Goal: Task Accomplishment & Management: Use online tool/utility

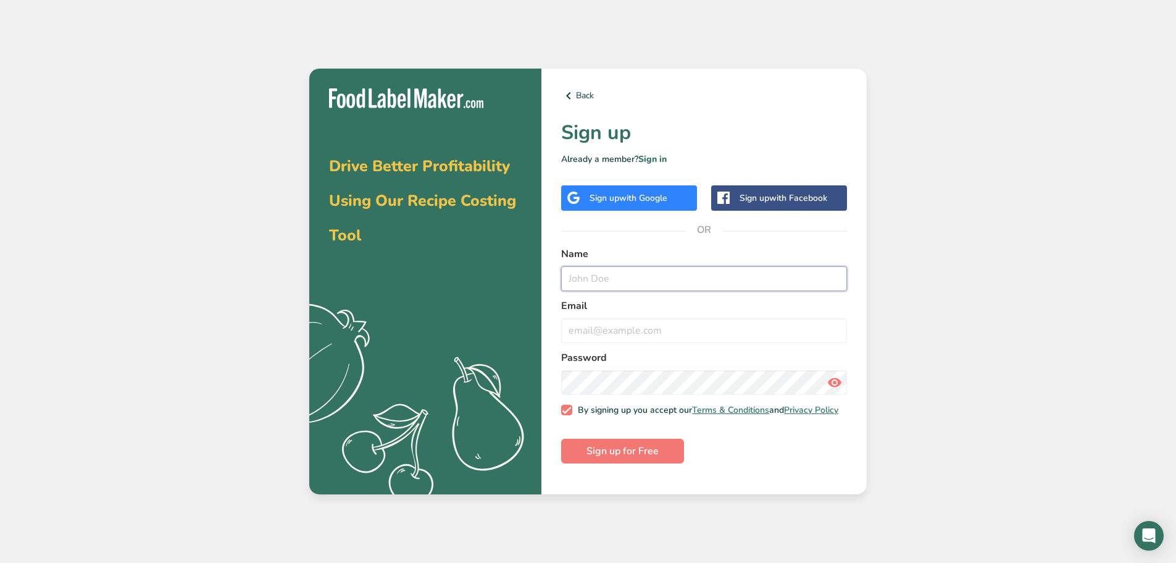
click at [653, 274] on input "text" at bounding box center [704, 278] width 286 height 25
type input "h"
type input "[PERSON_NAME]"
click at [703, 335] on input "email" at bounding box center [704, 330] width 286 height 25
type input "[EMAIL_ADDRESS][DOMAIN_NAME]"
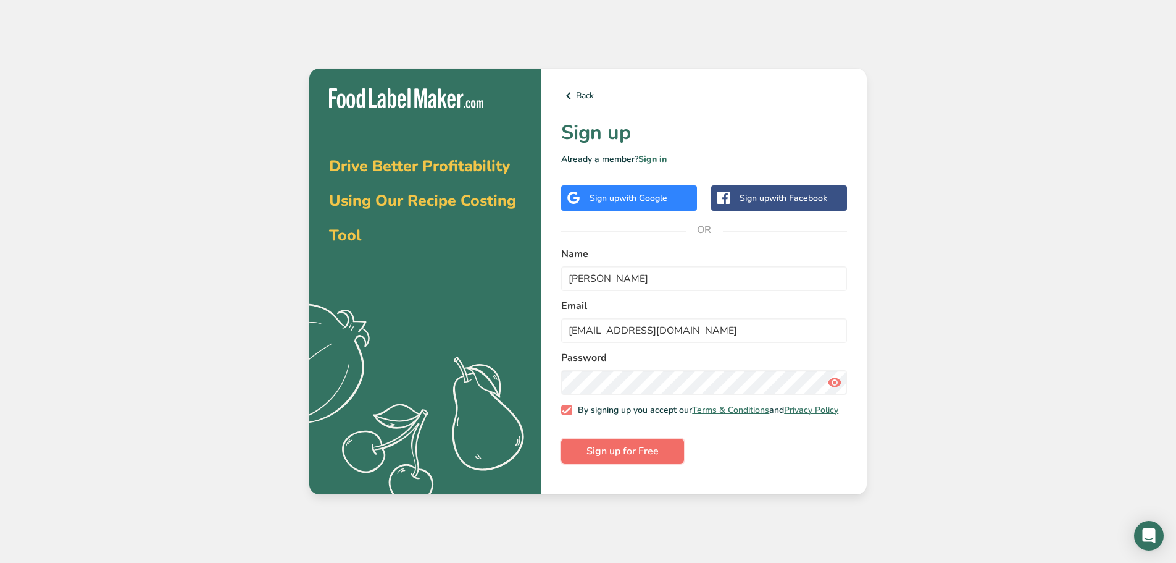
click at [655, 448] on button "Sign up for Free" at bounding box center [622, 450] width 123 height 25
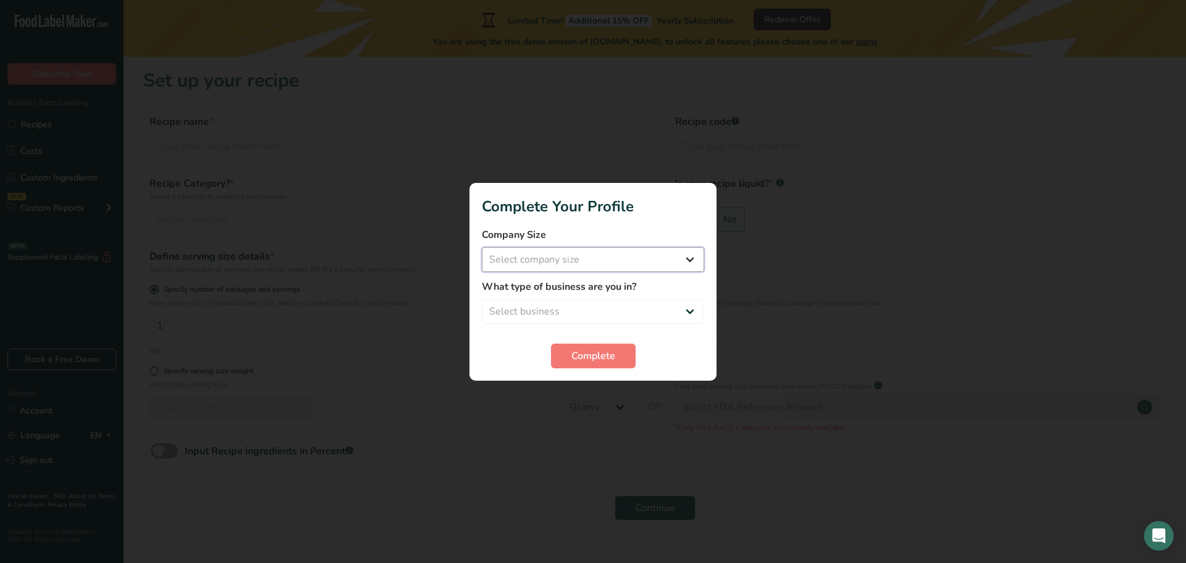
click at [570, 247] on select "Select company size Fewer than 10 Employees 10 to 50 Employees 51 to 500 Employ…" at bounding box center [593, 259] width 222 height 25
select select "1"
click at [482, 247] on select "Select company size Fewer than 10 Employees 10 to 50 Employees 51 to 500 Employ…" at bounding box center [593, 259] width 222 height 25
click at [622, 303] on select "Select business Packaged Food Manufacturer Restaurant & Cafe Bakery Meal Plans …" at bounding box center [593, 311] width 222 height 25
select select "1"
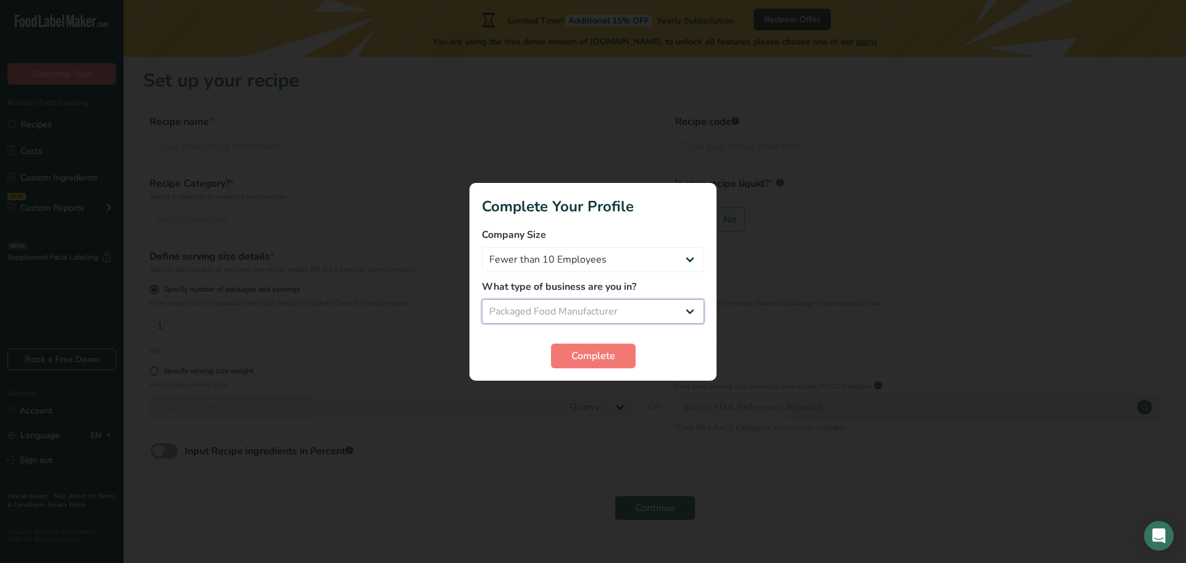
click at [482, 299] on select "Select business Packaged Food Manufacturer Restaurant & Cafe Bakery Meal Plans …" at bounding box center [593, 311] width 222 height 25
click at [626, 349] on button "Complete" at bounding box center [593, 355] width 85 height 25
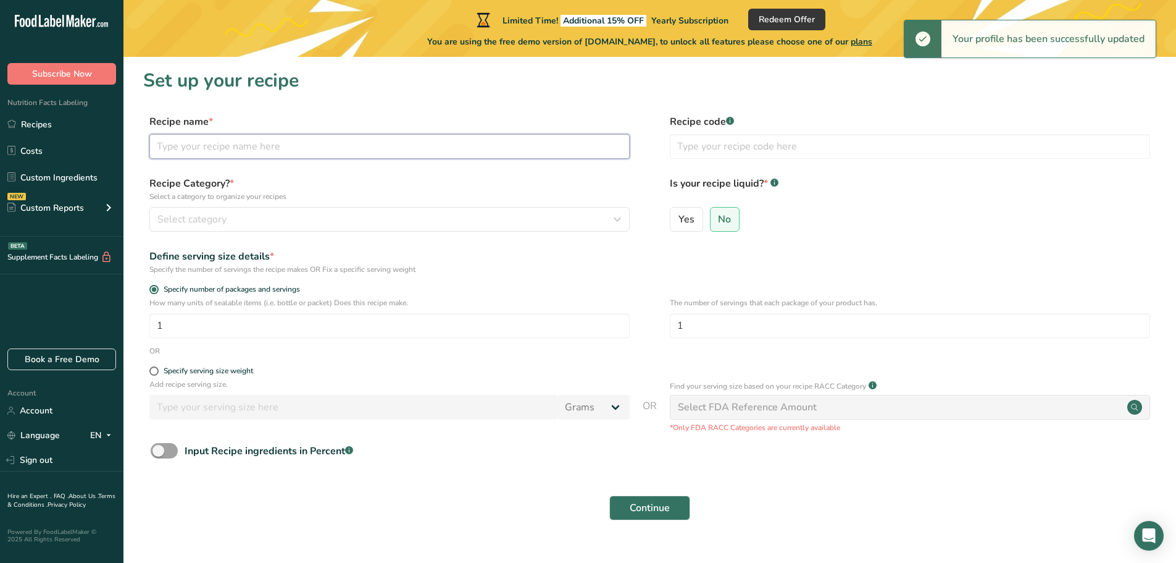
click at [348, 154] on input "text" at bounding box center [389, 146] width 480 height 25
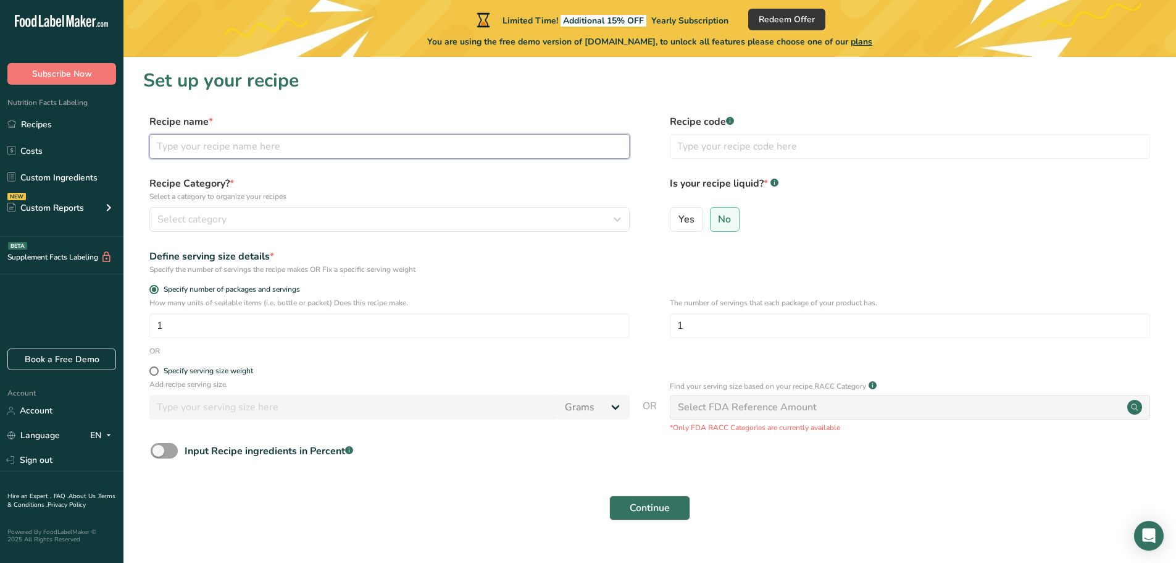
click at [314, 140] on input "text" at bounding box center [389, 146] width 480 height 25
paste input "CRISTALINA Crystal Clear Gelatine"
type input "CRISTALINA Crystal Clear Gelatine"
click at [697, 145] on input "text" at bounding box center [910, 146] width 480 height 25
click at [728, 144] on input "text" at bounding box center [910, 146] width 480 height 25
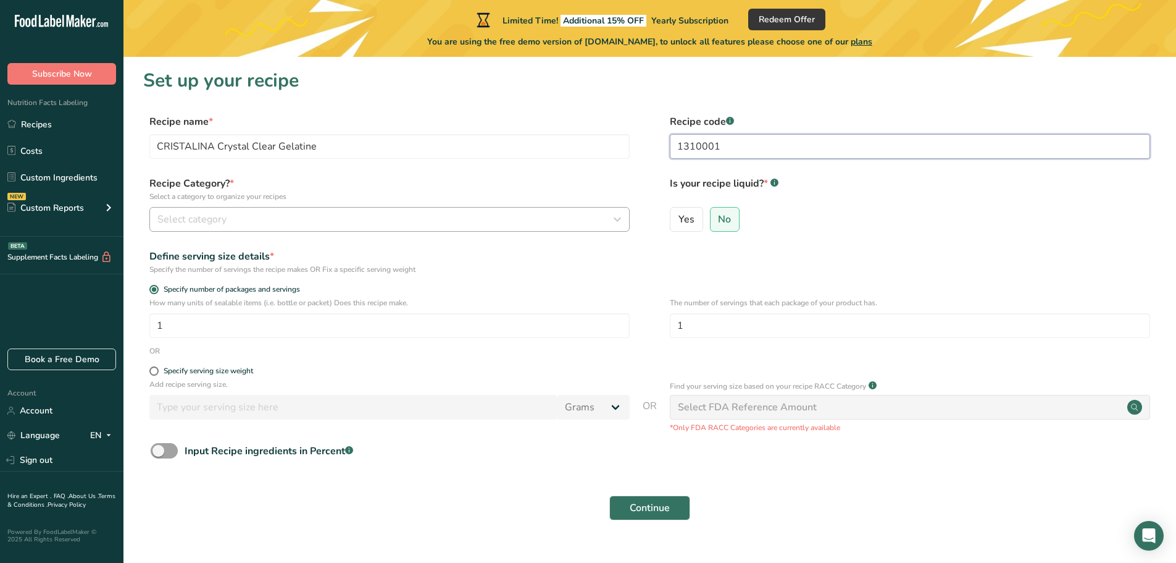
type input "1310001"
click at [446, 218] on div "Select category" at bounding box center [385, 219] width 457 height 15
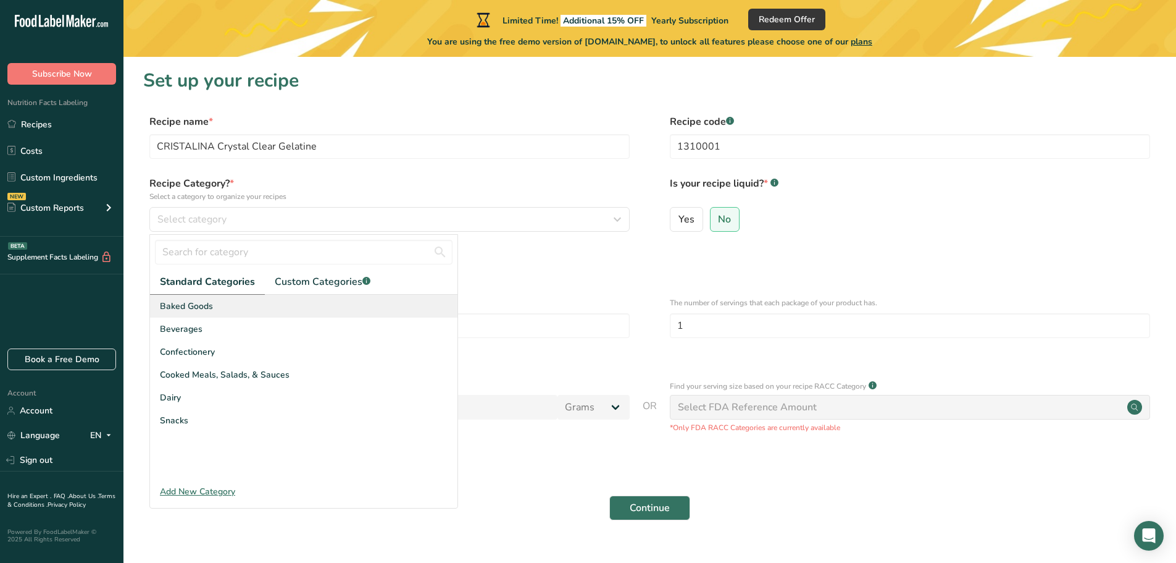
click at [189, 308] on span "Baked Goods" at bounding box center [186, 305] width 53 height 13
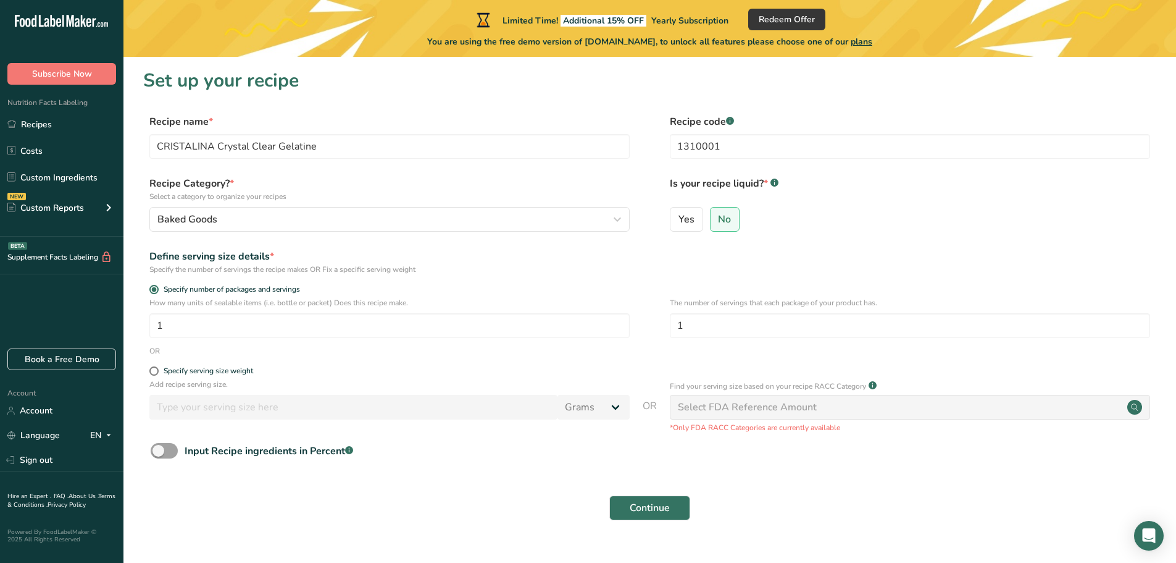
click at [234, 232] on div "Recipe Category? * Select a category to organize your recipes Baked Goods Stand…" at bounding box center [649, 207] width 1013 height 63
click at [300, 215] on div "Baked Goods" at bounding box center [385, 219] width 457 height 15
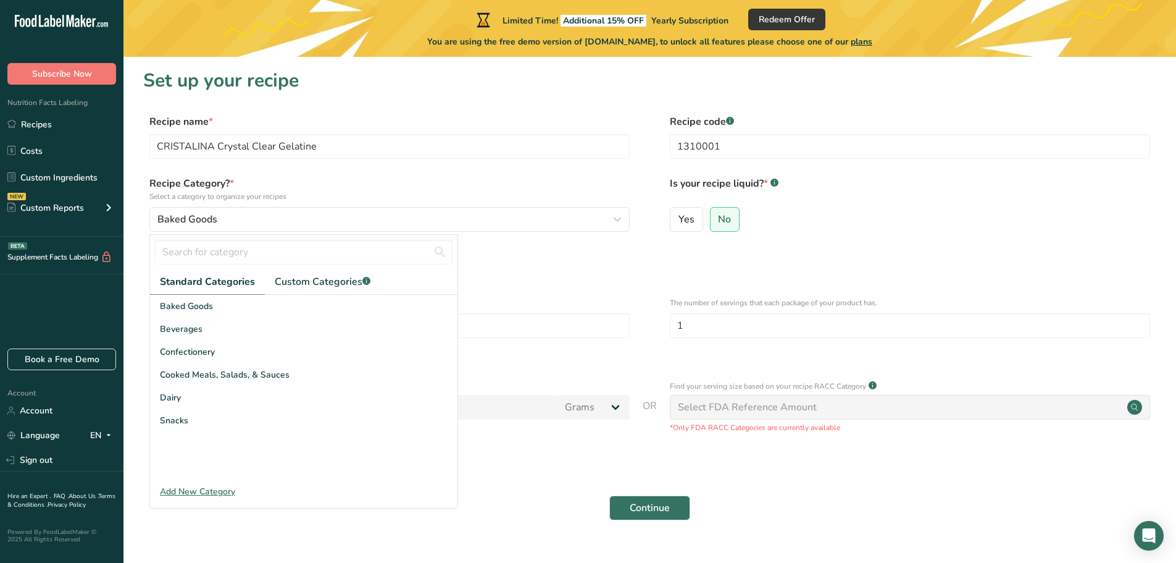
click at [220, 495] on div "Add New Category" at bounding box center [304, 491] width 308 height 13
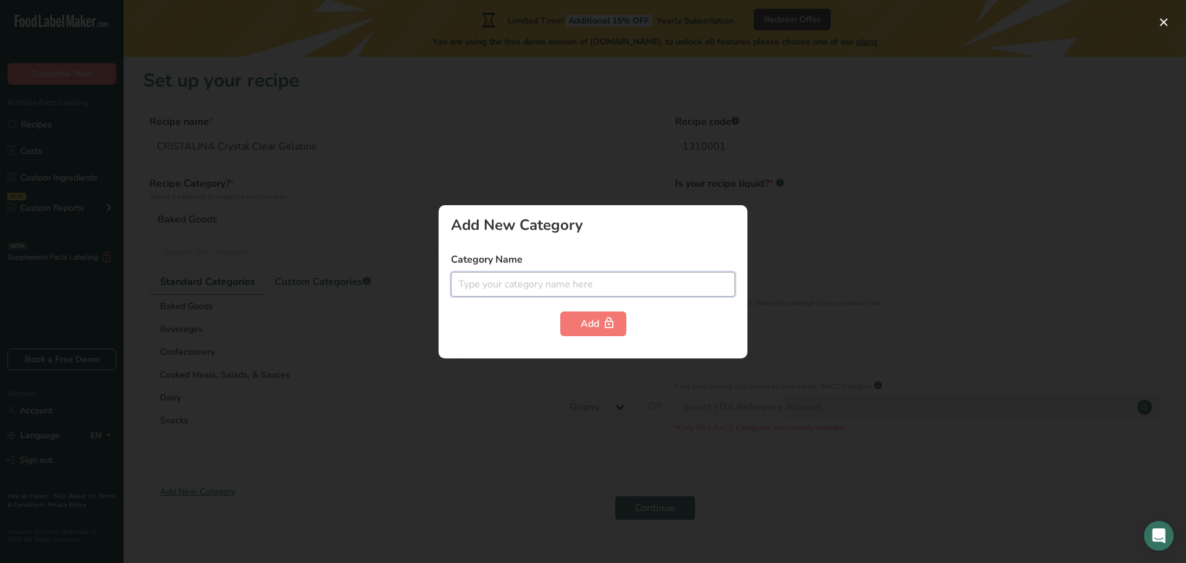
click at [492, 274] on input "text" at bounding box center [593, 284] width 284 height 25
type input "g"
type input "GELATIN"
drag, startPoint x: 514, startPoint y: 276, endPoint x: 417, endPoint y: 266, distance: 97.5
click at [417, 266] on div "Add New Category Category Name GELATIN Add" at bounding box center [593, 281] width 1186 height 563
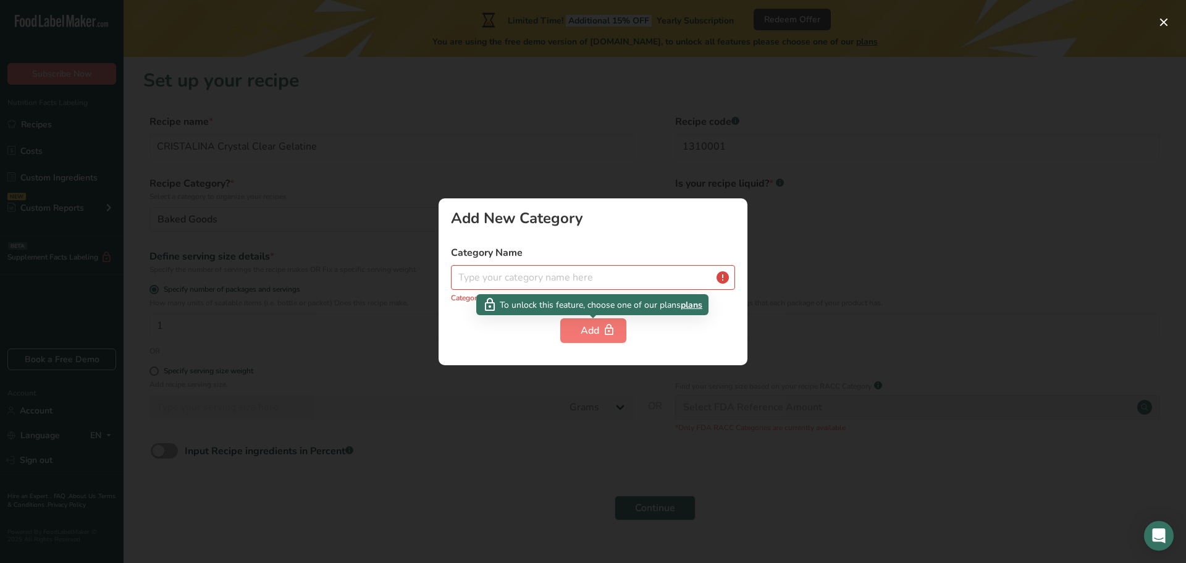
click at [394, 351] on div at bounding box center [593, 281] width 1186 height 563
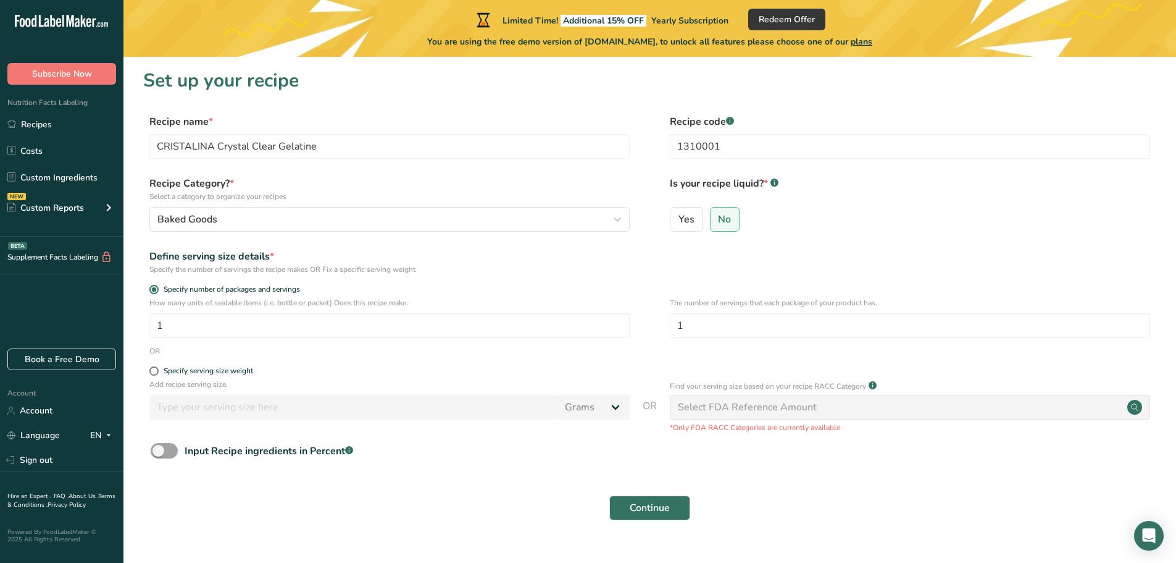
click at [338, 309] on div "How many units of sealable items (i.e. bottle or packet) Does this recipe make.…" at bounding box center [389, 317] width 480 height 41
click at [293, 217] on div "Baked Goods" at bounding box center [385, 219] width 457 height 15
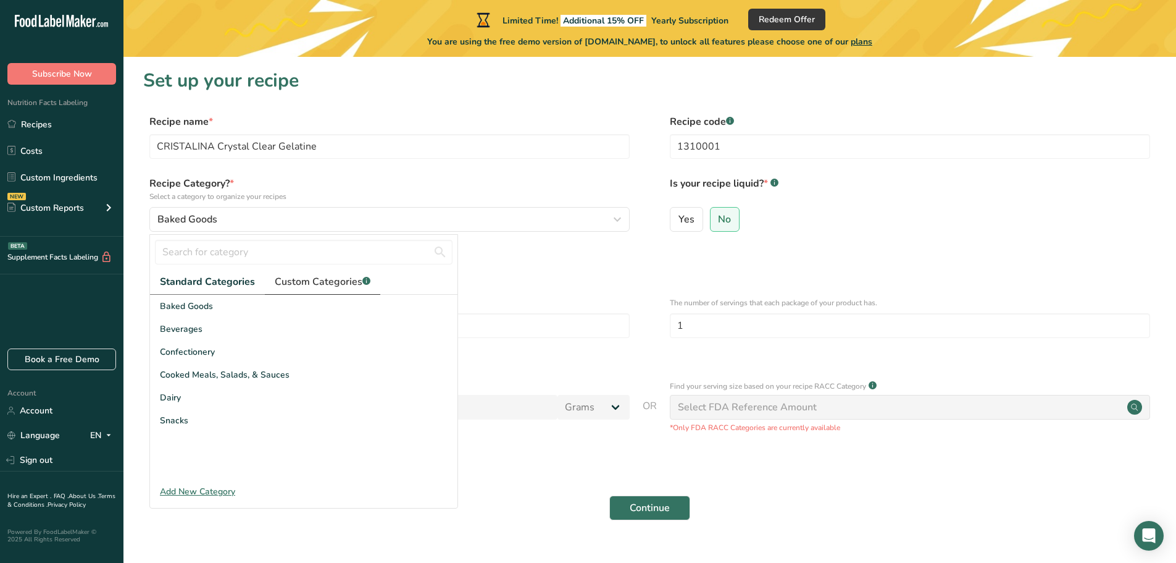
click at [329, 271] on link "Custom Categories .a-a{fill:#347362;}.b-a{fill:#fff;}" at bounding box center [322, 281] width 115 height 25
click at [224, 290] on link "Standard Categories" at bounding box center [207, 281] width 114 height 25
click at [225, 311] on div "Baked Goods" at bounding box center [304, 306] width 308 height 23
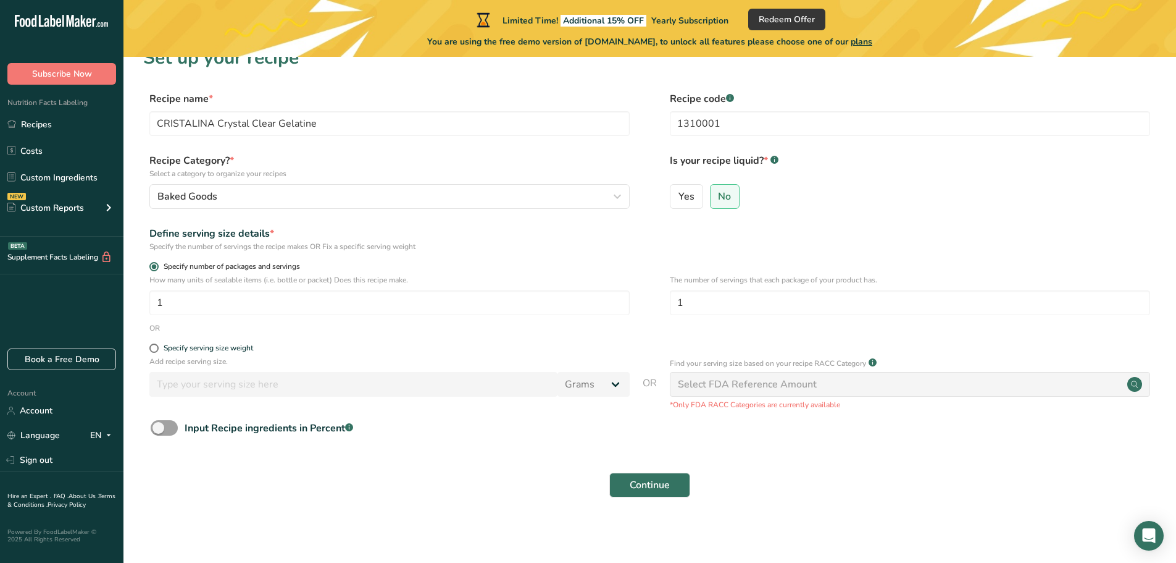
scroll to position [24, 0]
click at [199, 346] on div "Specify serving size weight" at bounding box center [209, 346] width 90 height 9
click at [157, 346] on input "Specify serving size weight" at bounding box center [153, 347] width 8 height 8
radio input "true"
radio input "false"
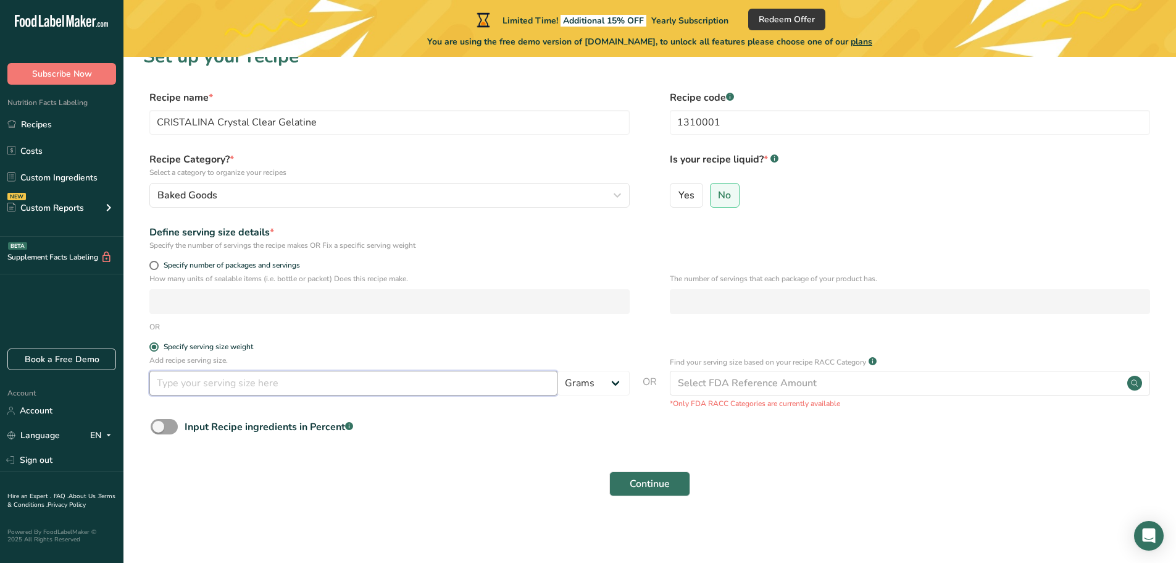
click at [215, 383] on input "number" at bounding box center [353, 383] width 408 height 25
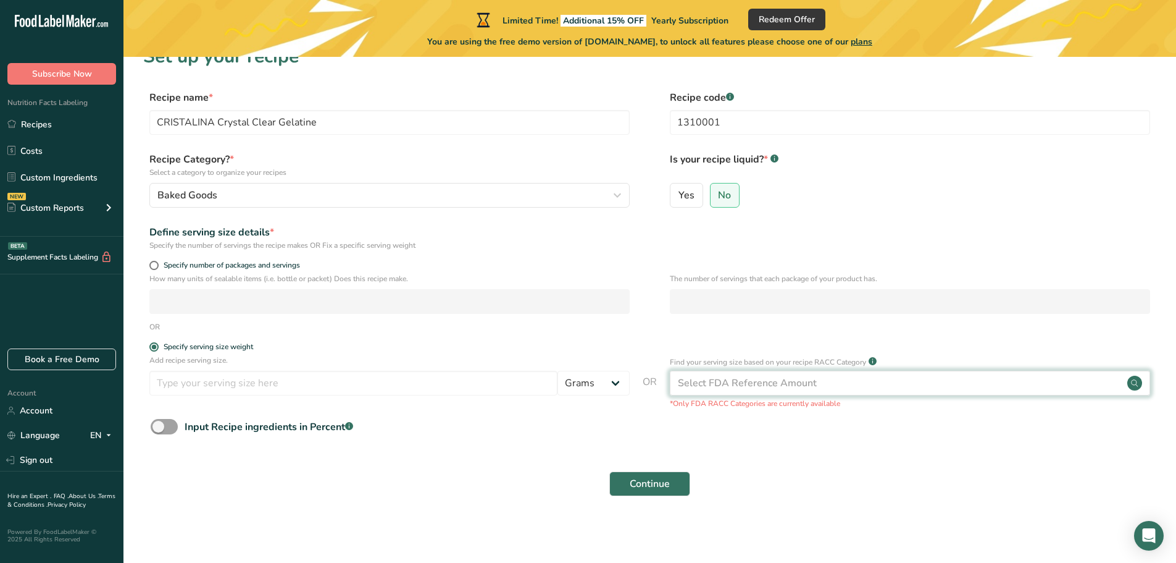
click at [731, 375] on div "Select FDA Reference Amount" at bounding box center [910, 383] width 480 height 25
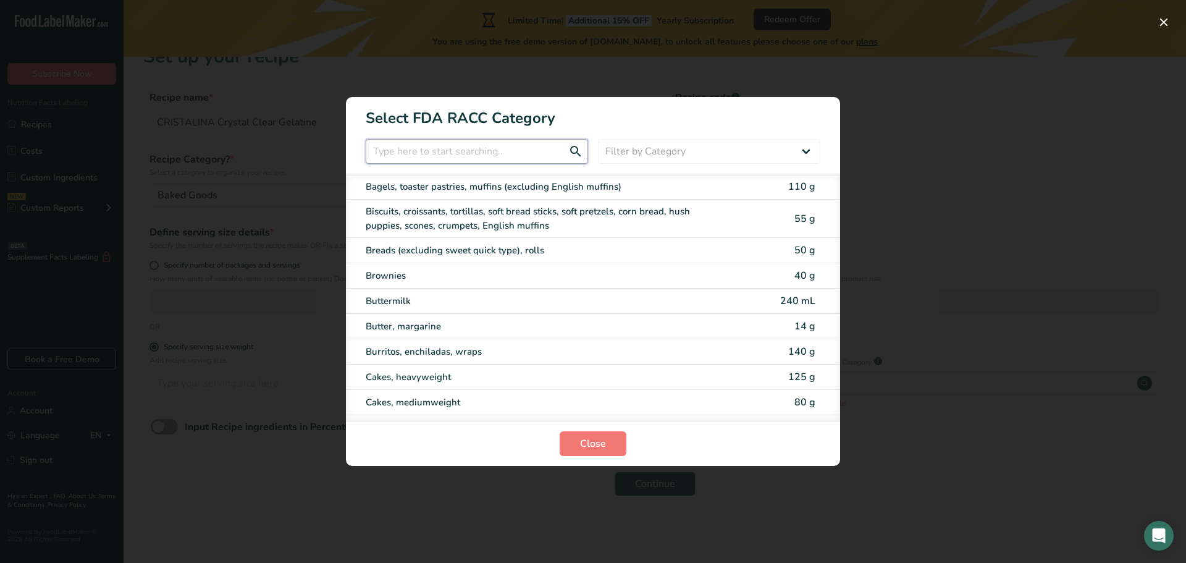
click at [521, 149] on input "RACC Category Selection Modal" at bounding box center [477, 151] width 222 height 25
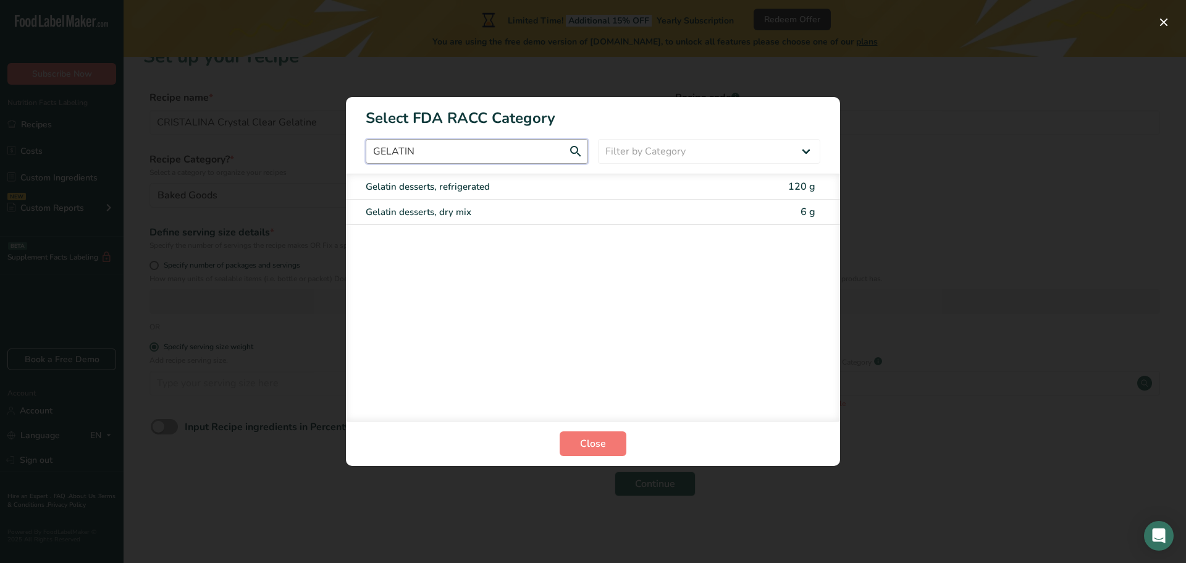
type input "GELATIN"
click at [522, 209] on div "Gelatin desserts, dry mix" at bounding box center [541, 212] width 351 height 14
type input "6"
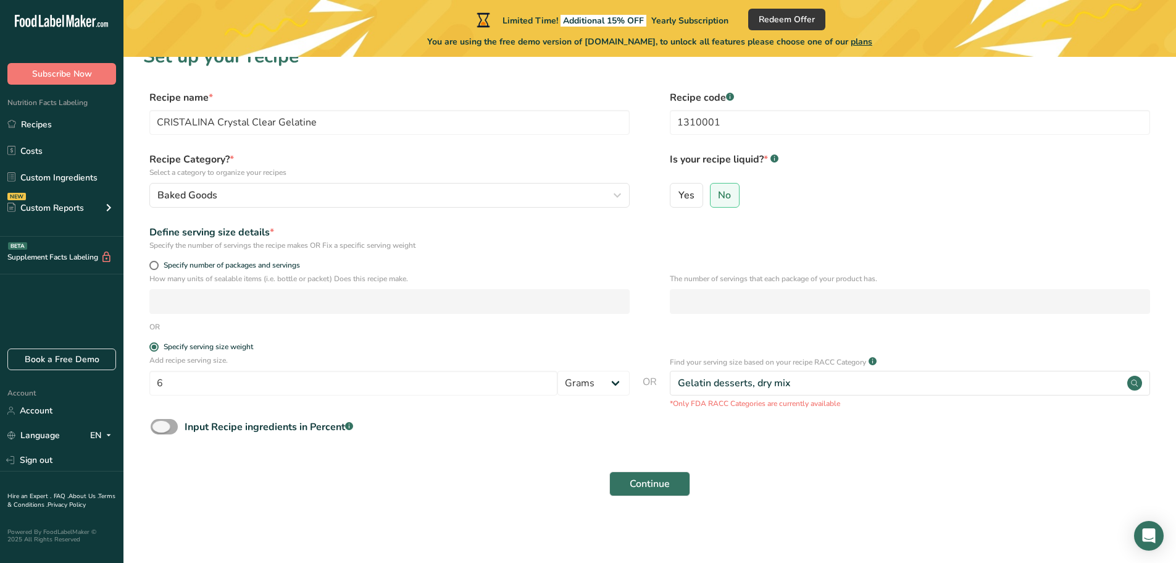
click at [186, 427] on div "Input Recipe ingredients in Percent .a-a{fill:#347362;}.b-a{fill:#fff;}" at bounding box center [269, 426] width 169 height 15
click at [159, 427] on input "Input Recipe ingredients in Percent .a-a{fill:#347362;}.b-a{fill:#fff;}" at bounding box center [155, 426] width 8 height 8
checkbox input "true"
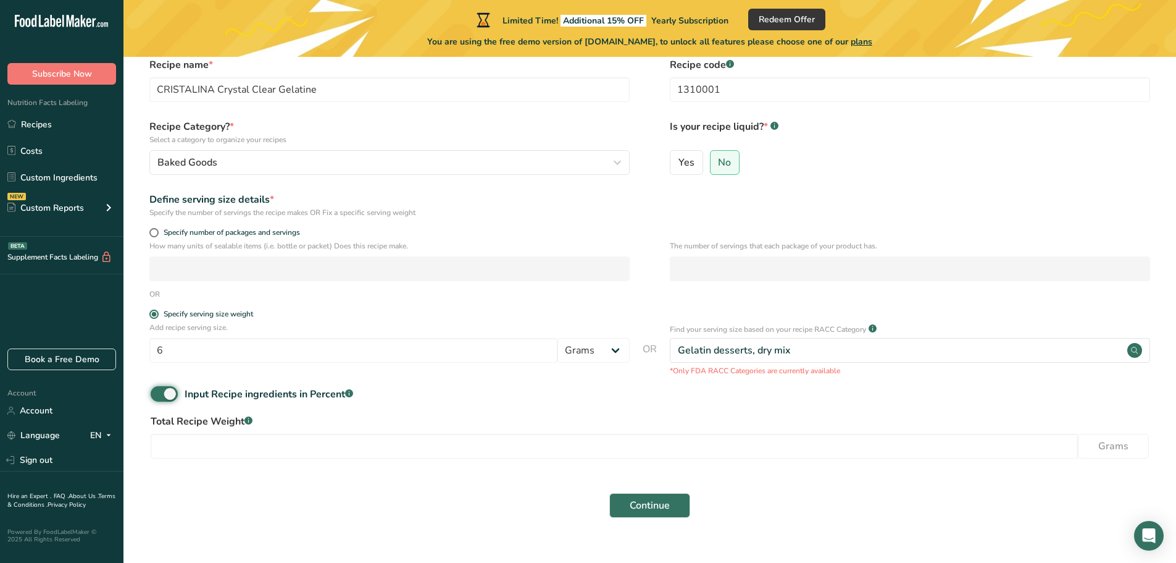
scroll to position [78, 0]
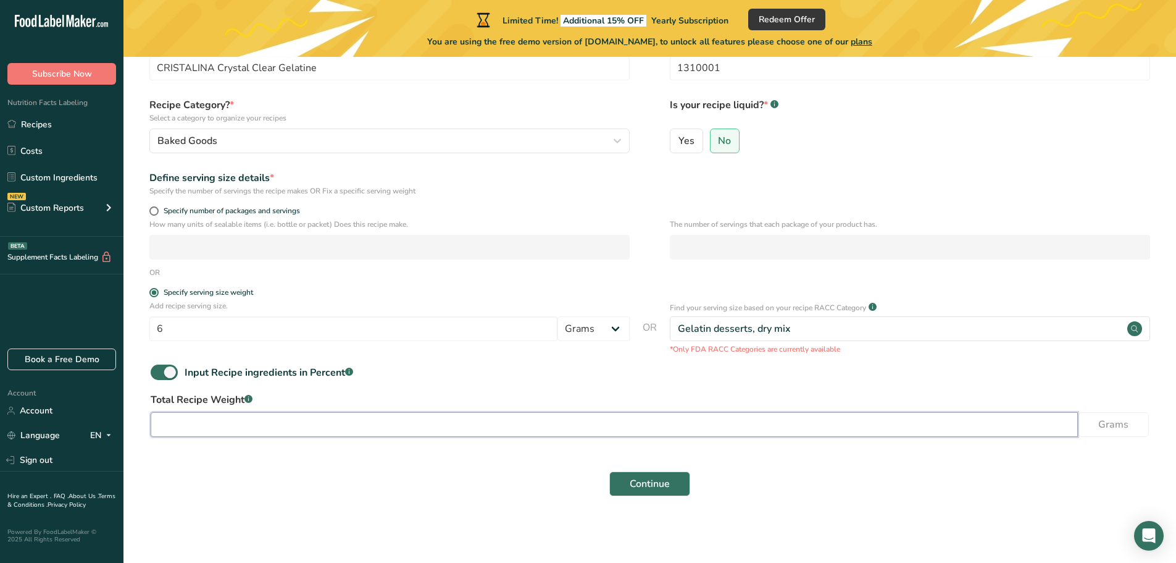
click at [338, 423] on input "number" at bounding box center [614, 424] width 927 height 25
click at [873, 416] on input "1" at bounding box center [614, 424] width 927 height 25
click at [908, 421] on input "1" at bounding box center [614, 424] width 927 height 25
drag, startPoint x: 196, startPoint y: 429, endPoint x: 183, endPoint y: 430, distance: 13.0
click at [196, 429] on input "1" at bounding box center [614, 424] width 927 height 25
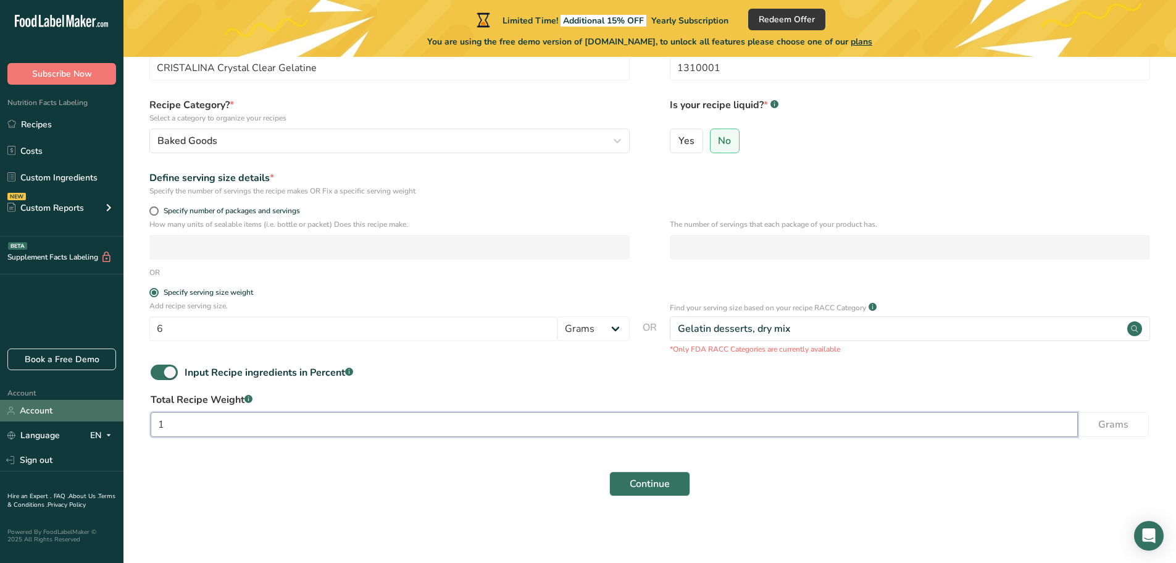
drag, startPoint x: 183, startPoint y: 430, endPoint x: 84, endPoint y: 414, distance: 100.8
click at [89, 416] on div ".a-20{fill:#fff;} Subscribe Now Nutrition Facts Labeling Recipes Costs Custom I…" at bounding box center [588, 242] width 1176 height 641
paste input "453.592"
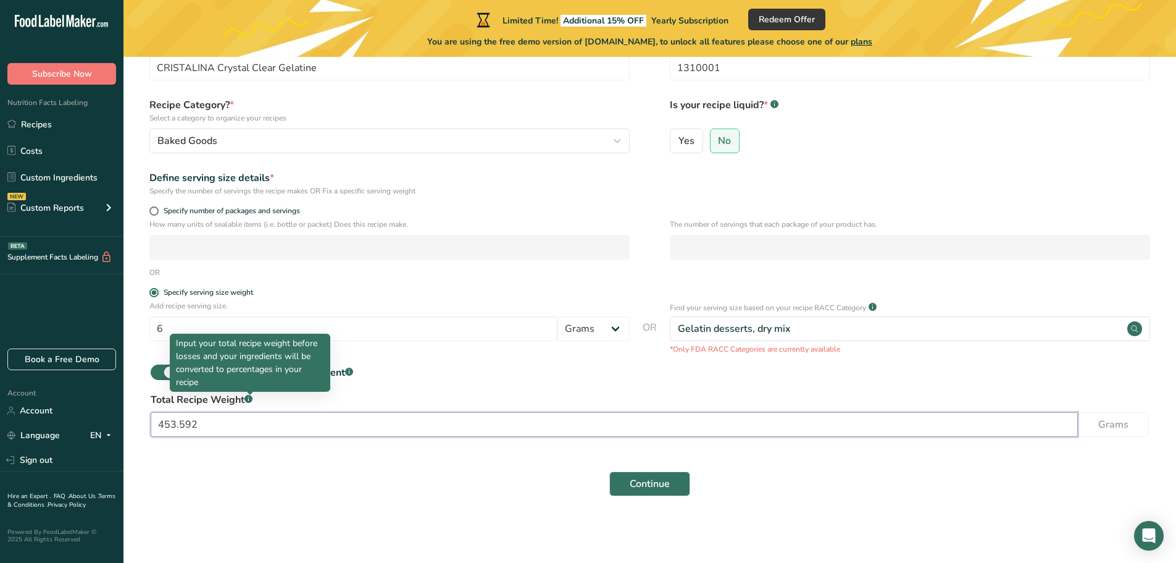
type input "453.592"
click at [251, 394] on div at bounding box center [250, 392] width 6 height 3
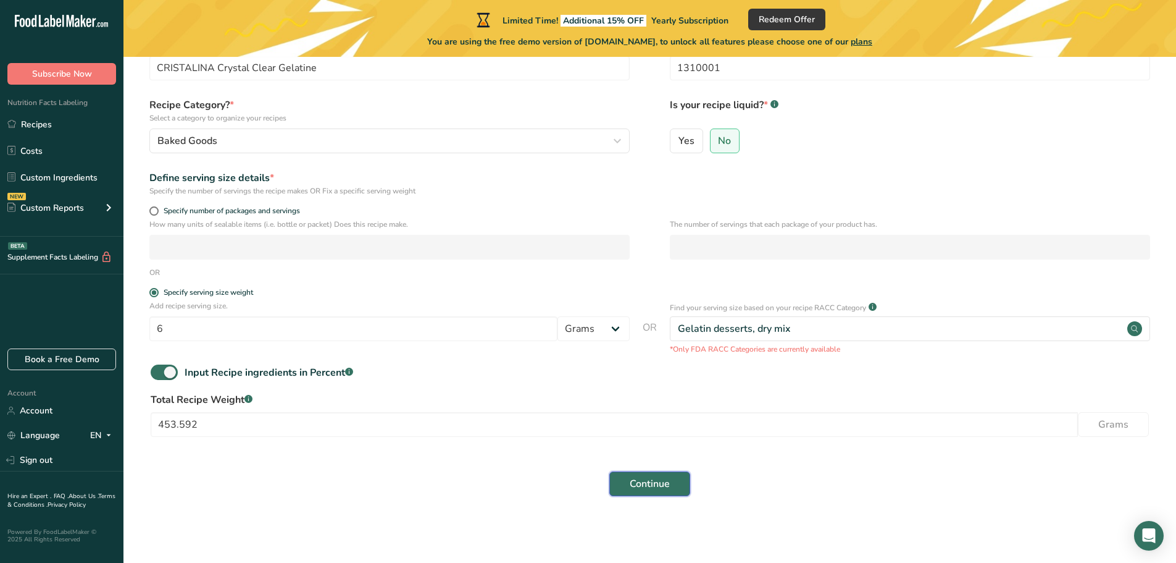
click at [687, 488] on button "Continue" at bounding box center [649, 483] width 81 height 25
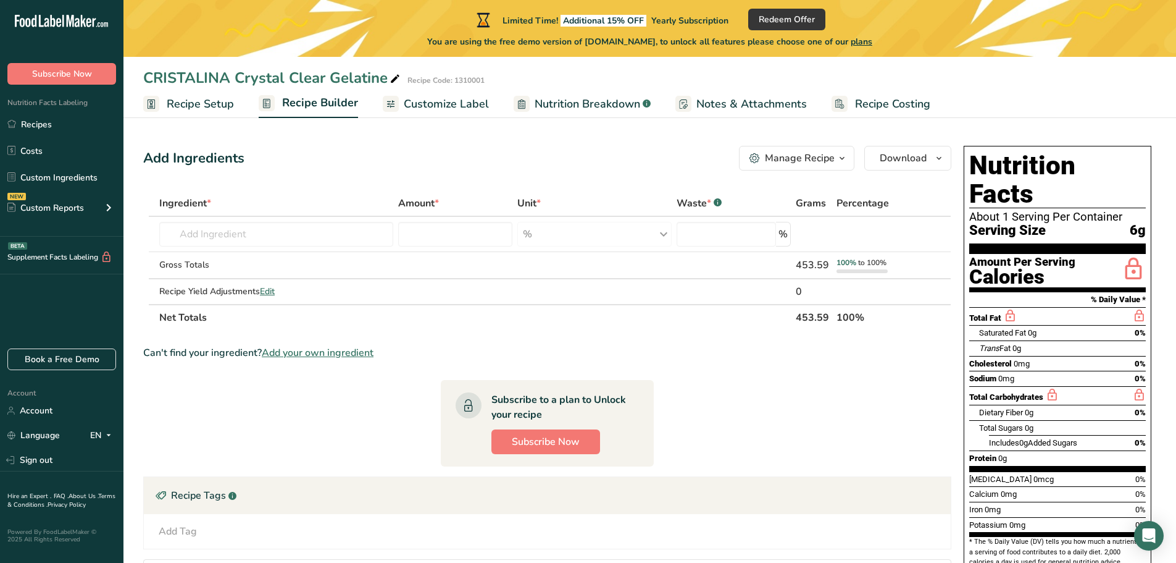
click at [191, 104] on span "Recipe Setup" at bounding box center [200, 104] width 67 height 17
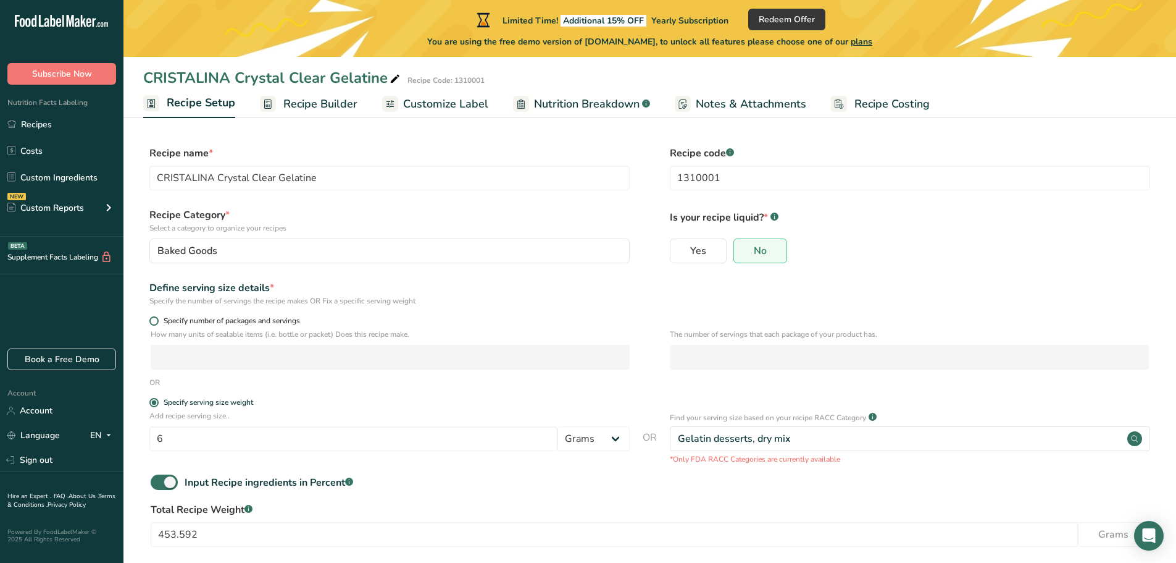
click at [153, 316] on span at bounding box center [153, 320] width 9 height 9
click at [153, 317] on input "Specify number of packages and servings" at bounding box center [153, 321] width 8 height 8
radio input "true"
radio input "false"
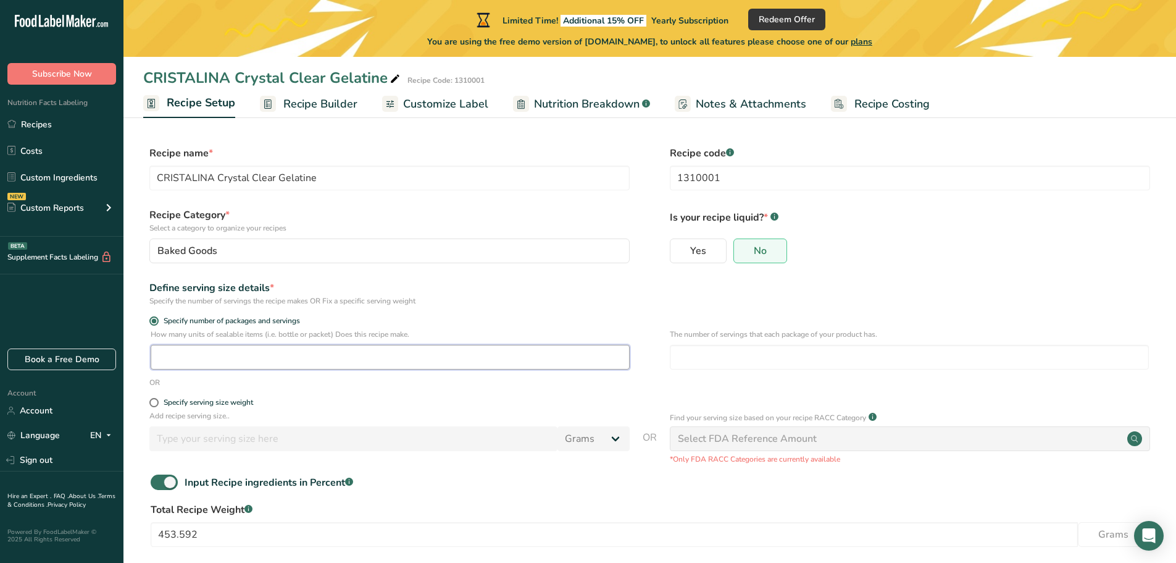
click at [242, 364] on input "number" at bounding box center [390, 357] width 479 height 25
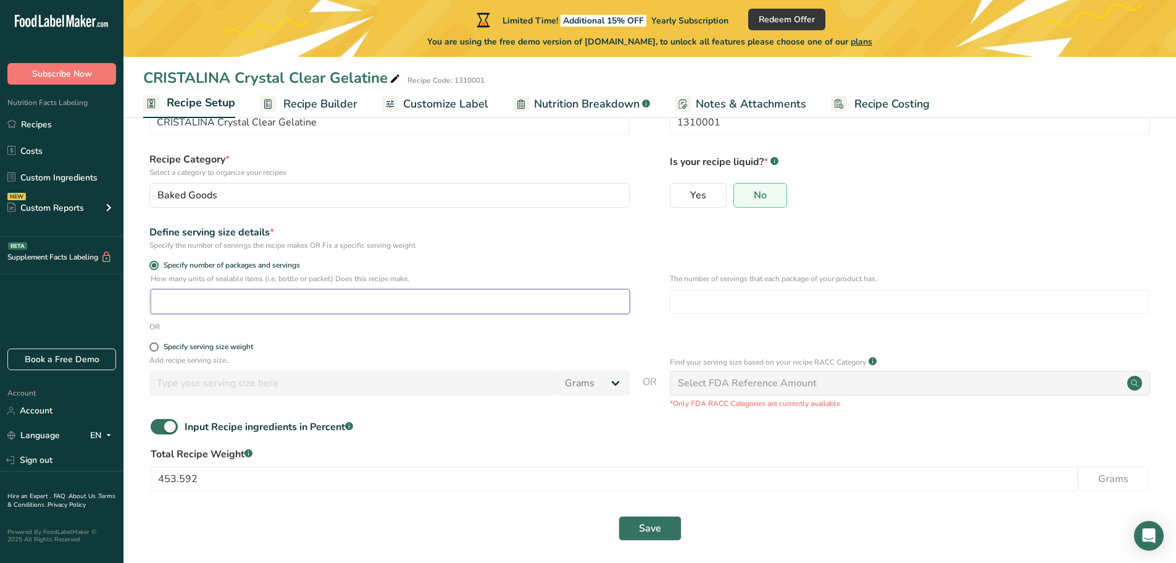
scroll to position [61, 0]
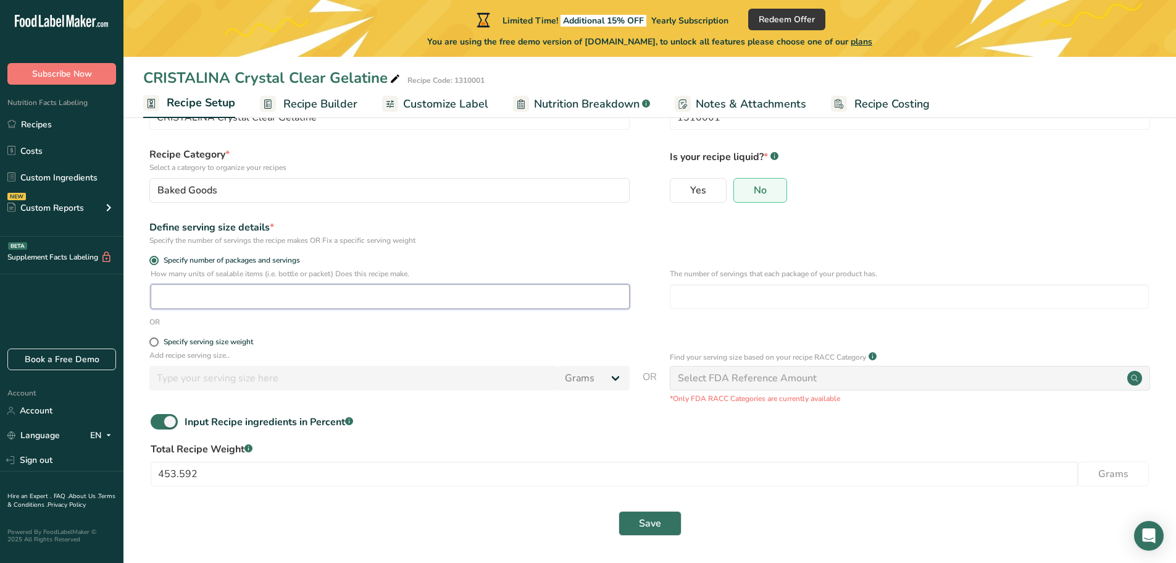
click at [183, 290] on input "number" at bounding box center [390, 296] width 479 height 25
click at [662, 517] on button "Save" at bounding box center [650, 523] width 63 height 25
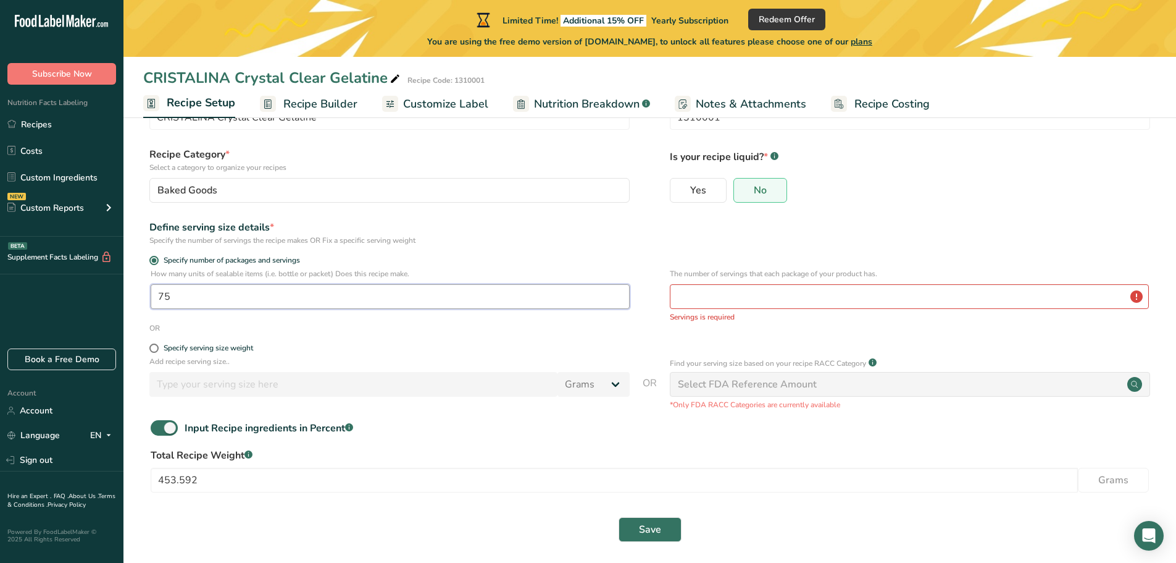
click at [32, 283] on div ".a-20{fill:#fff;} Subscribe Now Nutrition Facts Labeling Recipes Costs Custom I…" at bounding box center [588, 253] width 1176 height 629
type input "1"
click at [761, 297] on input "number" at bounding box center [909, 296] width 479 height 25
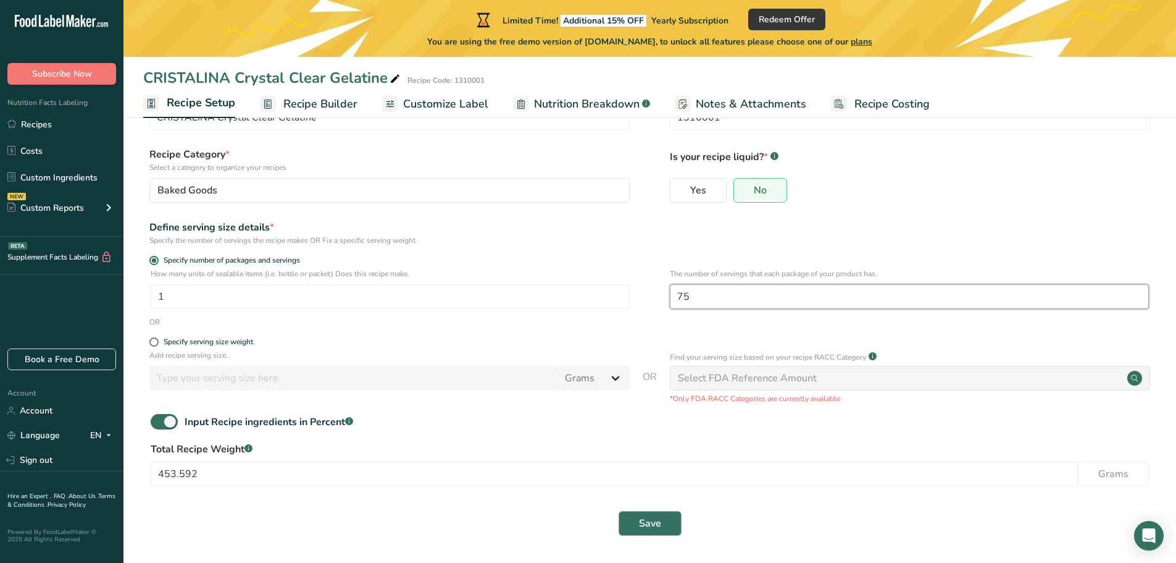
type input "75"
click at [643, 529] on span "Save" at bounding box center [650, 523] width 22 height 15
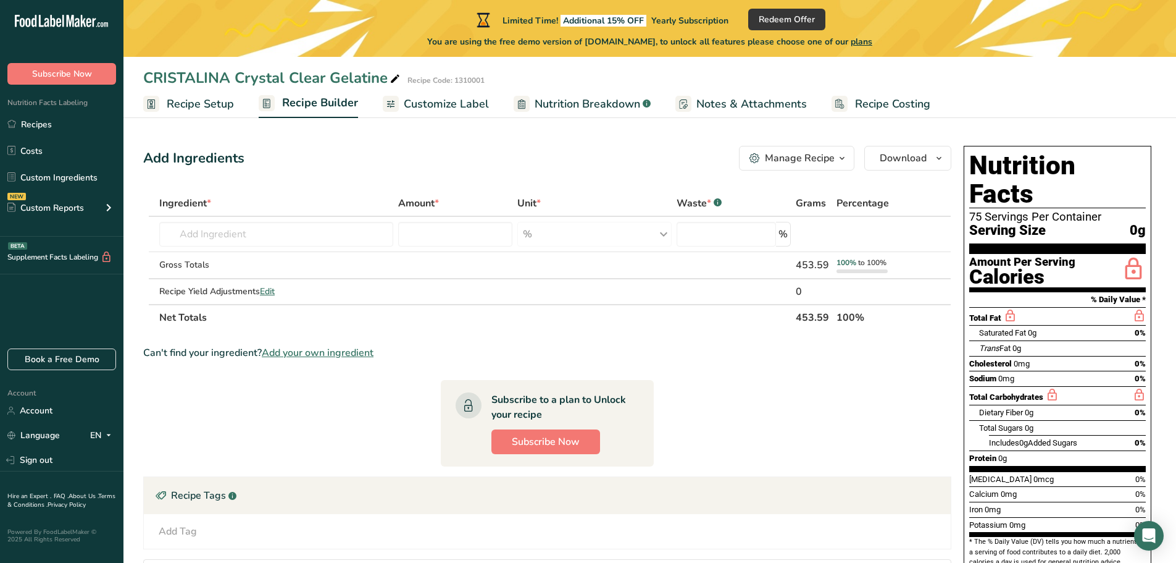
drag, startPoint x: 170, startPoint y: 101, endPoint x: 421, endPoint y: 0, distance: 269.6
click at [170, 101] on span "Recipe Setup" at bounding box center [200, 104] width 67 height 17
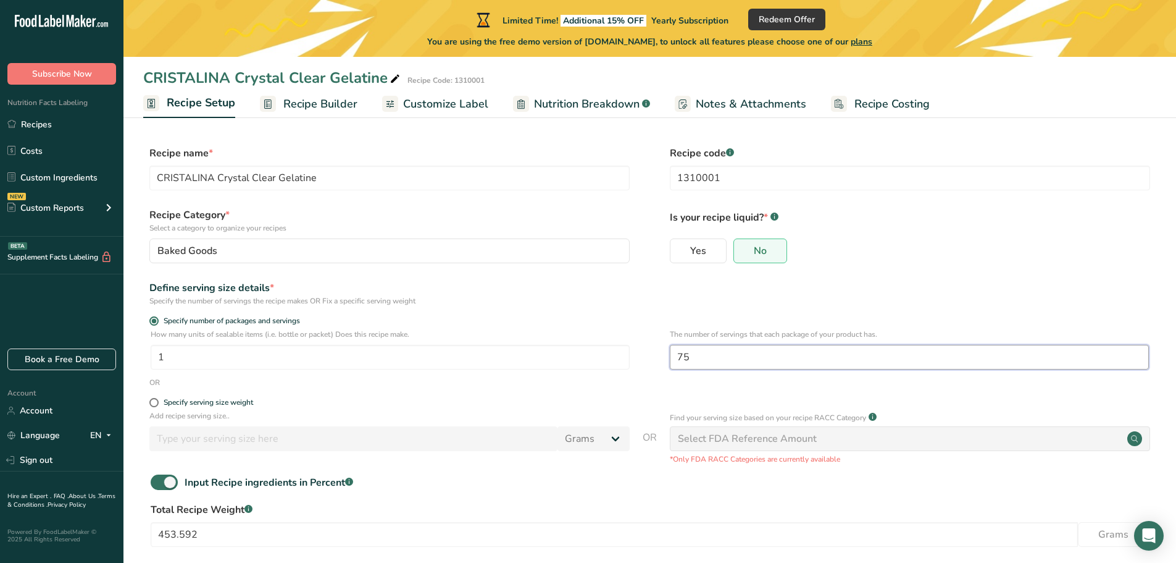
click at [732, 360] on input "75" at bounding box center [909, 357] width 479 height 25
drag, startPoint x: 732, startPoint y: 360, endPoint x: 637, endPoint y: 362, distance: 94.5
click at [637, 362] on div "How many units of sealable items (i.e. bottle or packet) Does this recipe make.…" at bounding box center [649, 353] width 1013 height 48
click at [201, 359] on input "1" at bounding box center [390, 357] width 479 height 25
drag, startPoint x: 201, startPoint y: 359, endPoint x: 148, endPoint y: 360, distance: 53.7
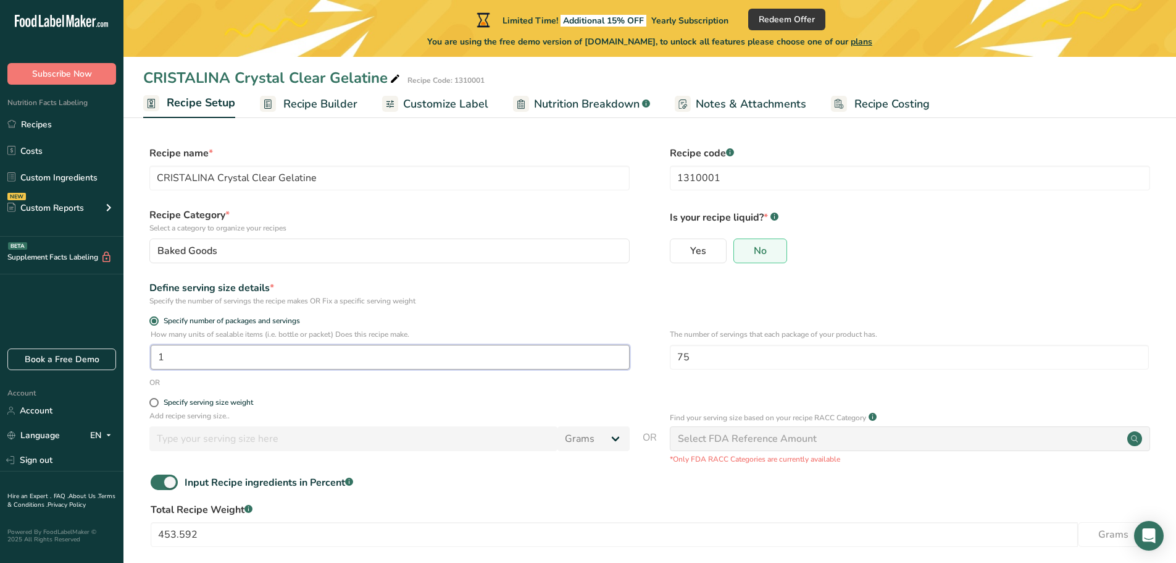
click at [148, 360] on div "How many units of sealable items (i.e. bottle or packet) Does this recipe make.…" at bounding box center [649, 353] width 1013 height 48
click at [441, 411] on p "Add recipe serving size.." at bounding box center [389, 415] width 480 height 11
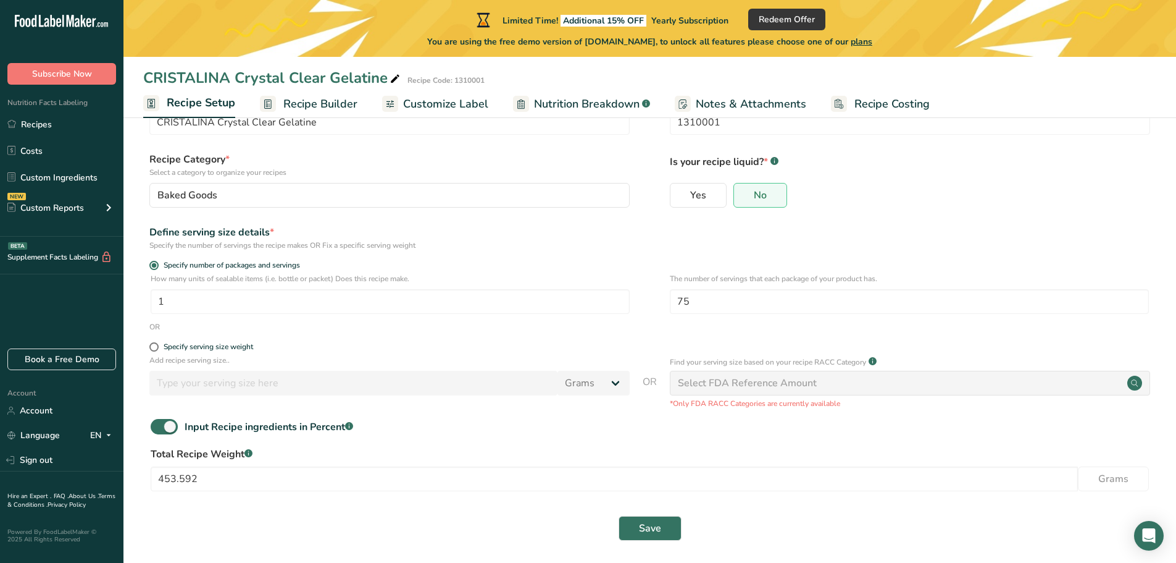
scroll to position [61, 0]
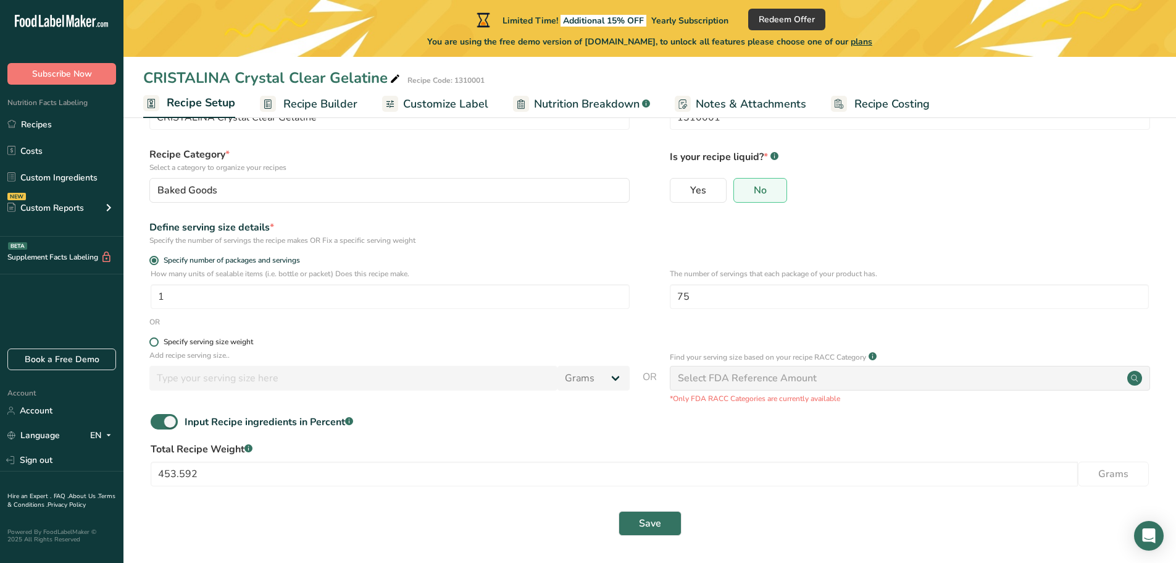
click at [159, 338] on span "Specify serving size weight" at bounding box center [206, 341] width 94 height 9
click at [157, 338] on input "Specify serving size weight" at bounding box center [153, 342] width 8 height 8
radio input "true"
radio input "false"
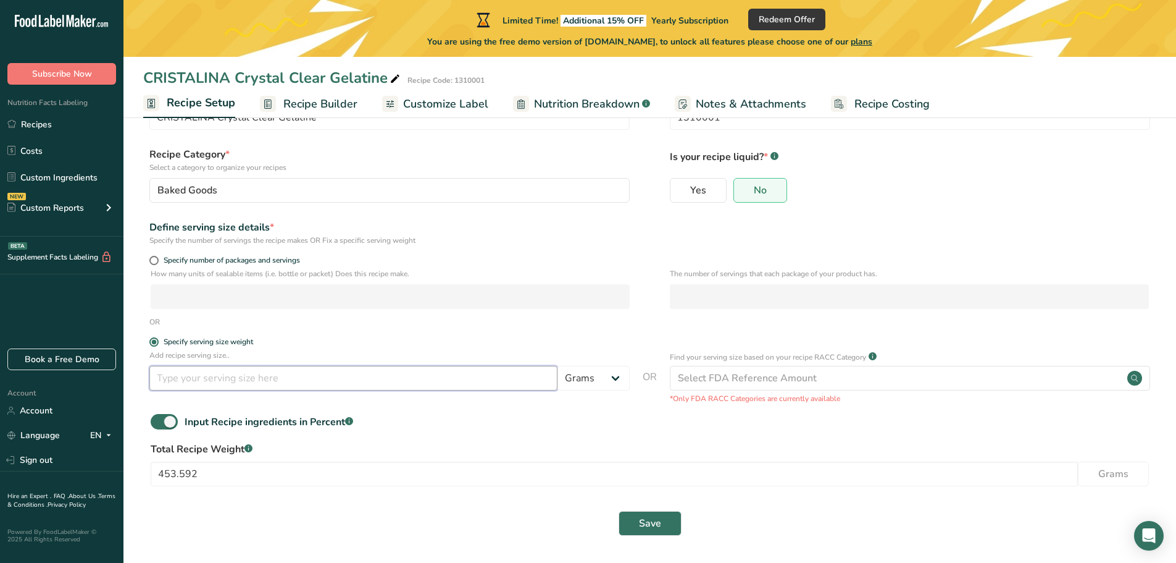
click at [262, 380] on input "number" at bounding box center [353, 378] width 408 height 25
click at [595, 384] on select "Grams kg mg mcg lb oz l mL fl oz tbsp tsp cup qt gallon" at bounding box center [594, 378] width 72 height 25
click at [373, 404] on form "Recipe name * CRISTALINA Crystal Clear Gelatine Recipe code .a-a{fill:#347362;}…" at bounding box center [649, 314] width 1013 height 458
click at [831, 389] on div "Select FDA Reference Amount" at bounding box center [910, 378] width 480 height 25
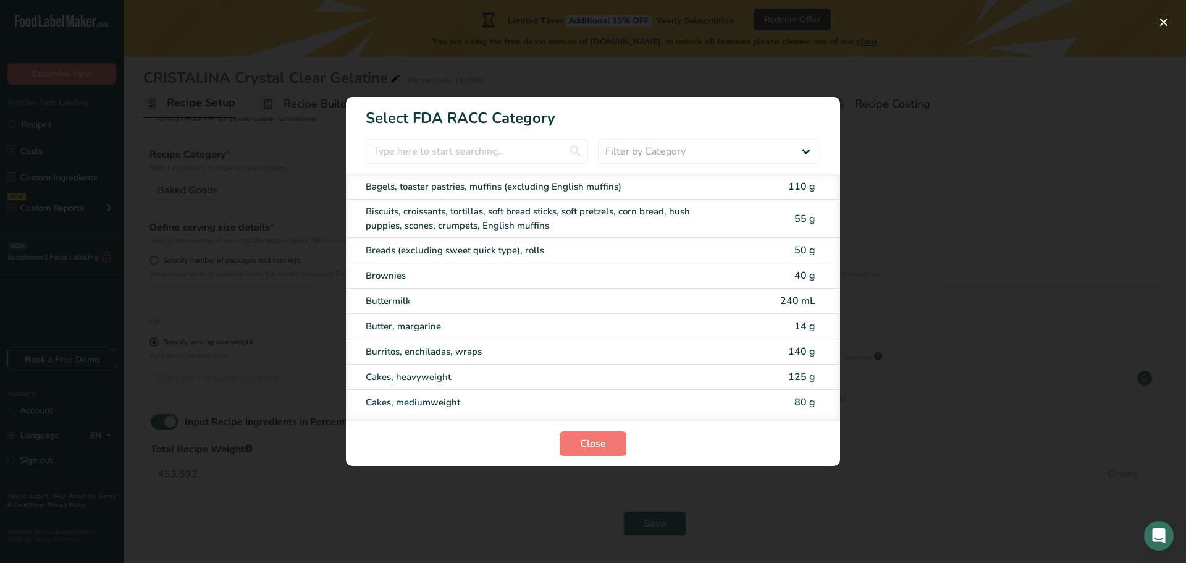
click at [985, 248] on div "RACC Category Selection Modal" at bounding box center [593, 281] width 1186 height 563
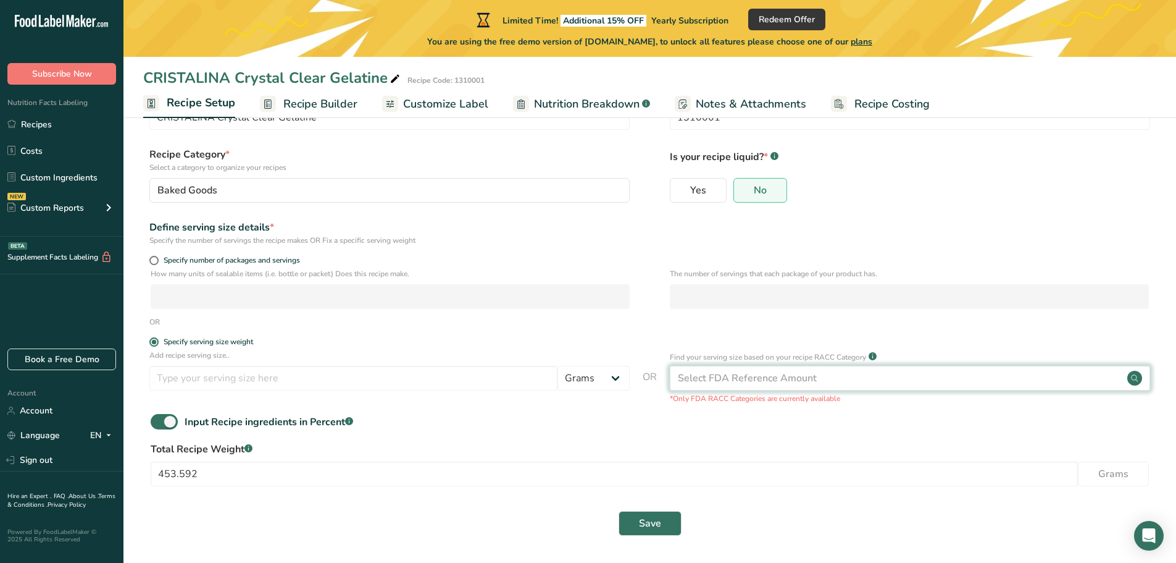
click at [761, 372] on div "Select FDA Reference Amount" at bounding box center [747, 378] width 139 height 15
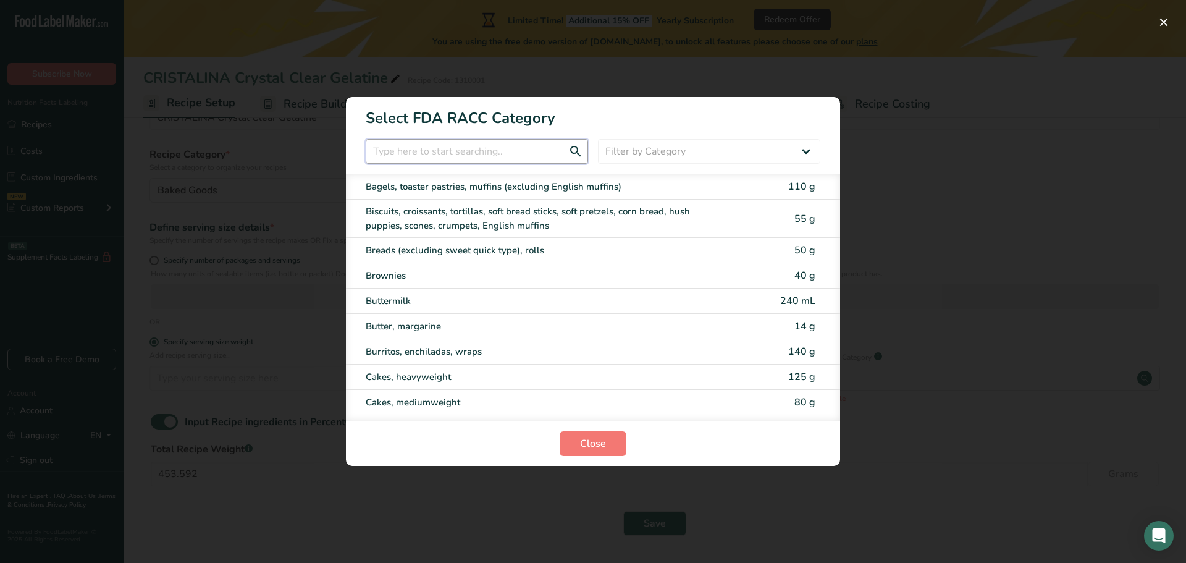
click at [521, 149] on input "RACC Category Selection Modal" at bounding box center [477, 151] width 222 height 25
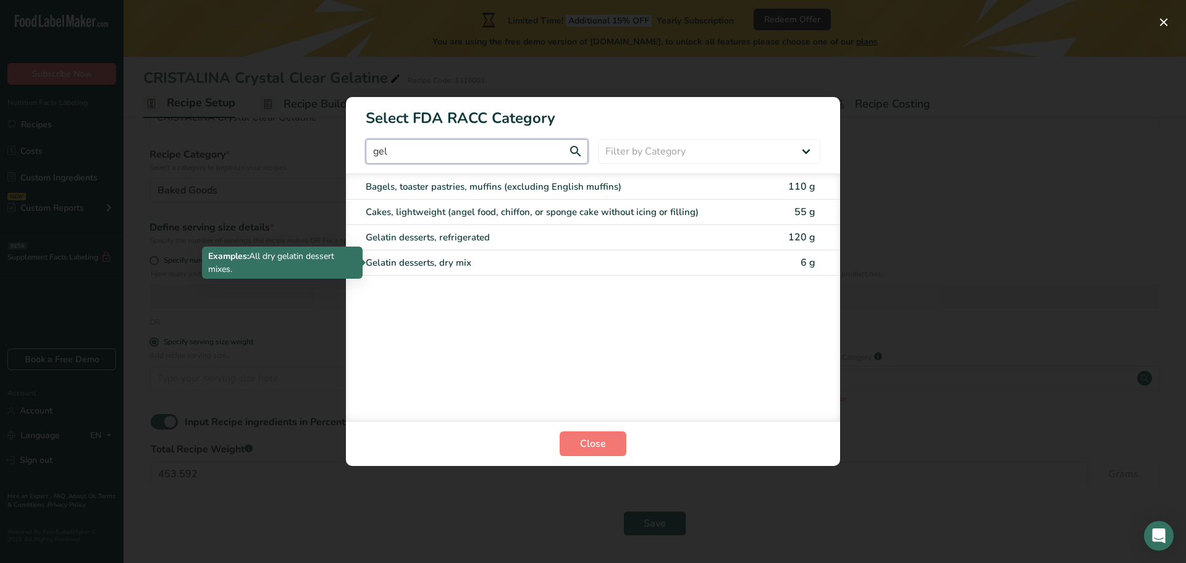
type input "gel"
click at [490, 259] on div "Gelatin desserts, dry mix" at bounding box center [541, 263] width 351 height 14
type input "6"
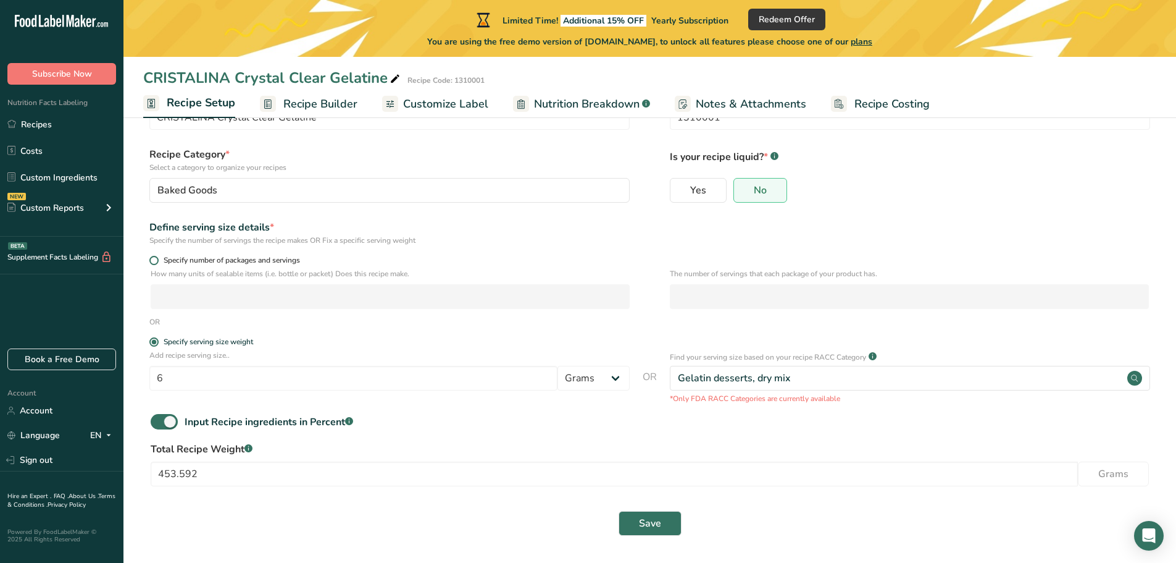
click at [153, 261] on span at bounding box center [153, 260] width 9 height 9
click at [153, 261] on input "Specify number of packages and servings" at bounding box center [153, 260] width 8 height 8
radio input "true"
radio input "false"
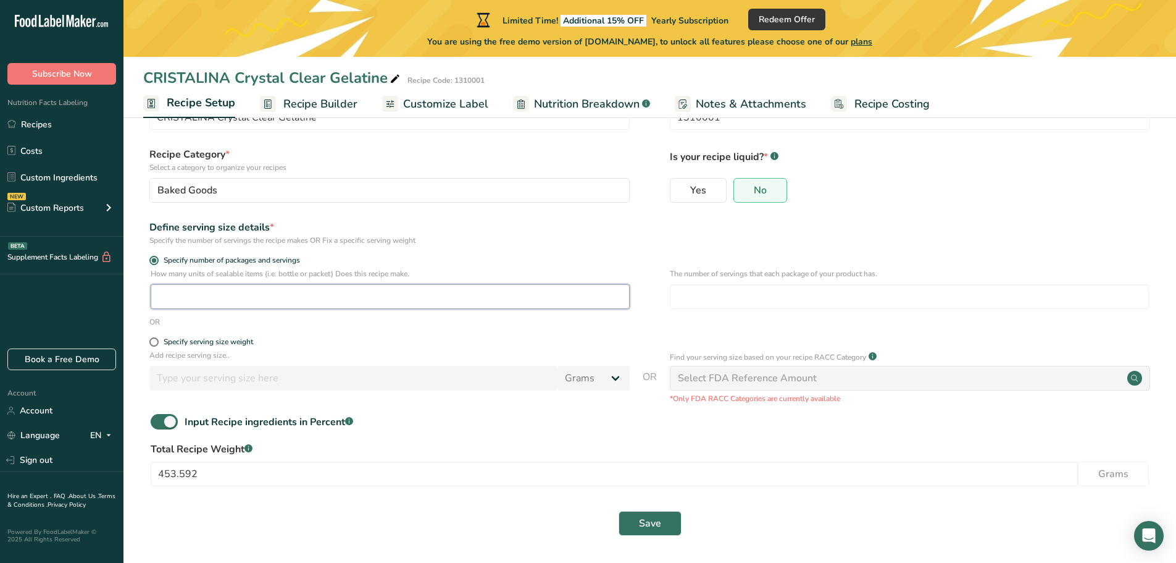
click at [249, 292] on input "number" at bounding box center [390, 296] width 479 height 25
type input "75"
click at [699, 291] on input "number" at bounding box center [909, 296] width 479 height 25
type input "75"
drag, startPoint x: 186, startPoint y: 304, endPoint x: 0, endPoint y: 262, distance: 190.6
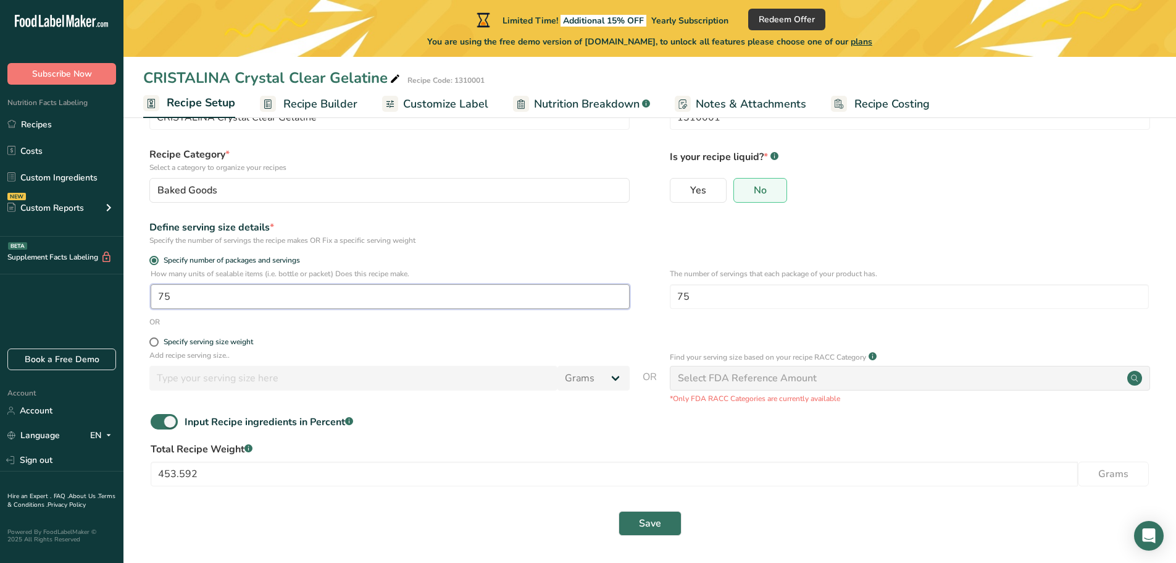
click at [74, 312] on div ".a-20{fill:#fff;} Subscribe Now Nutrition Facts Labeling Recipes Costs Custom I…" at bounding box center [588, 250] width 1176 height 623
type input "1"
click at [591, 228] on div "Define serving size details * Specify the number of servings the recipe makes O…" at bounding box center [389, 233] width 480 height 26
click at [528, 325] on div "OR" at bounding box center [649, 321] width 1013 height 11
click at [653, 514] on button "Save" at bounding box center [650, 523] width 63 height 25
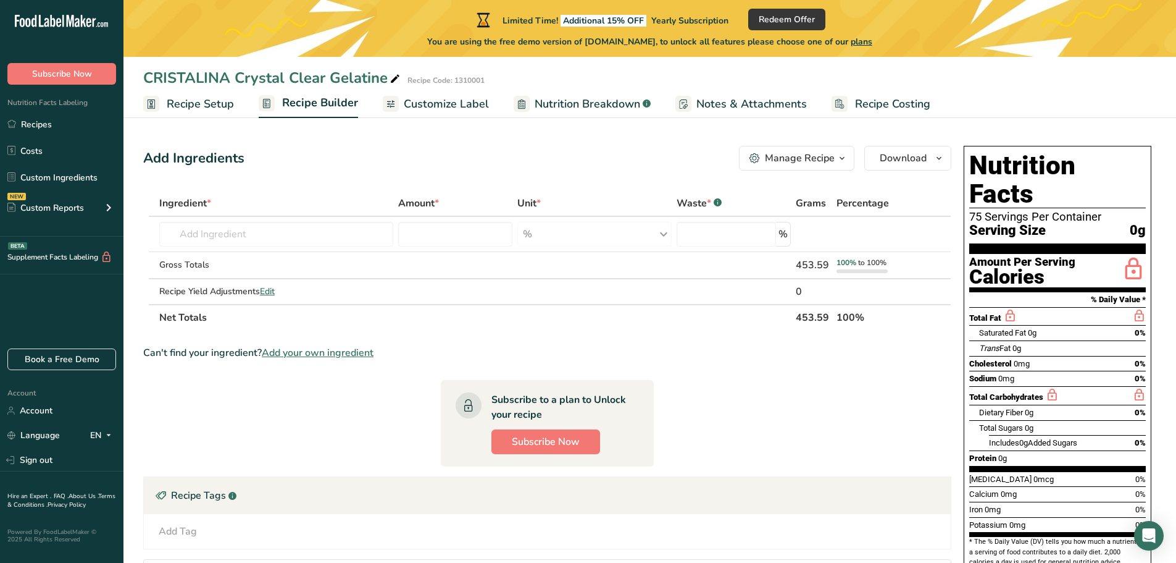
click at [1138, 223] on span "0g" at bounding box center [1138, 230] width 16 height 15
drag, startPoint x: 1138, startPoint y: 209, endPoint x: 1126, endPoint y: 204, distance: 12.7
click at [1126, 223] on div "Serving Size 0g" at bounding box center [1057, 230] width 177 height 15
click at [994, 115] on ul "Recipe Setup Recipe Builder Customize Label Nutrition Breakdown .a-a{fill:#3473…" at bounding box center [650, 103] width 1053 height 29
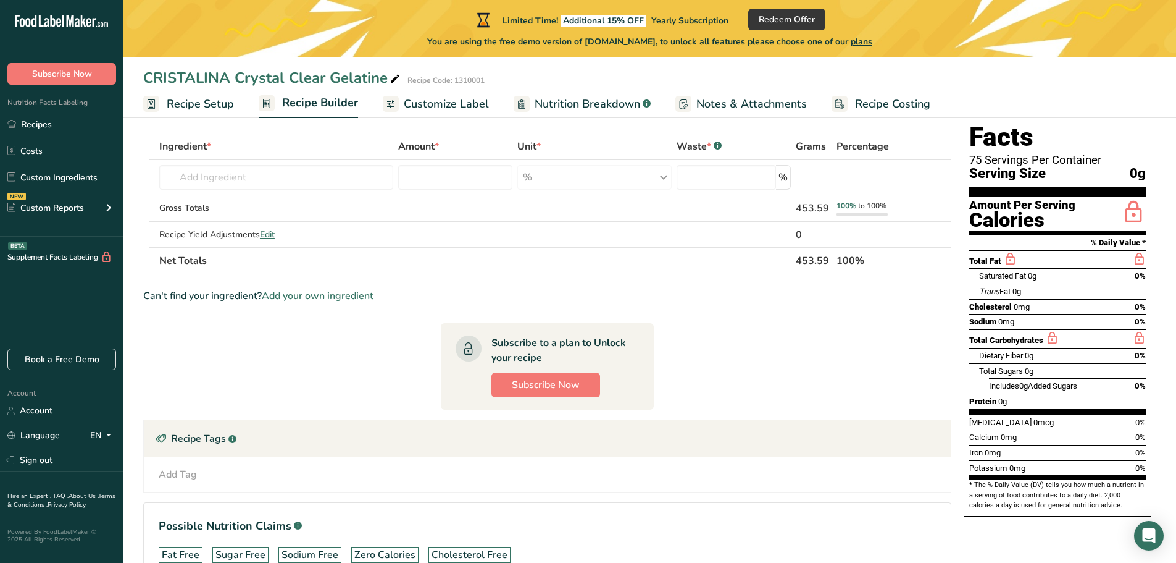
scroll to position [62, 0]
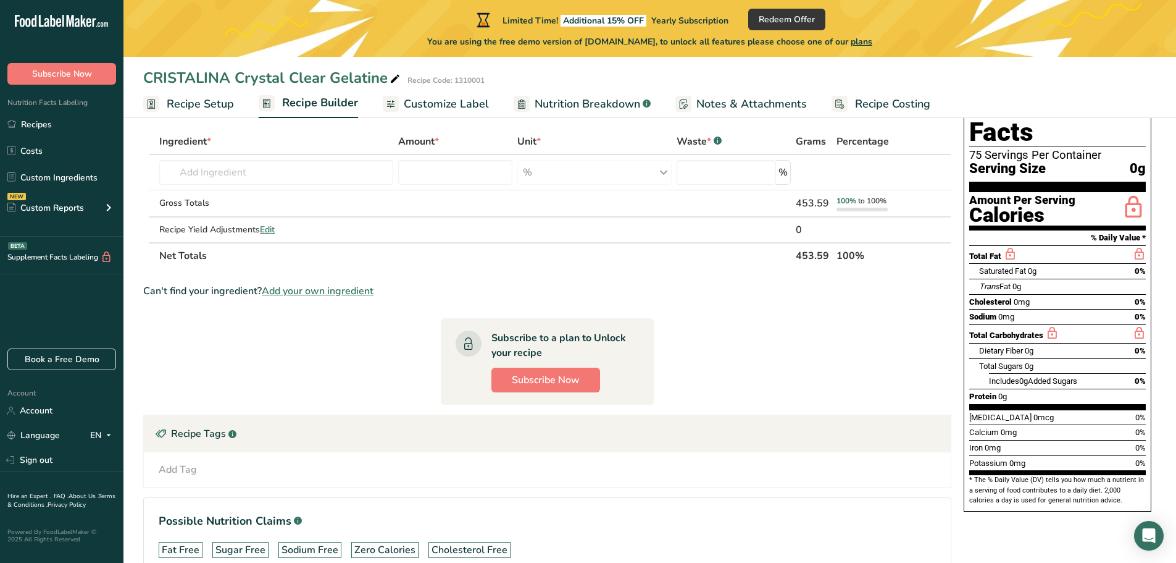
click at [793, 383] on section "Ingredient * Amount * Unit * Waste * .a-a{fill:#347362;}.b-a{fill:#fff;} Grams …" at bounding box center [547, 362] width 808 height 469
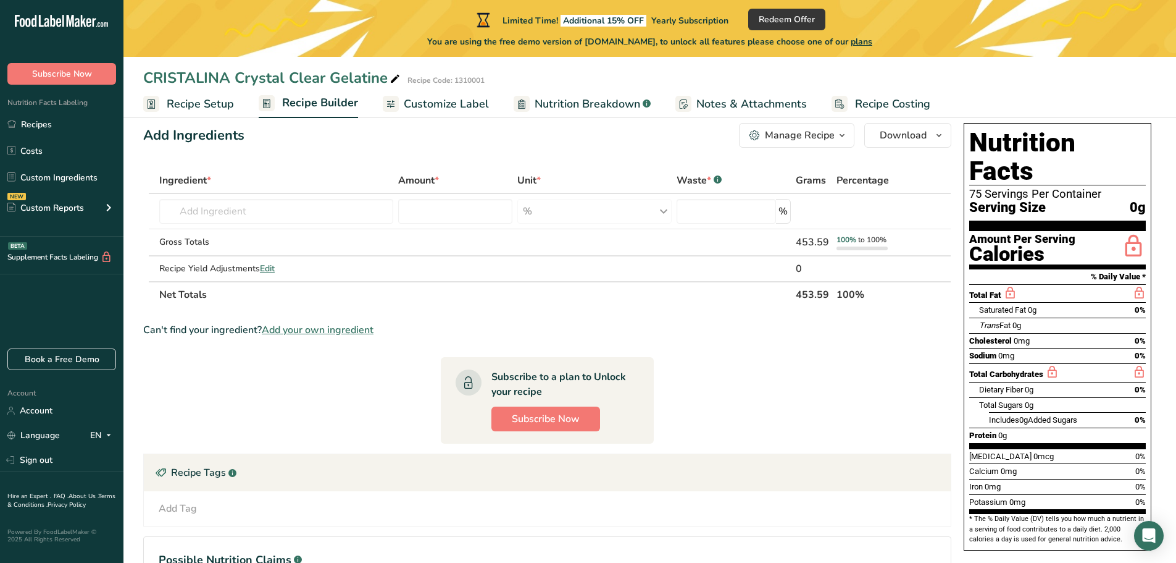
scroll to position [13, 0]
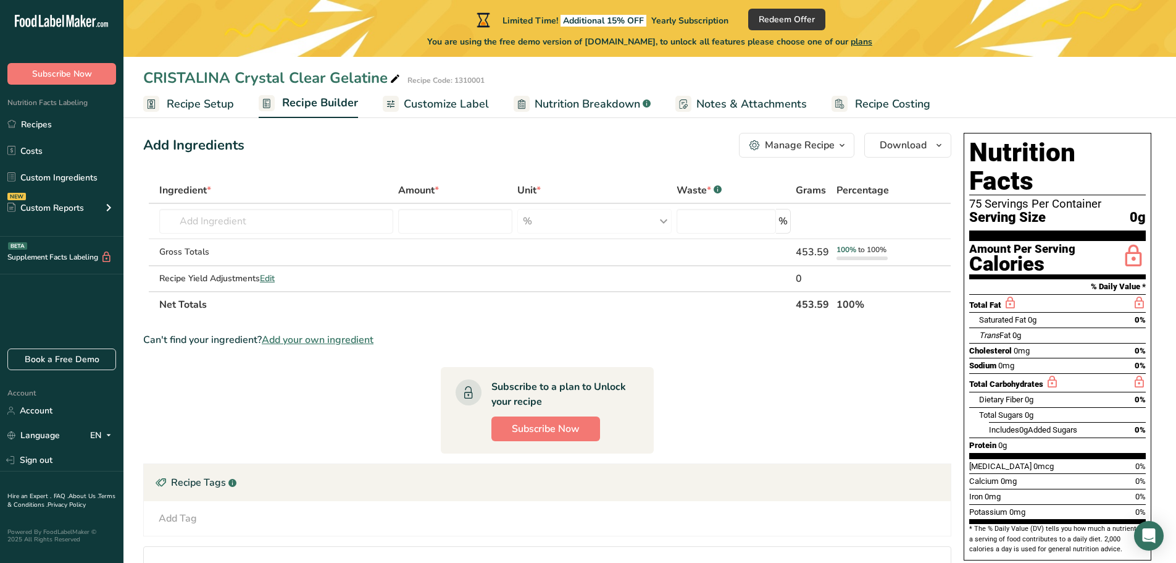
click at [578, 106] on span "Nutrition Breakdown" at bounding box center [588, 104] width 106 height 17
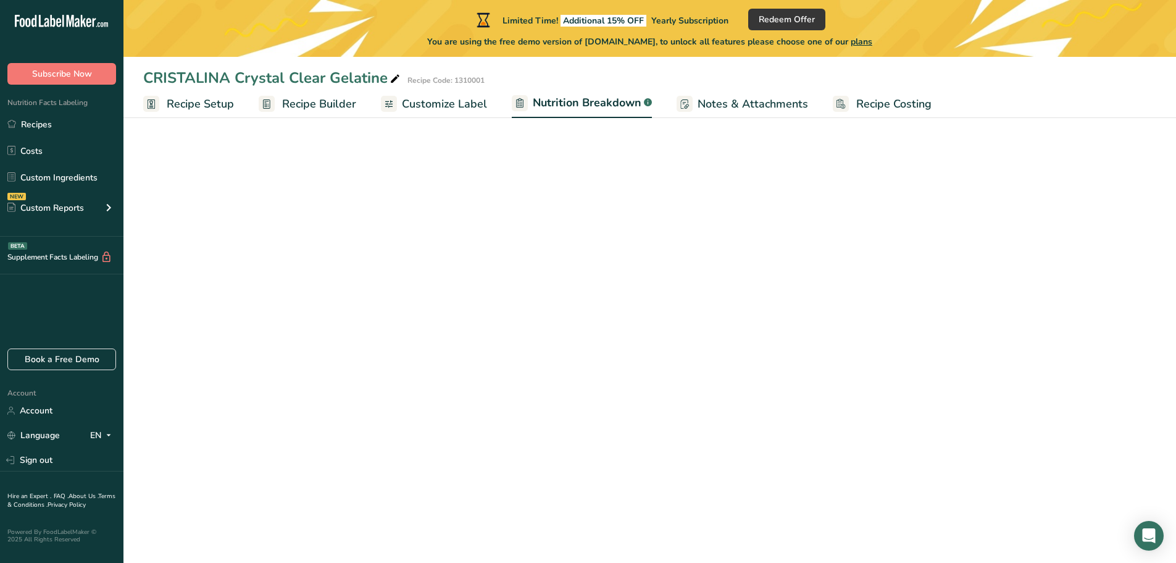
select select "Calories"
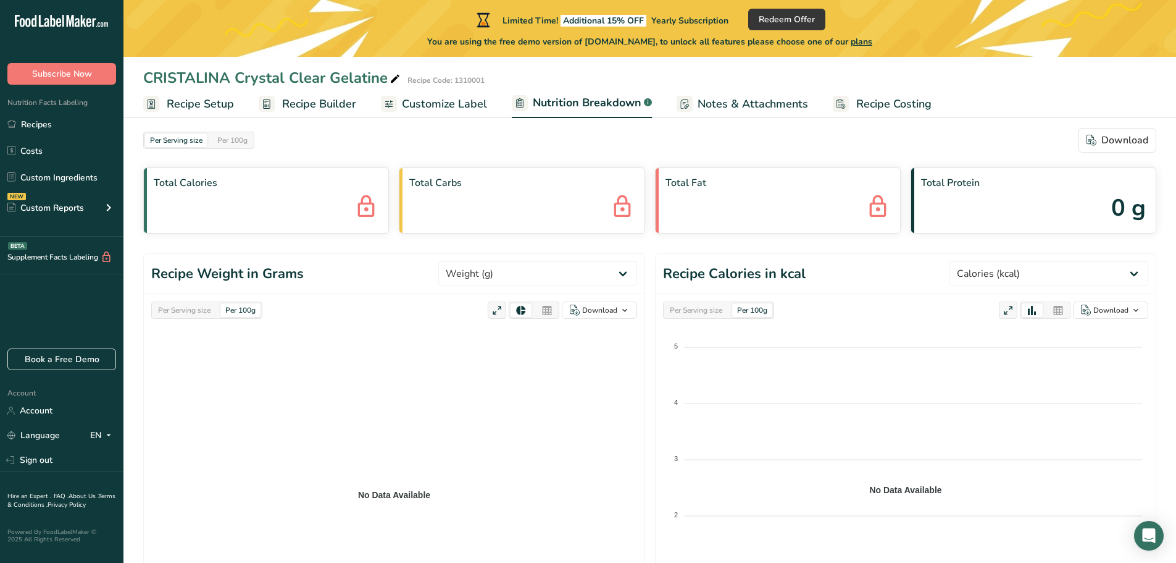
click at [283, 106] on span "Recipe Builder" at bounding box center [319, 104] width 74 height 17
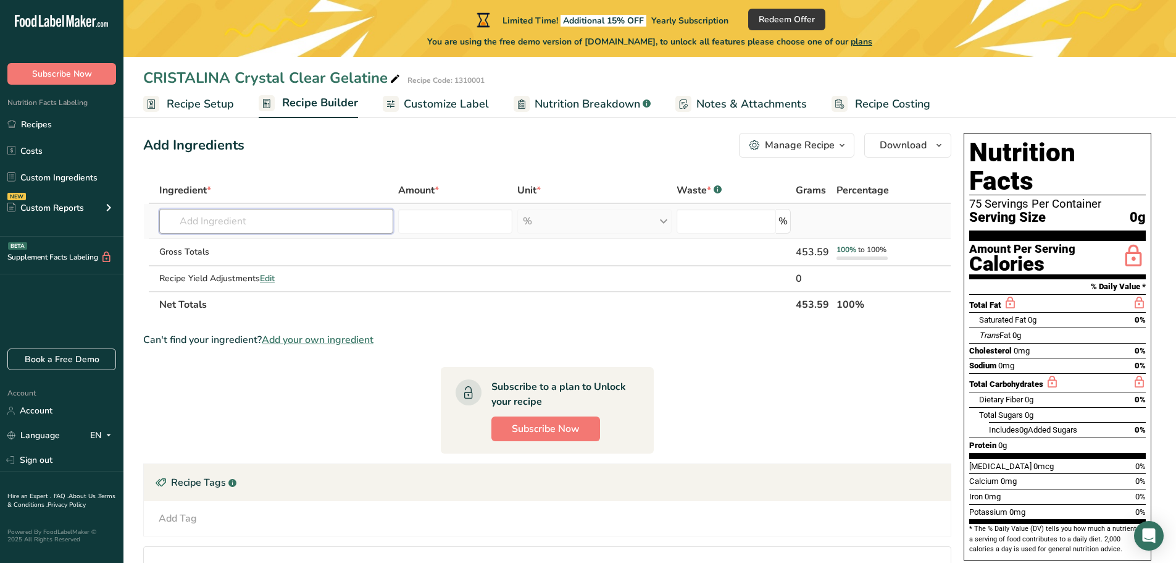
click at [230, 226] on input "text" at bounding box center [276, 221] width 234 height 25
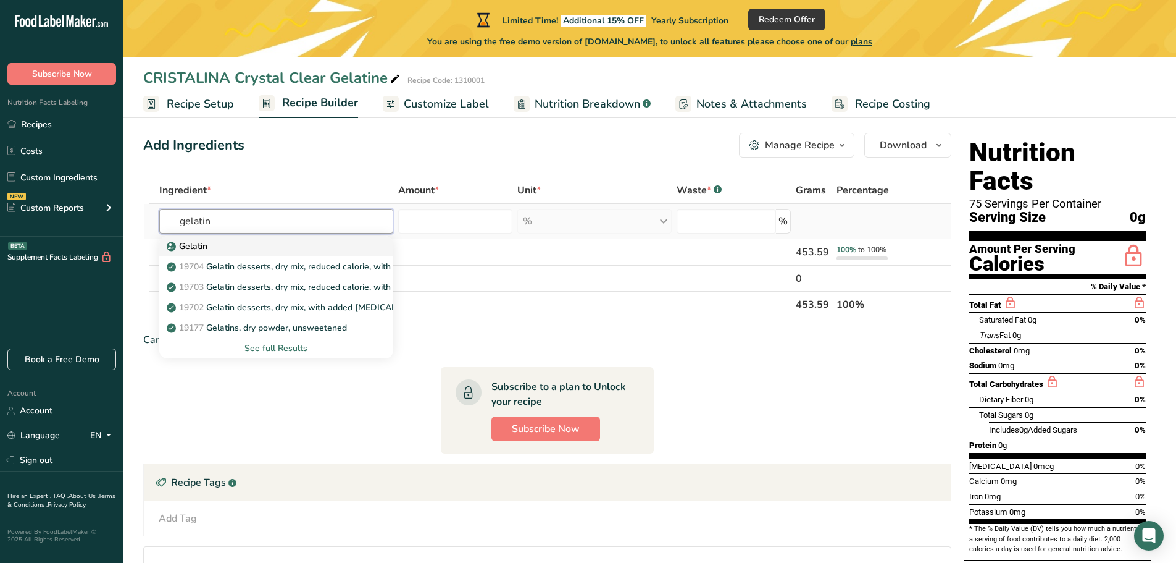
type input "gelatin"
click at [211, 253] on link "Gelatin" at bounding box center [276, 246] width 234 height 20
type input "Gelatin"
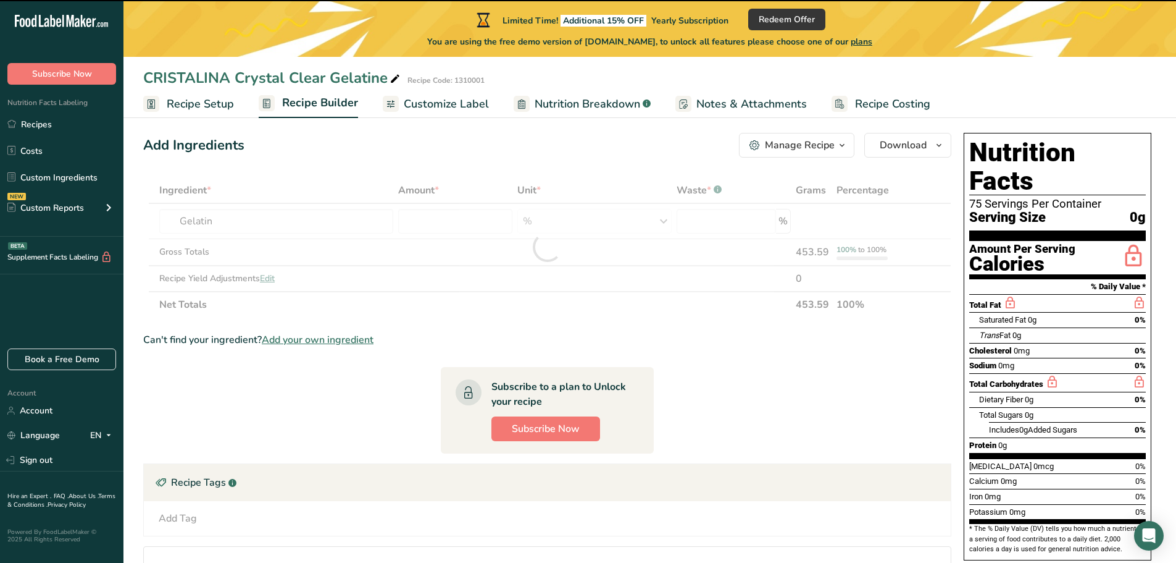
type input "0"
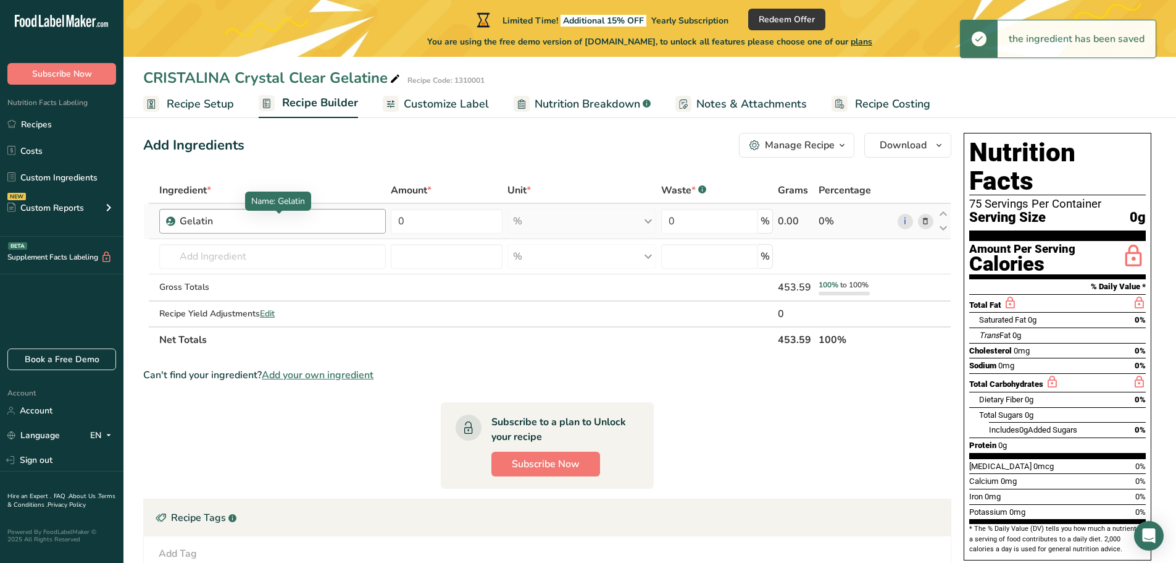
click at [240, 225] on div "Gelatin" at bounding box center [257, 221] width 154 height 15
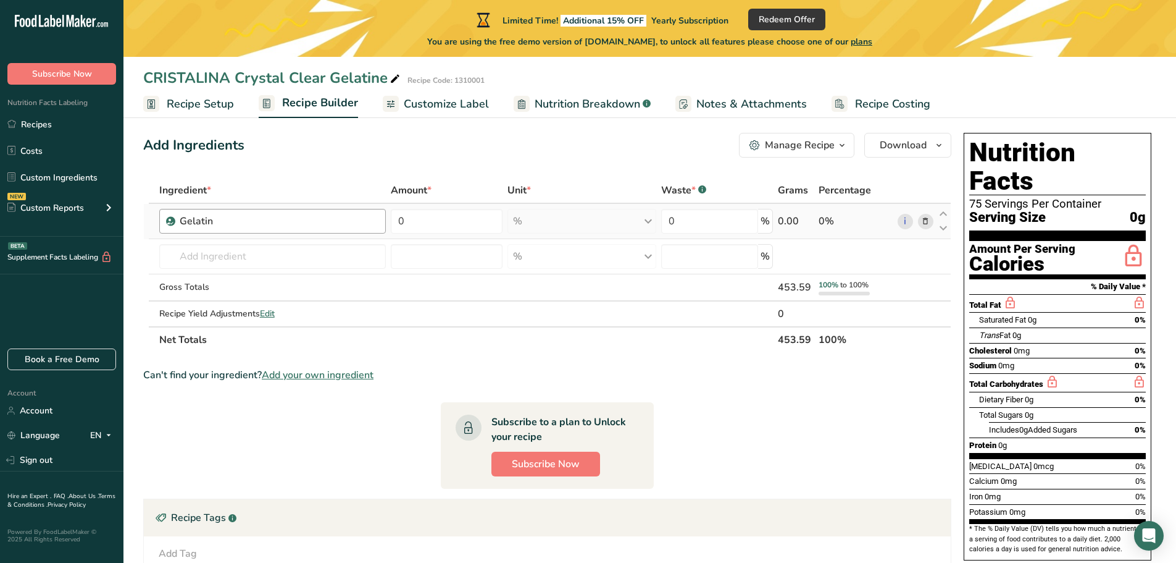
click at [253, 219] on div "Gelatin" at bounding box center [257, 221] width 154 height 15
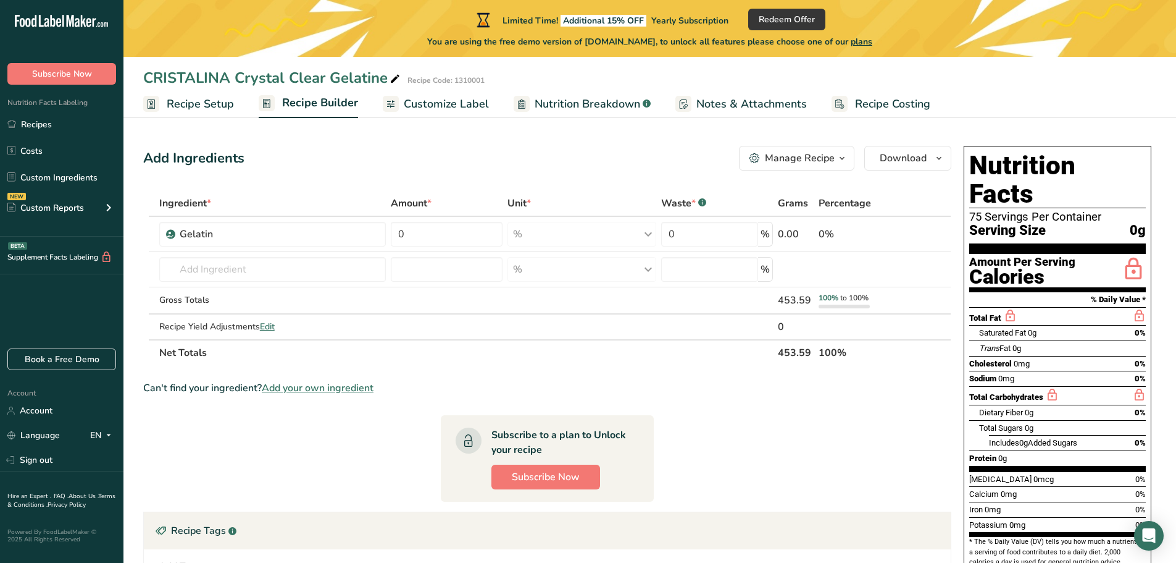
click at [193, 98] on span "Recipe Setup" at bounding box center [200, 104] width 67 height 17
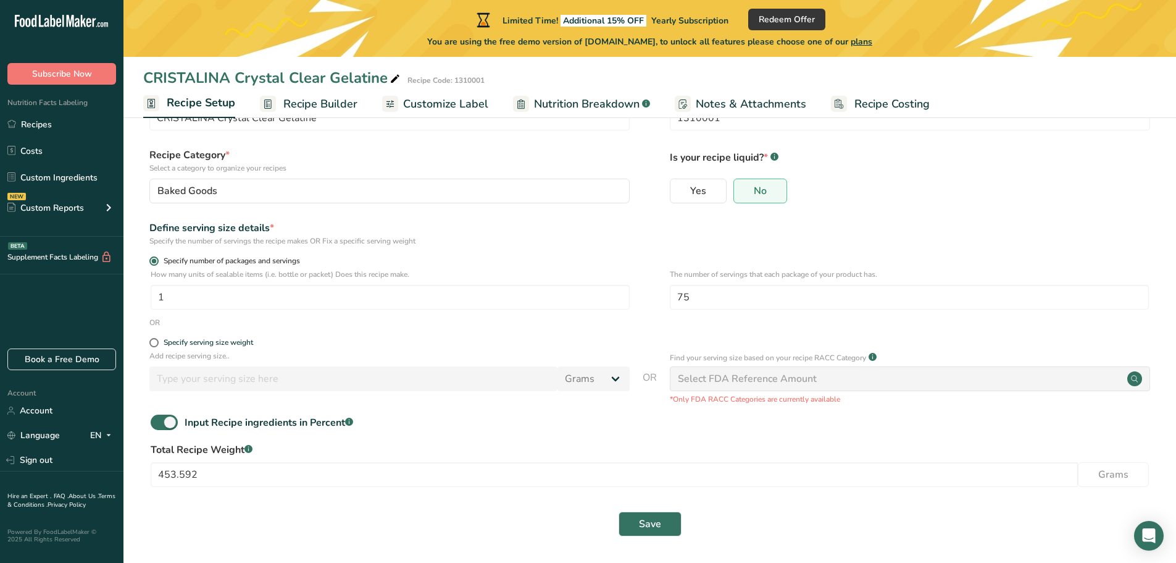
scroll to position [61, 0]
click at [224, 343] on div "Specify serving size weight" at bounding box center [209, 341] width 90 height 9
click at [157, 343] on input "Specify serving size weight" at bounding box center [153, 342] width 8 height 8
radio input "true"
radio input "false"
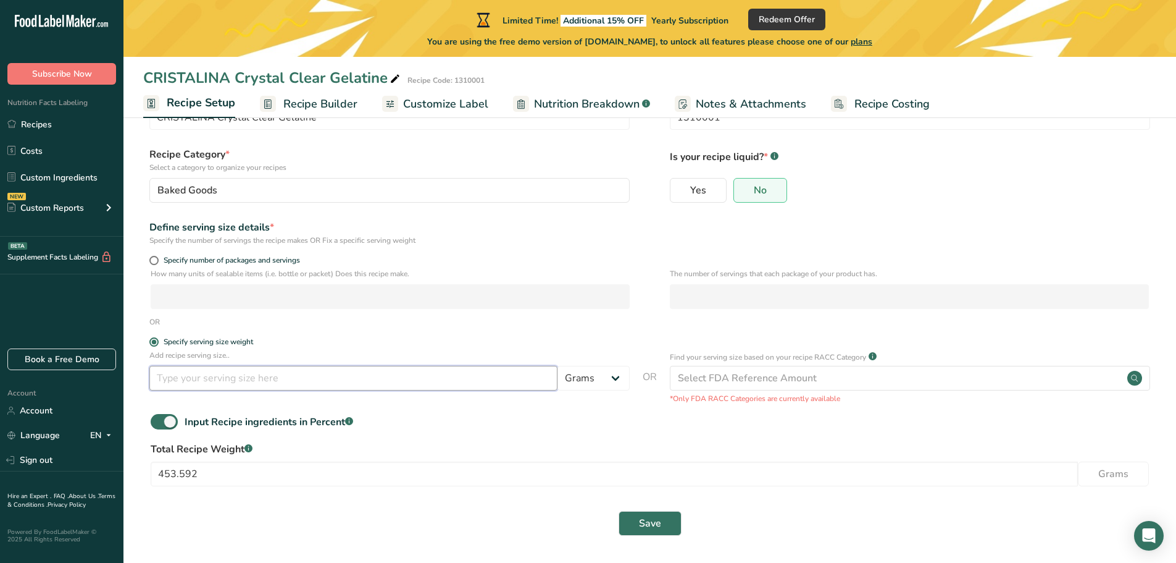
click at [216, 371] on input "number" at bounding box center [353, 378] width 408 height 25
type input "100"
click at [619, 423] on div "Input Recipe ingredients in Percent .a-a{fill:#347362;}.b-a{fill:#fff;}" at bounding box center [649, 426] width 1013 height 25
click at [640, 523] on span "Save" at bounding box center [650, 523] width 22 height 15
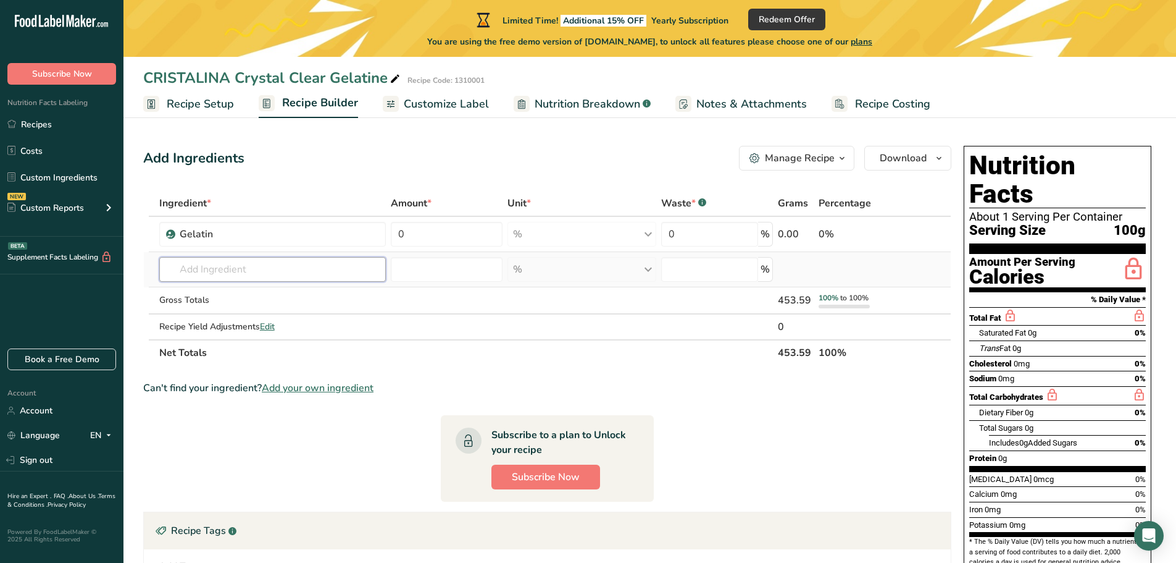
click at [230, 274] on input "text" at bounding box center [272, 269] width 227 height 25
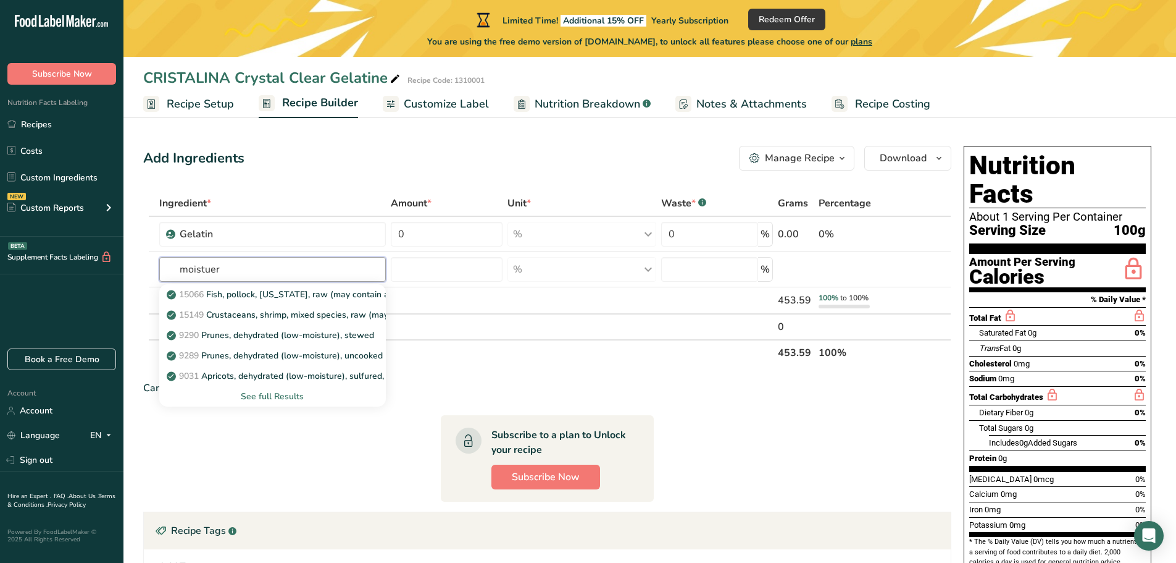
type input "moistuer"
click at [773, 380] on div "Can't find your ingredient? Add your own ingredient" at bounding box center [547, 387] width 808 height 15
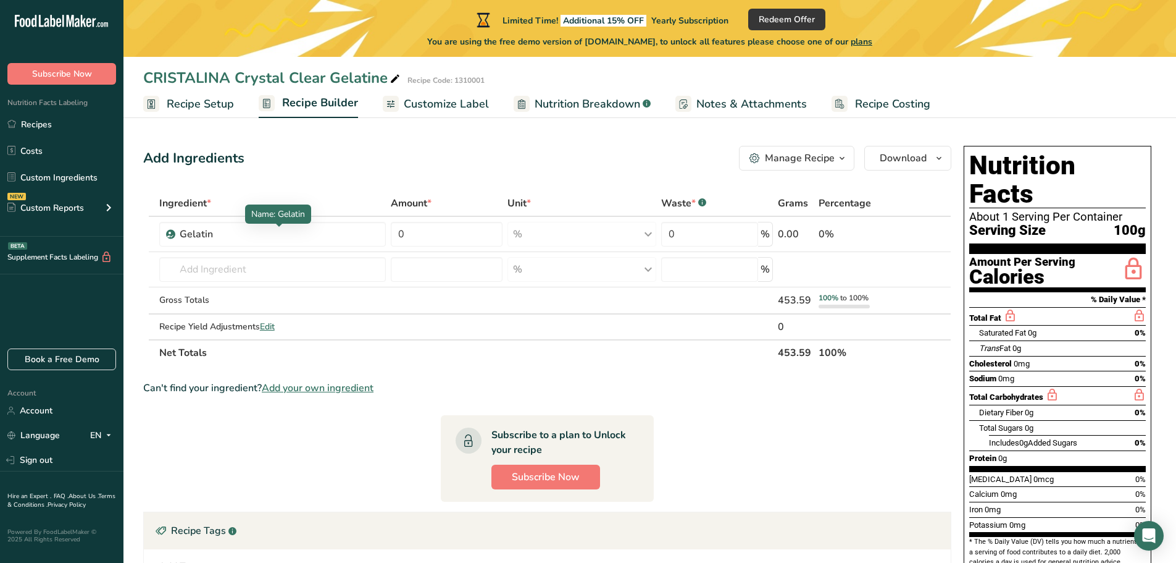
drag, startPoint x: 254, startPoint y: 237, endPoint x: 310, endPoint y: 127, distance: 123.2
click at [253, 237] on div "Gelatin" at bounding box center [257, 234] width 154 height 15
click at [825, 158] on div "Manage Recipe" at bounding box center [800, 158] width 70 height 15
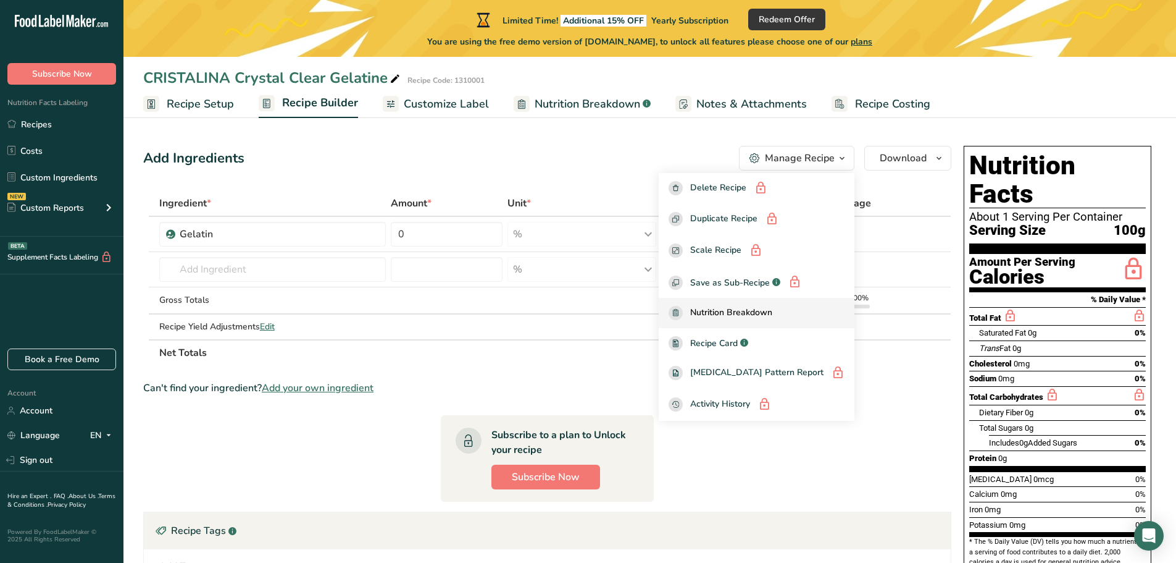
click at [829, 319] on div "Nutrition Breakdown" at bounding box center [757, 313] width 176 height 14
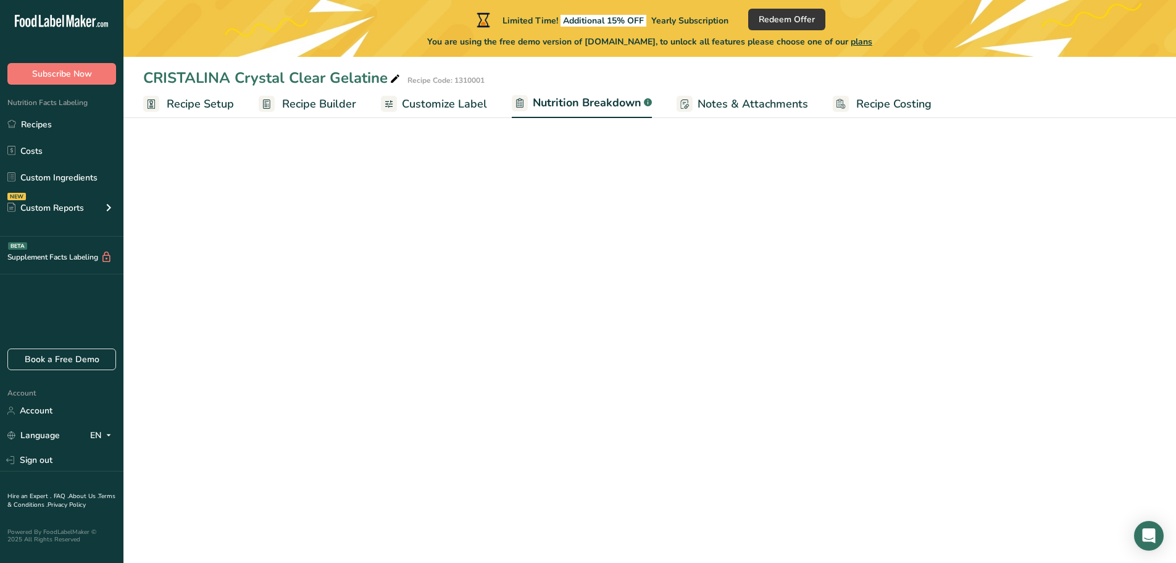
select select "Calories"
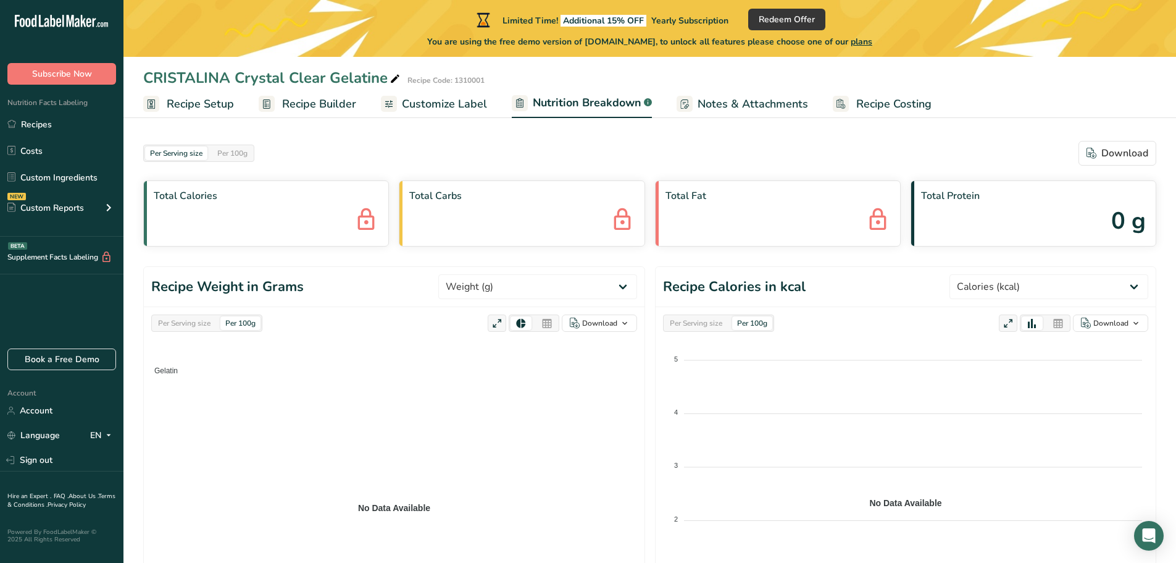
click at [430, 102] on span "Customize Label" at bounding box center [444, 104] width 85 height 17
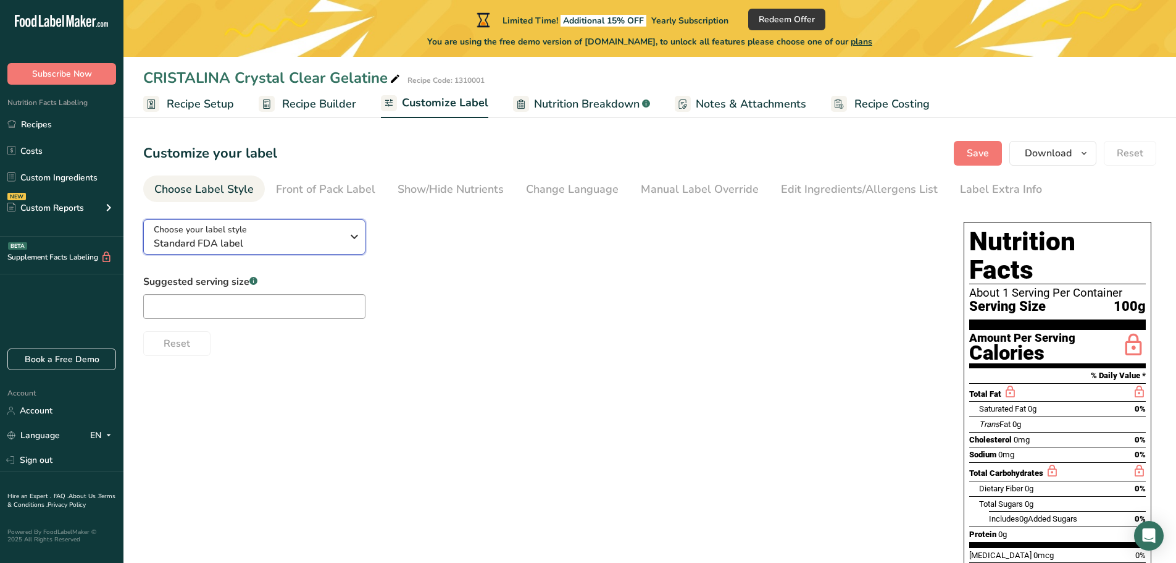
click at [228, 236] on span "Standard FDA label" at bounding box center [248, 243] width 188 height 15
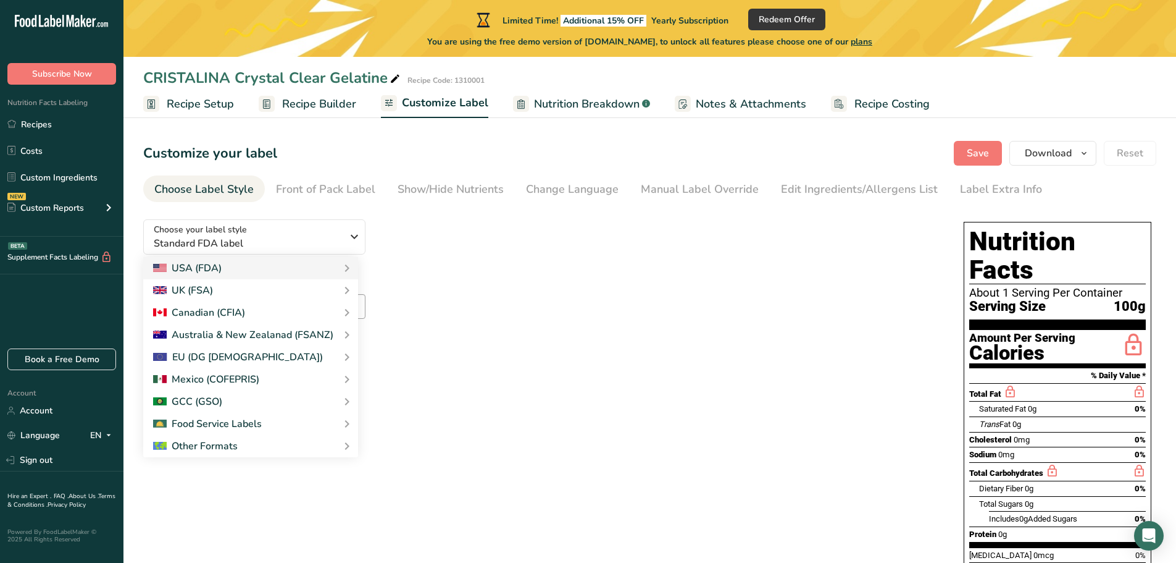
click at [686, 240] on div "Choose your label style Standard FDA label USA (FDA) Standard FDA label Tabular…" at bounding box center [541, 282] width 796 height 146
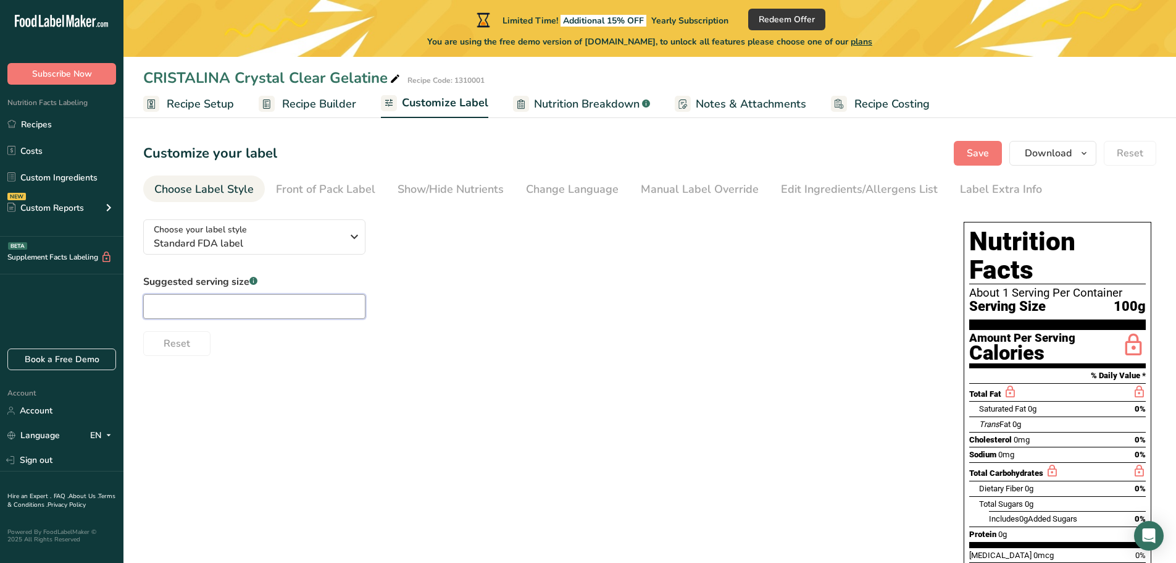
click at [291, 311] on input "text" at bounding box center [254, 306] width 222 height 25
click at [209, 103] on span "Recipe Setup" at bounding box center [200, 104] width 67 height 17
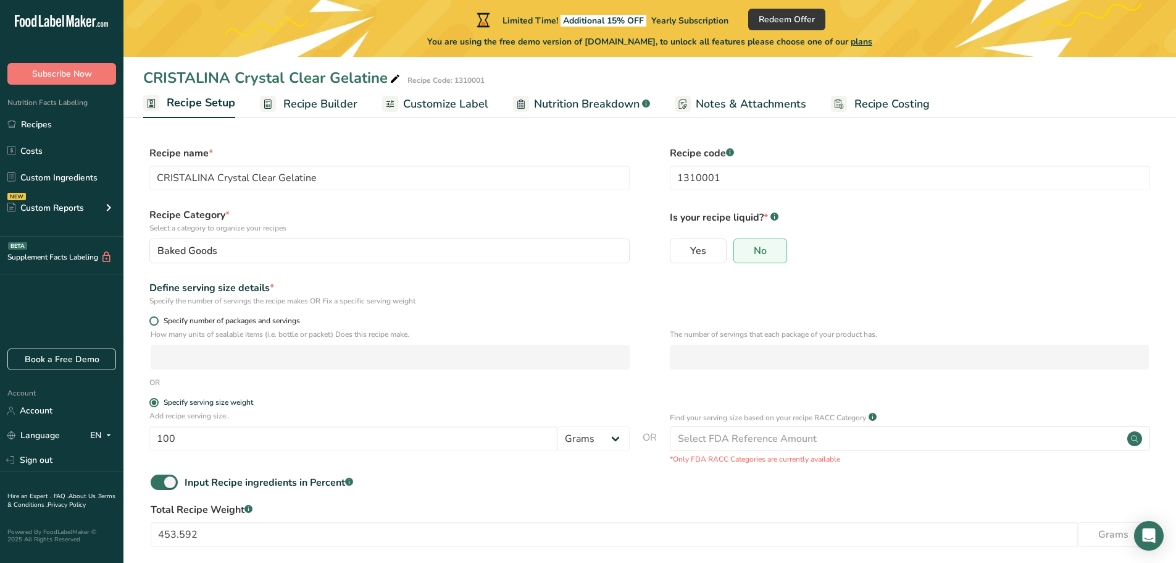
click at [224, 316] on span "Specify number of packages and servings" at bounding box center [229, 320] width 141 height 9
click at [157, 317] on input "Specify number of packages and servings" at bounding box center [153, 321] width 8 height 8
radio input "true"
radio input "false"
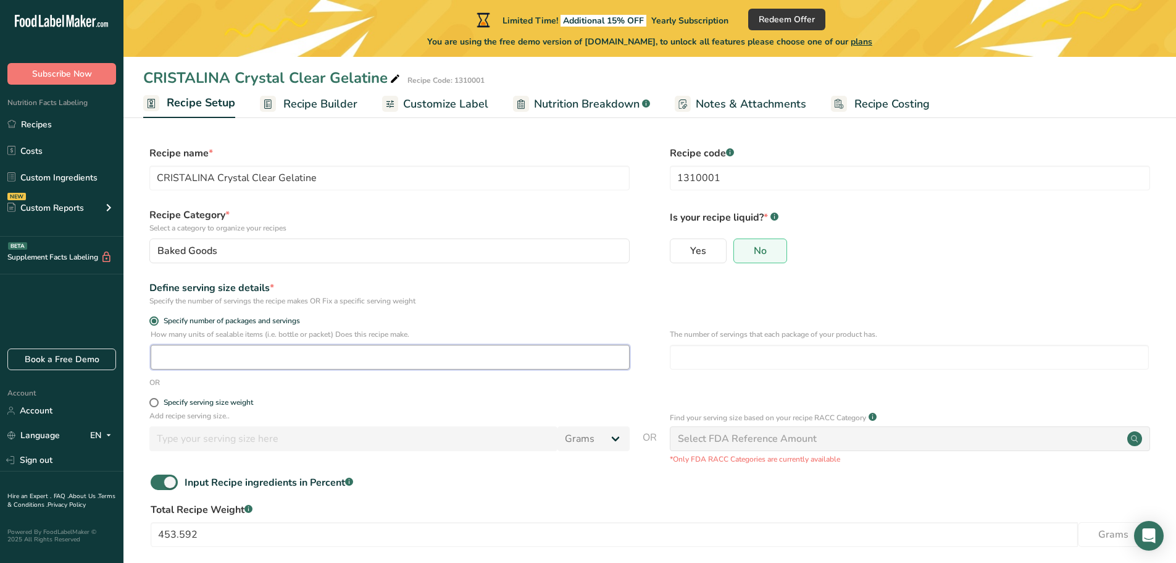
click at [213, 353] on input "number" at bounding box center [390, 357] width 479 height 25
type input "1"
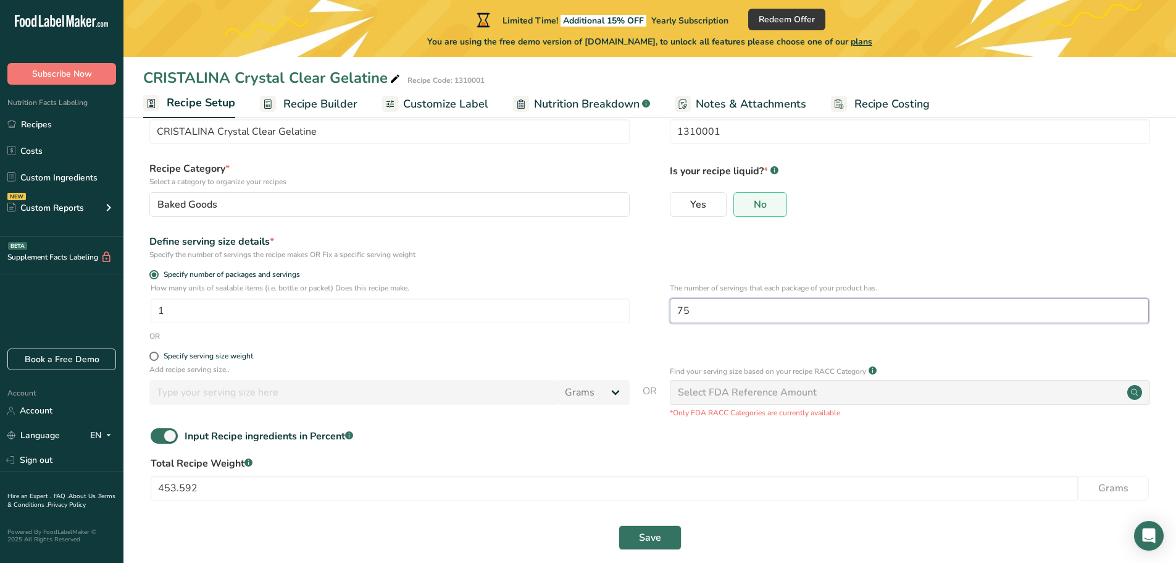
scroll to position [61, 0]
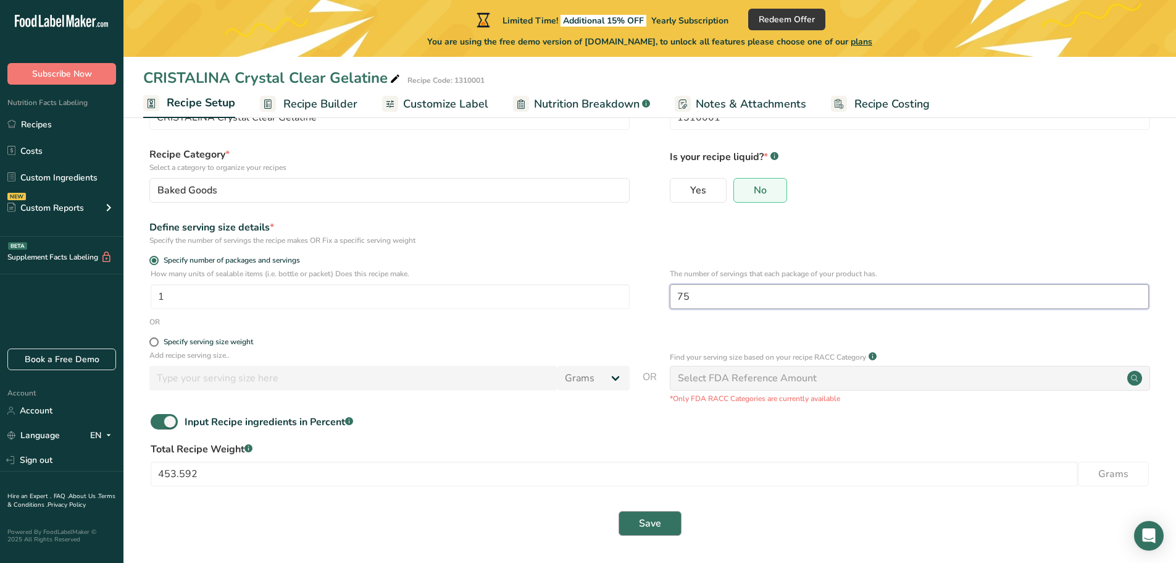
type input "75"
click at [653, 517] on span "Save" at bounding box center [650, 523] width 22 height 15
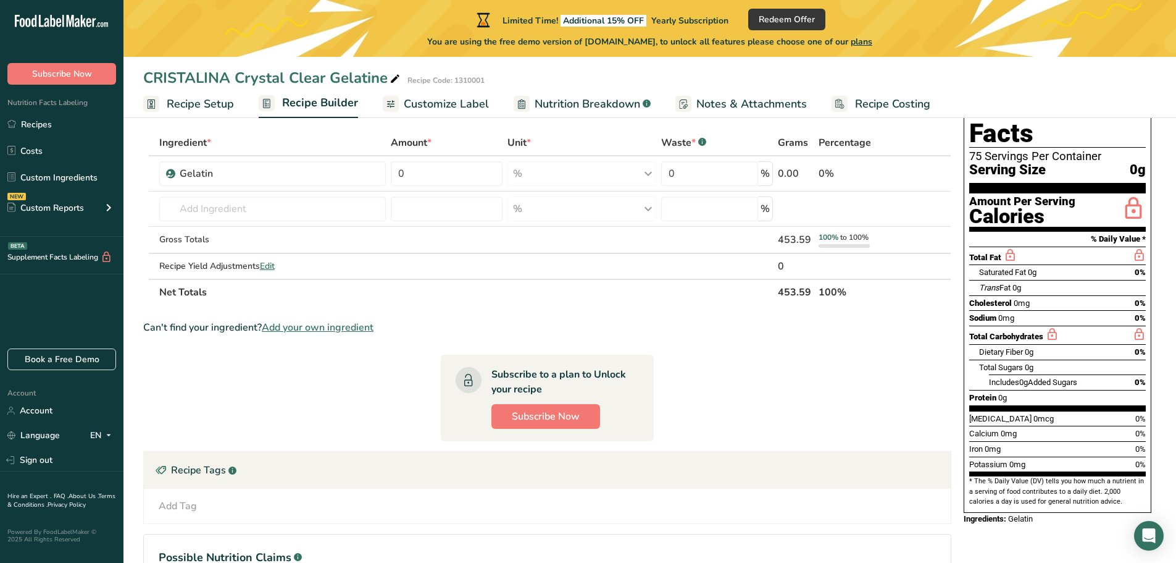
click at [535, 96] on span "Nutrition Breakdown" at bounding box center [588, 104] width 106 height 17
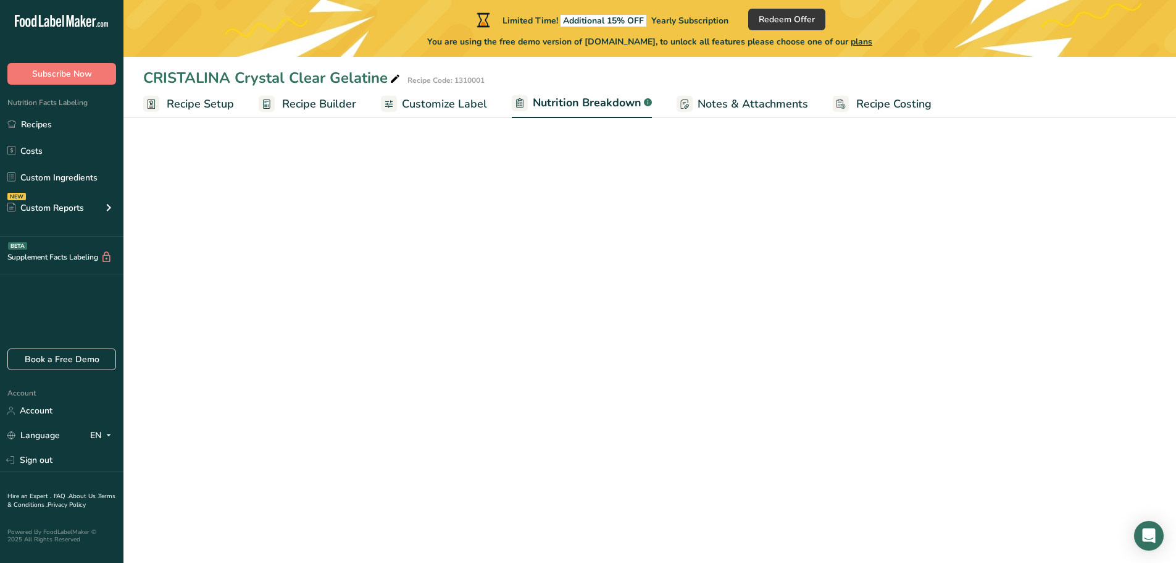
select select "Calories"
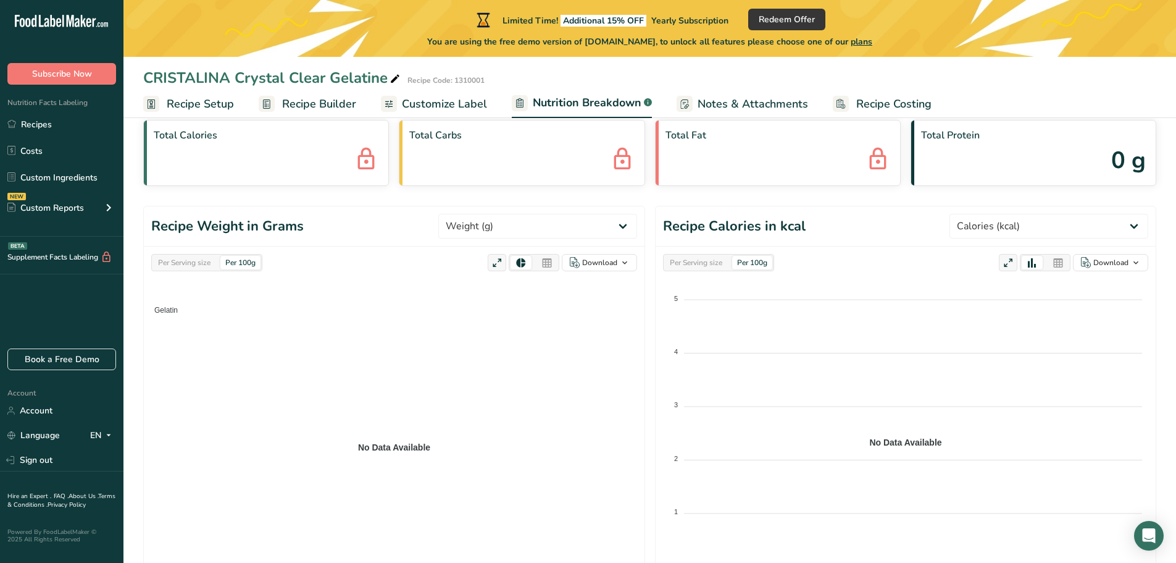
click at [443, 104] on span "Customize Label" at bounding box center [444, 104] width 85 height 17
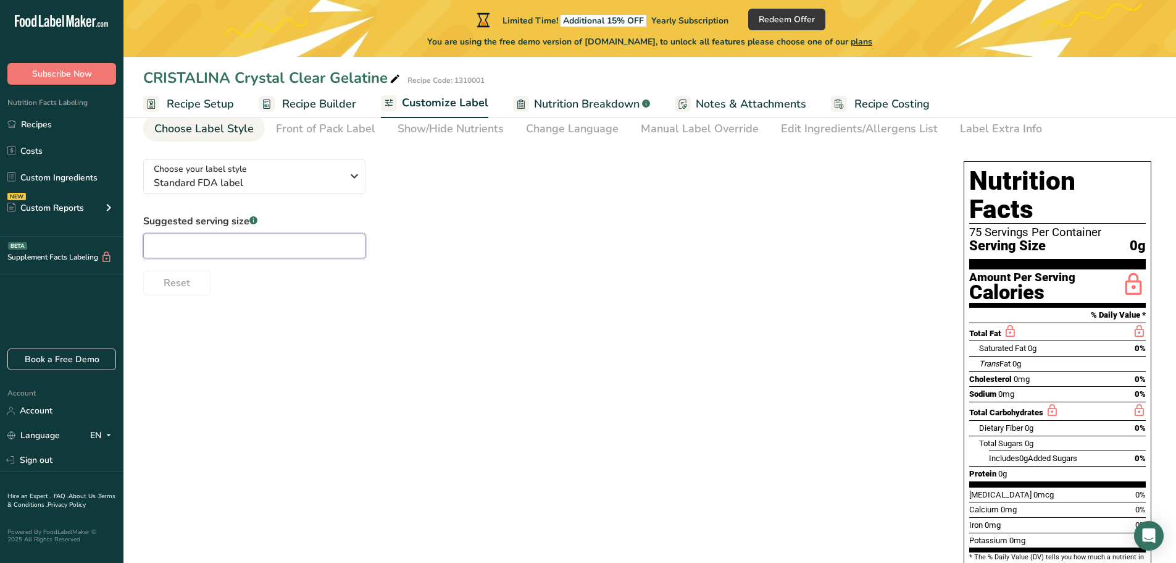
click at [226, 240] on input "text" at bounding box center [254, 245] width 222 height 25
type input "100"
click at [380, 287] on div "Reset" at bounding box center [541, 281] width 796 height 30
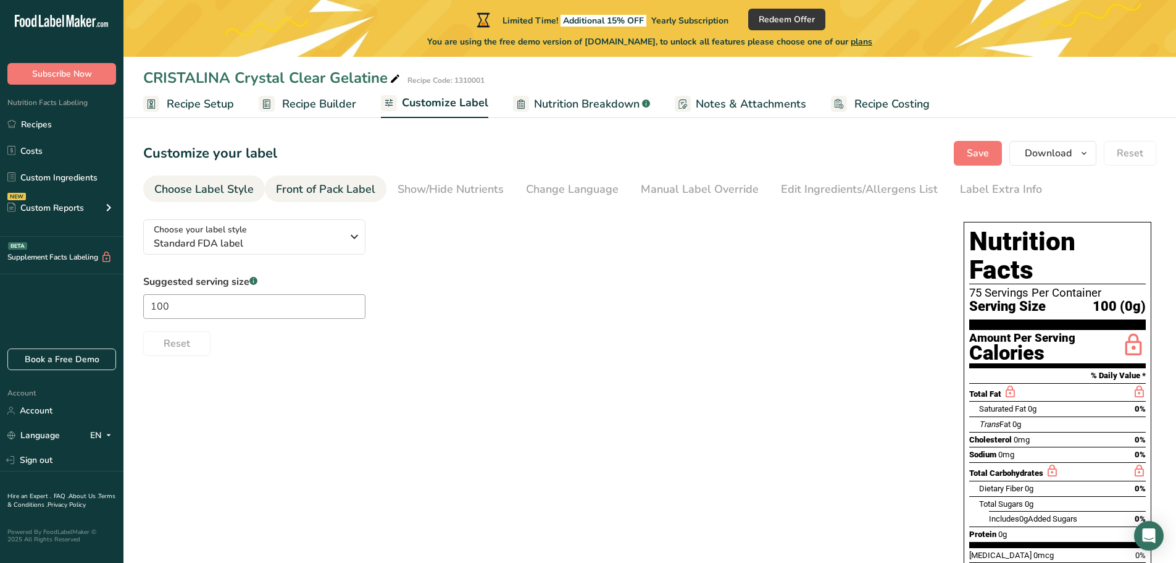
click at [324, 195] on div "Front of Pack Label" at bounding box center [325, 189] width 99 height 17
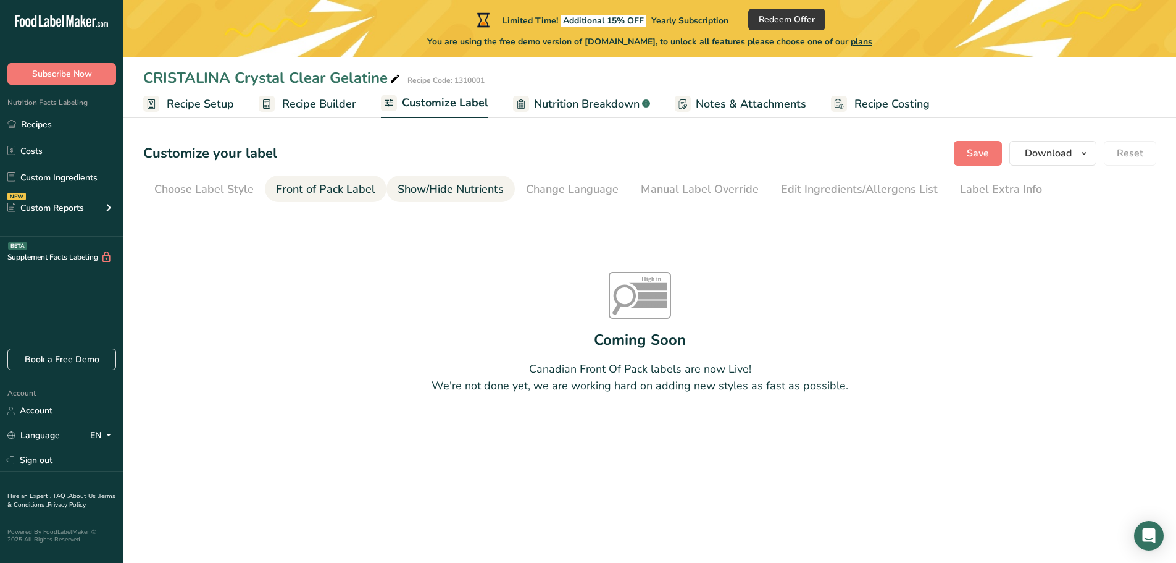
click at [429, 193] on div "Show/Hide Nutrients" at bounding box center [451, 189] width 106 height 17
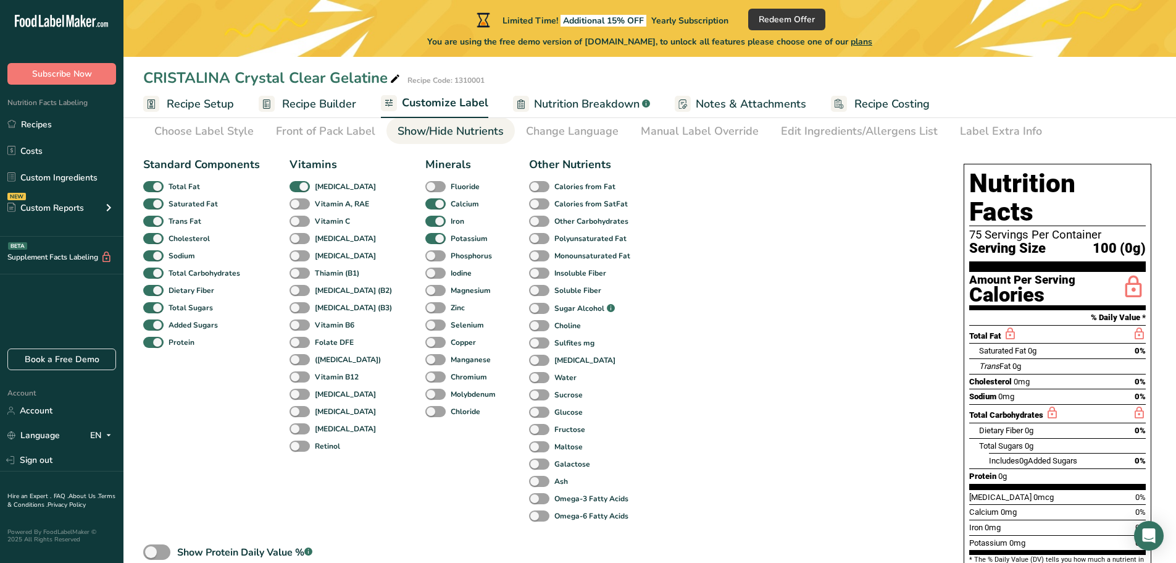
scroll to position [62, 0]
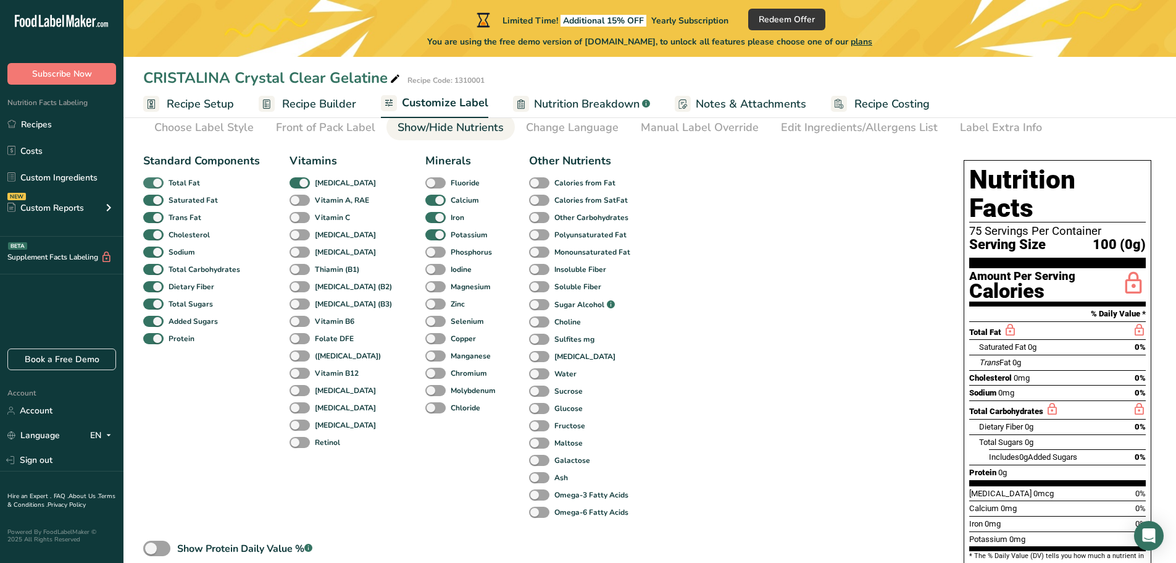
click at [152, 187] on span at bounding box center [153, 183] width 20 height 12
click at [151, 186] on input "Total Fat" at bounding box center [147, 182] width 8 height 8
checkbox input "false"
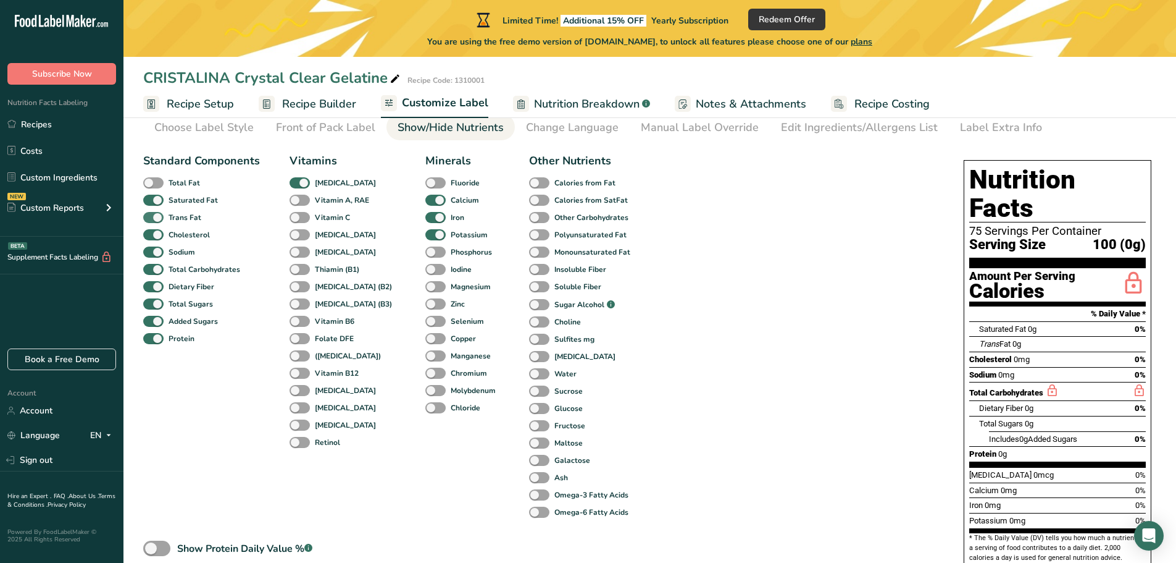
drag, startPoint x: 156, startPoint y: 199, endPoint x: 154, endPoint y: 212, distance: 12.5
click at [156, 199] on span at bounding box center [153, 201] width 20 height 12
click at [151, 199] on input "Saturated Fat" at bounding box center [147, 200] width 8 height 8
checkbox input "false"
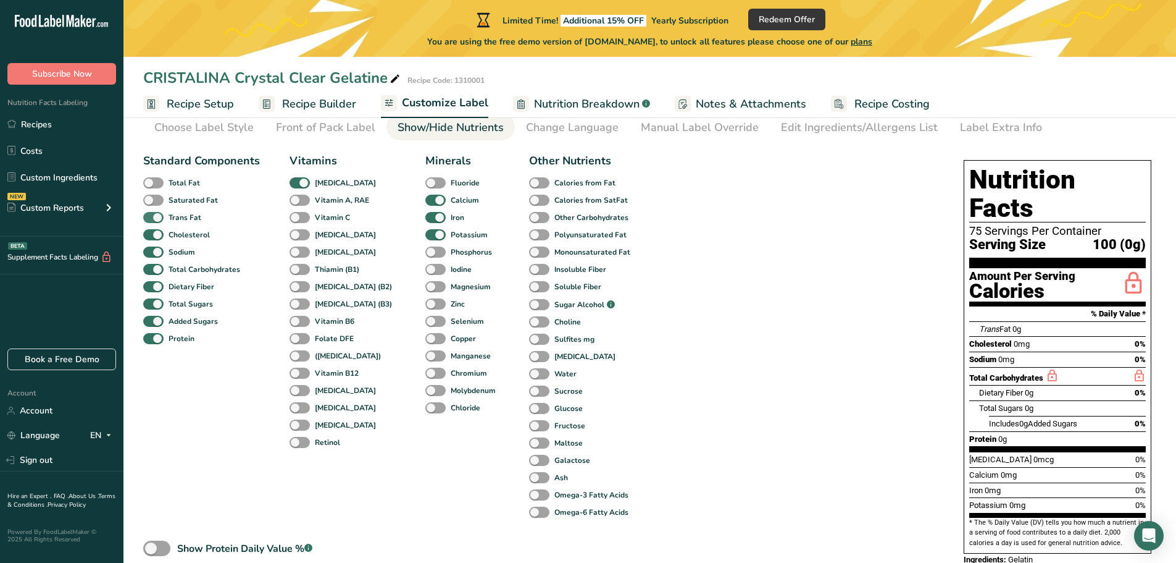
click at [161, 219] on span at bounding box center [153, 218] width 20 height 12
click at [151, 219] on input "Trans Fat" at bounding box center [147, 217] width 8 height 8
checkbox input "false"
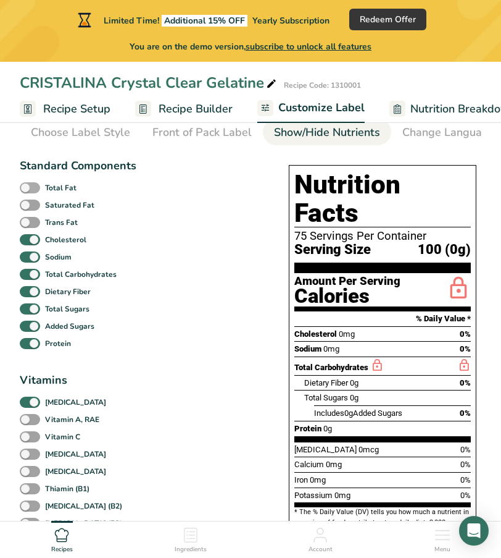
click at [30, 185] on span at bounding box center [30, 188] width 20 height 12
click at [28, 185] on input "Total Fat" at bounding box center [24, 187] width 8 height 8
checkbox input "true"
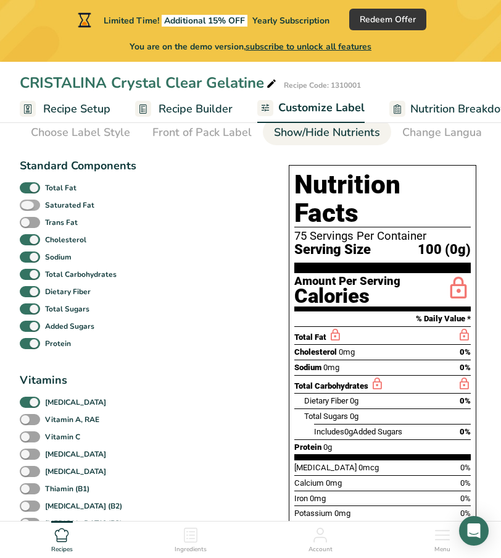
click at [30, 211] on span at bounding box center [30, 205] width 20 height 12
click at [28, 209] on input "Saturated Fat" at bounding box center [24, 205] width 8 height 8
checkbox input "true"
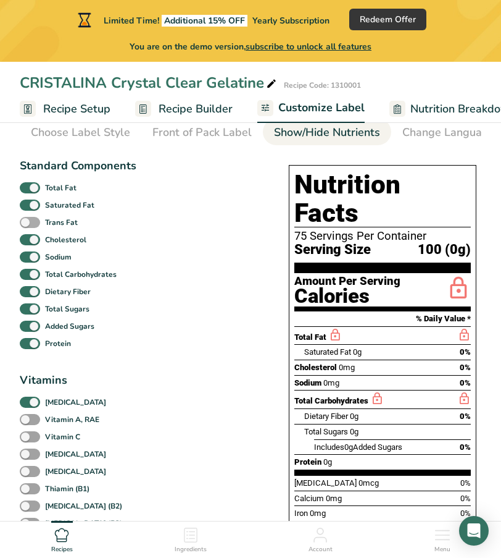
click at [34, 224] on span at bounding box center [30, 223] width 20 height 12
click at [28, 224] on input "Trans Fat" at bounding box center [24, 222] width 8 height 8
checkbox input "true"
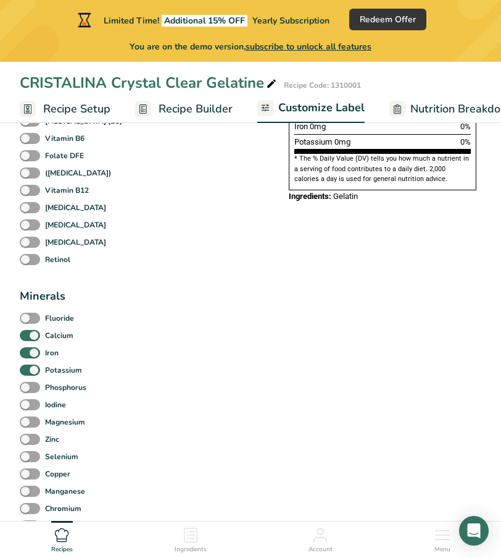
scroll to position [494, 0]
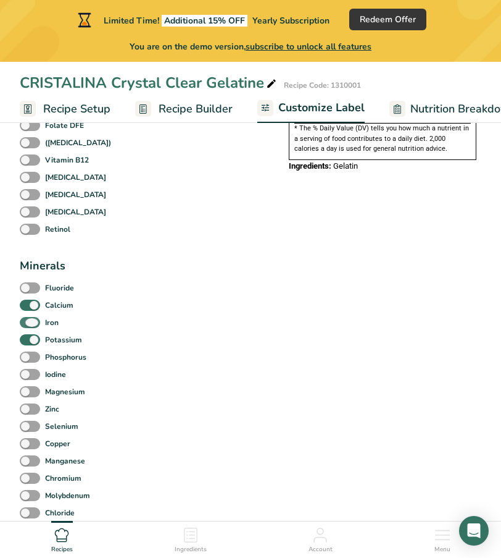
click at [31, 322] on span at bounding box center [30, 323] width 20 height 12
click at [28, 322] on input "Iron" at bounding box center [24, 322] width 8 height 8
checkbox input "false"
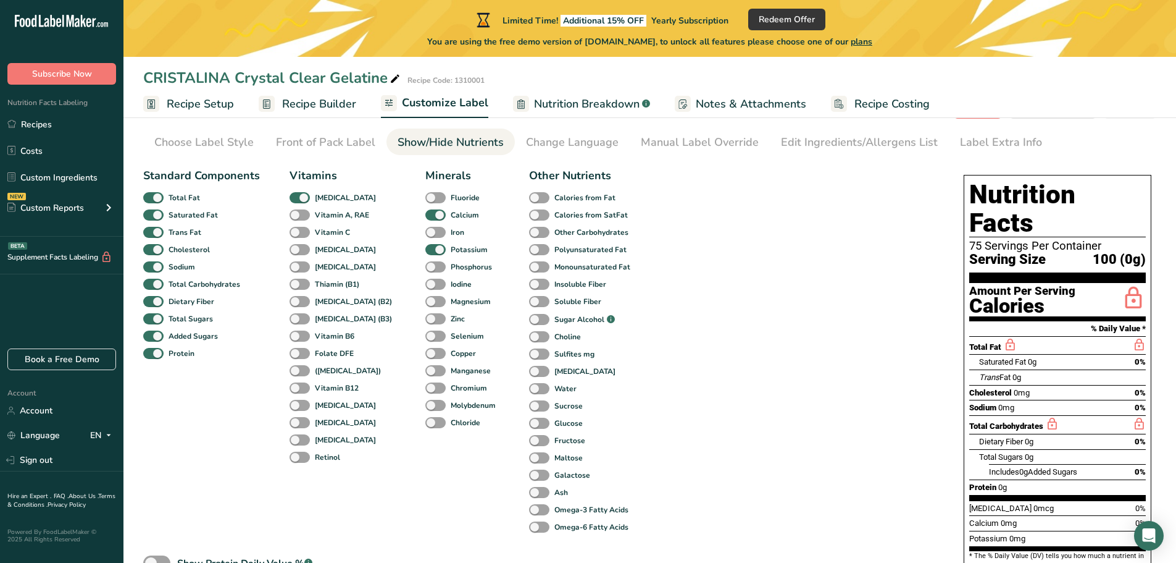
scroll to position [0, 0]
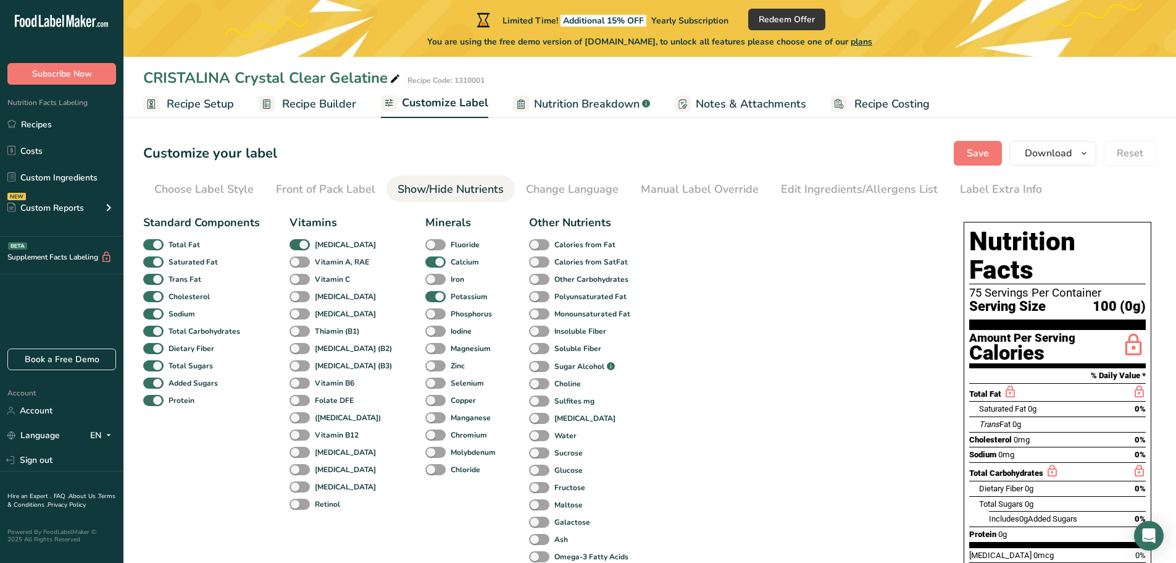
click at [1000, 448] on div "Sodium 0mg" at bounding box center [991, 454] width 45 height 12
click at [1002, 450] on span "0mg" at bounding box center [1007, 454] width 16 height 9
click at [1003, 450] on span "0mg" at bounding box center [1007, 454] width 16 height 9
click at [877, 192] on div "Edit Ingredients/Allergens List" at bounding box center [859, 189] width 157 height 17
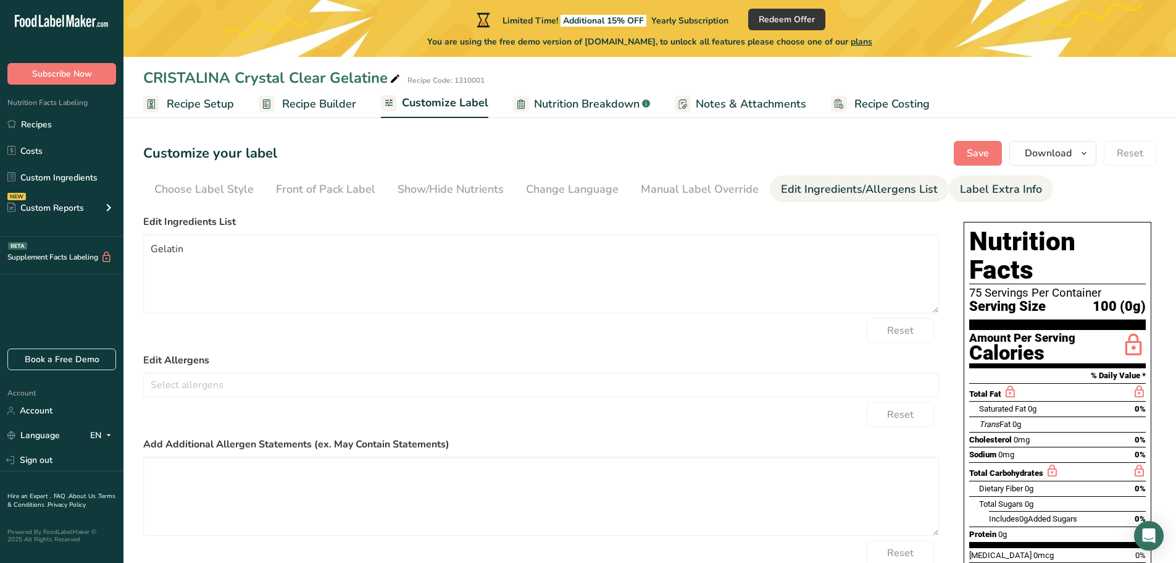
click at [1001, 188] on div "Label Extra Info" at bounding box center [1001, 189] width 82 height 17
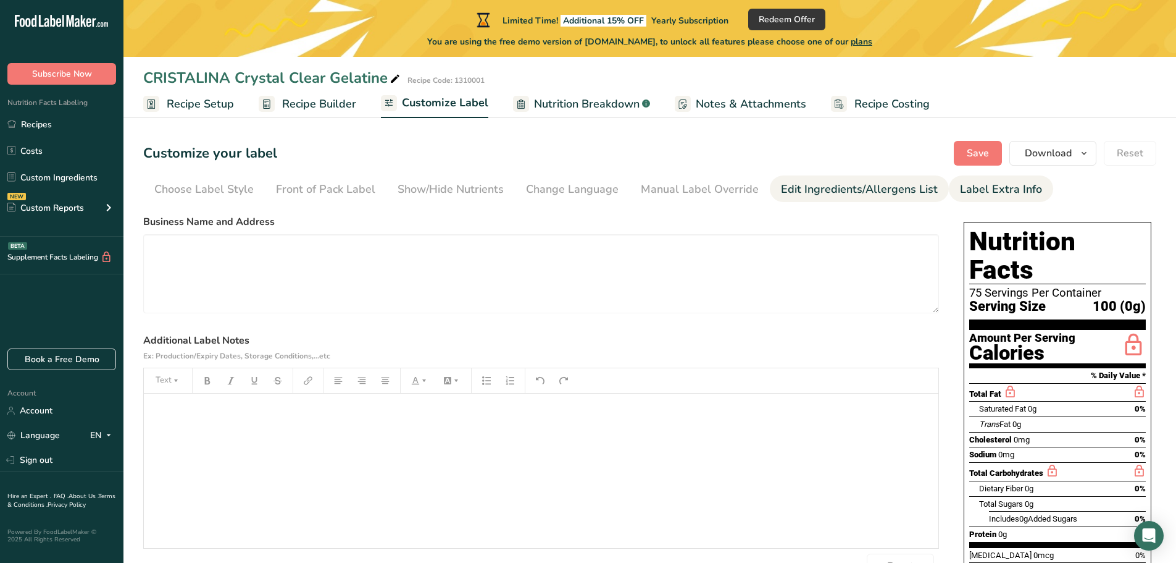
click at [890, 184] on div "Edit Ingredients/Allergens List" at bounding box center [859, 189] width 157 height 17
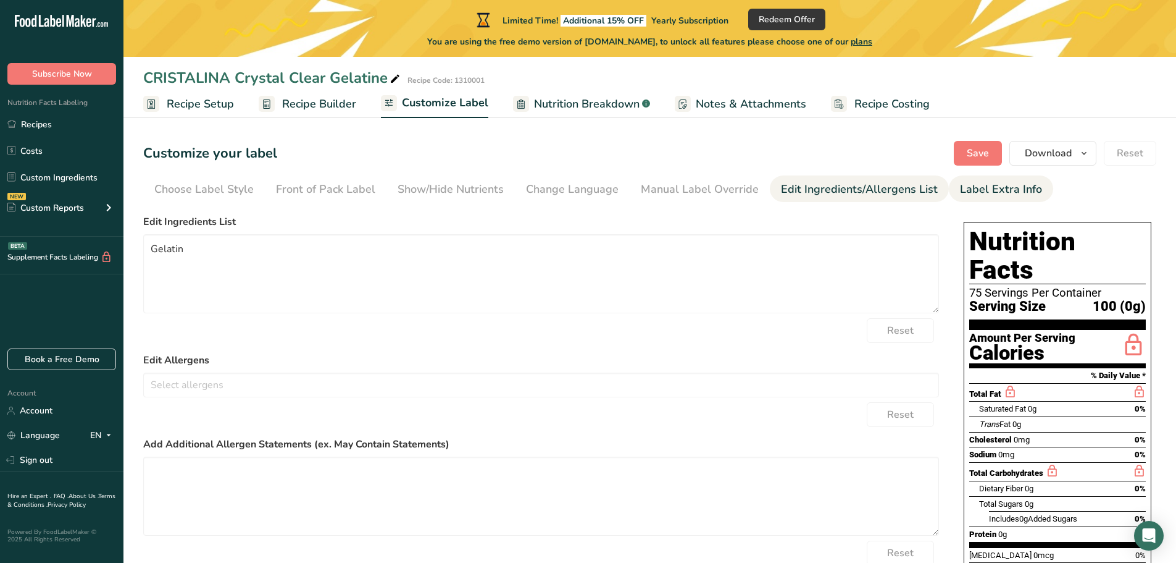
click at [992, 186] on div "Label Extra Info" at bounding box center [1001, 189] width 82 height 17
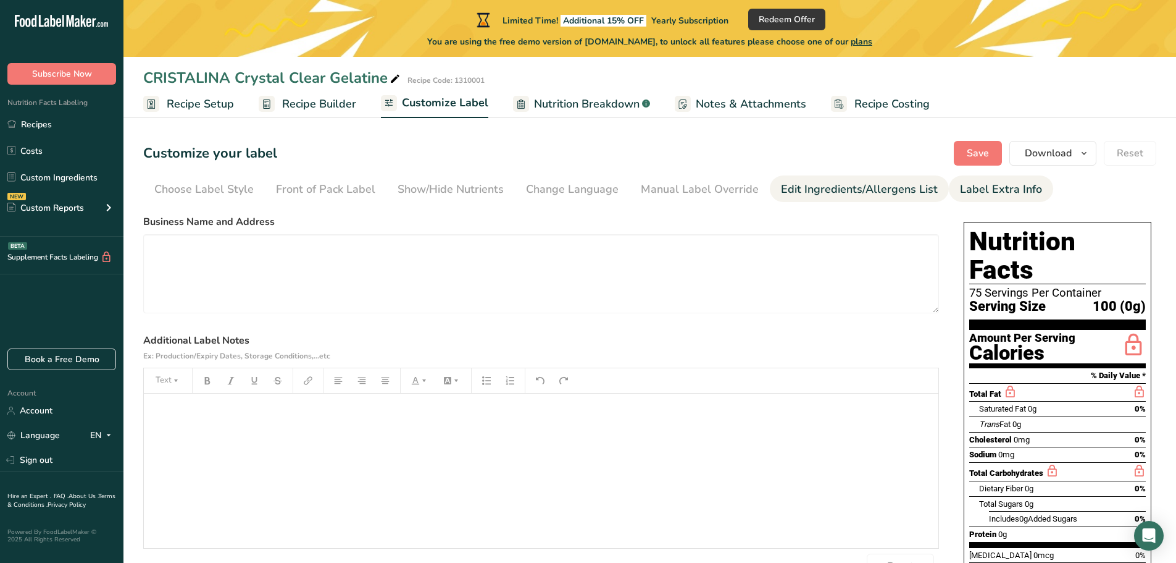
click at [861, 185] on div "Edit Ingredients/Allergens List" at bounding box center [859, 189] width 157 height 17
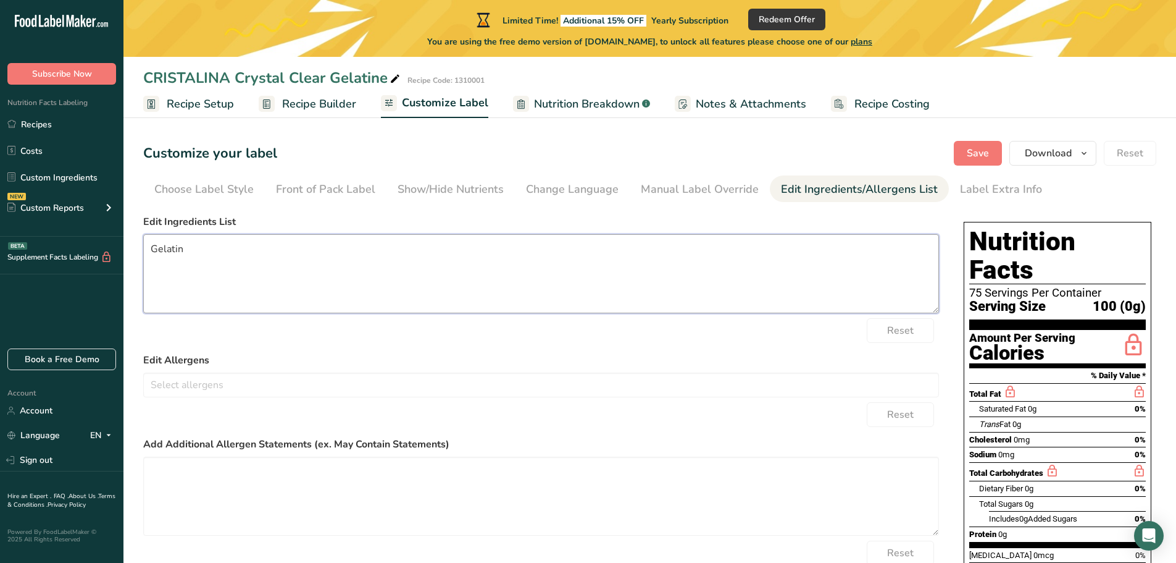
click at [361, 301] on textarea "Gelatin" at bounding box center [541, 273] width 796 height 79
click at [358, 377] on input "text" at bounding box center [541, 384] width 795 height 19
type input "pork"
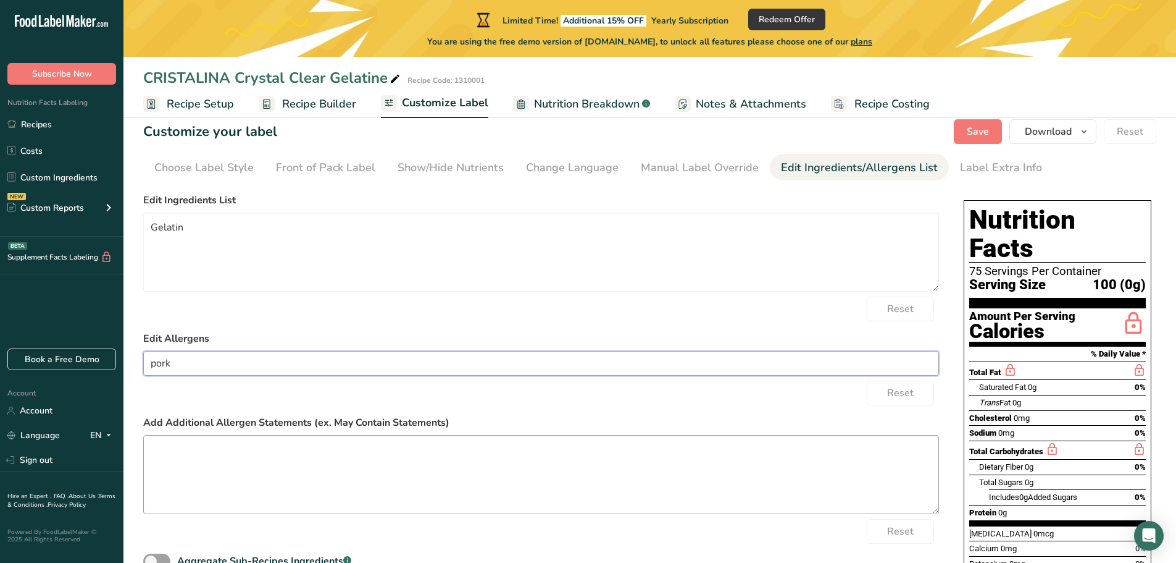
scroll to position [87, 0]
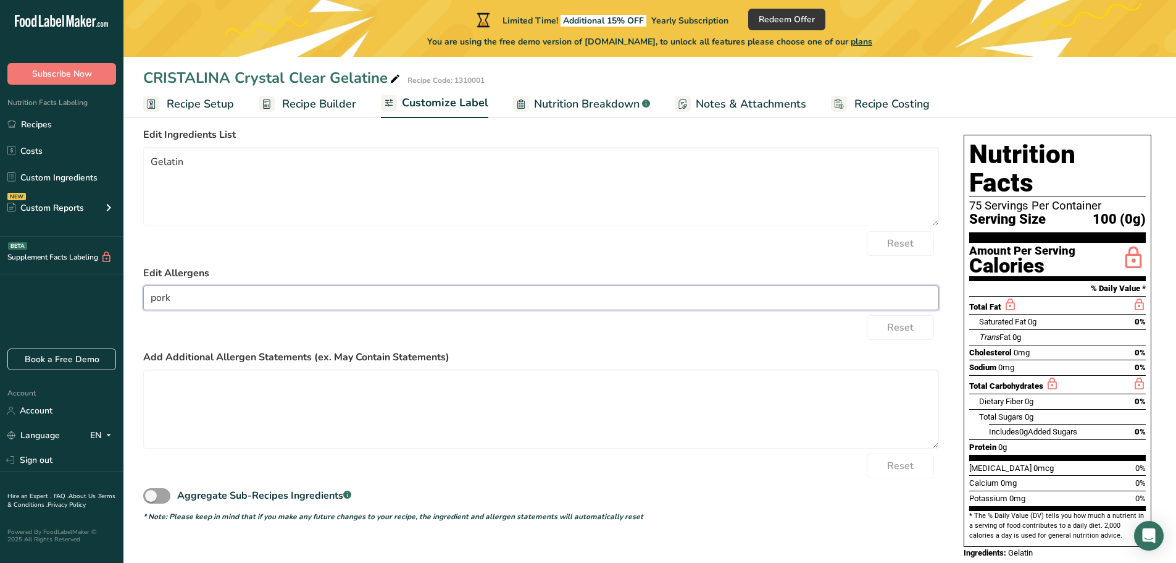
drag, startPoint x: 230, startPoint y: 291, endPoint x: 0, endPoint y: 302, distance: 230.0
click at [0, 302] on div ".a-20{fill:#fff;} Subscribe Now Nutrition Facts Labeling Recipes Costs Custom I…" at bounding box center [588, 252] width 1176 height 678
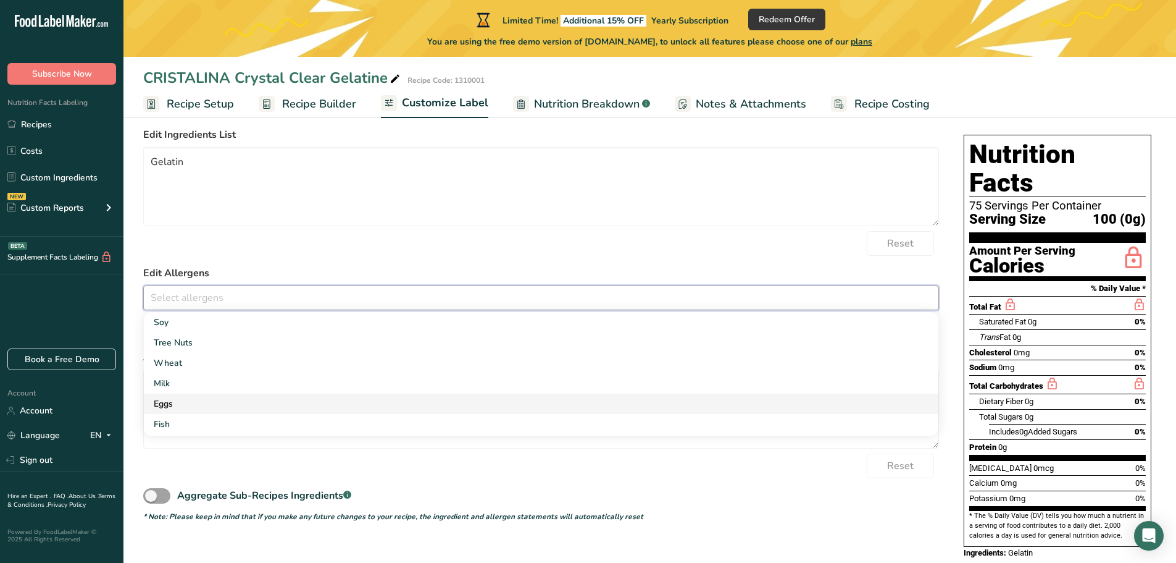
click at [297, 400] on link "Eggs" at bounding box center [541, 403] width 795 height 20
drag, startPoint x: 201, startPoint y: 300, endPoint x: 185, endPoint y: 299, distance: 16.1
click at [200, 300] on input "text" at bounding box center [564, 297] width 750 height 19
click at [185, 299] on link at bounding box center [181, 298] width 10 height 10
click at [382, 243] on div "Reset" at bounding box center [541, 243] width 796 height 25
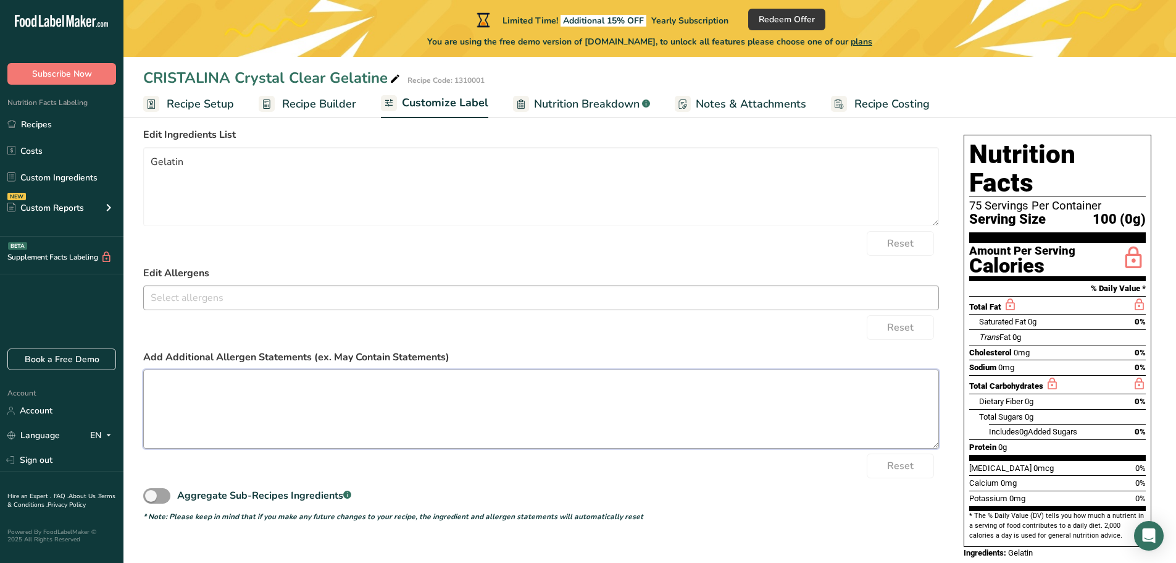
click at [220, 393] on textarea at bounding box center [541, 408] width 796 height 79
type textarea "m"
type textarea "contains pork"
click at [212, 291] on input "text" at bounding box center [541, 297] width 795 height 19
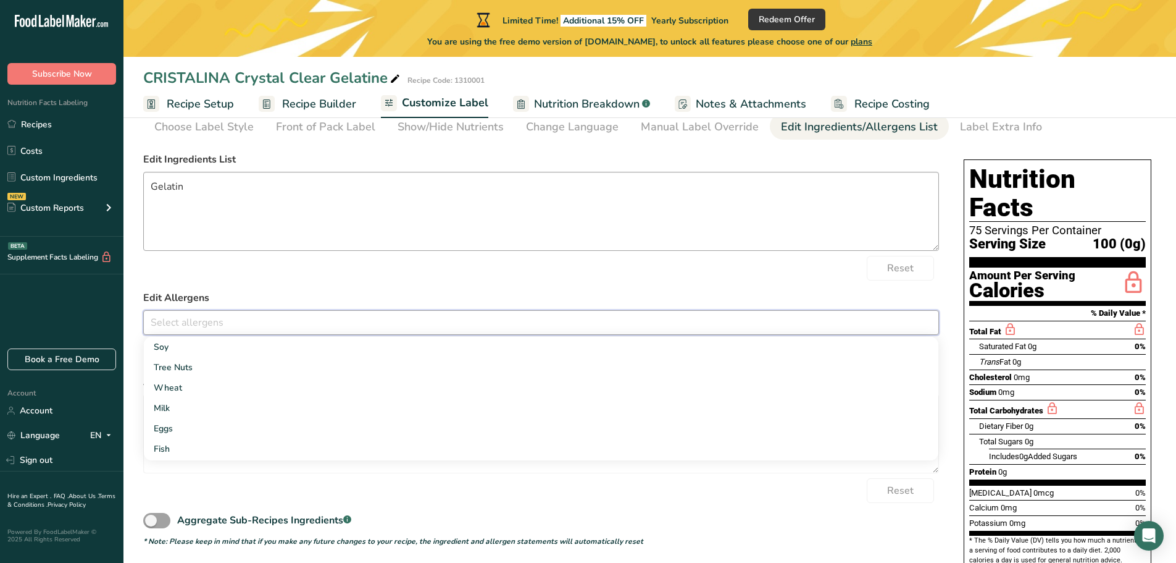
scroll to position [0, 0]
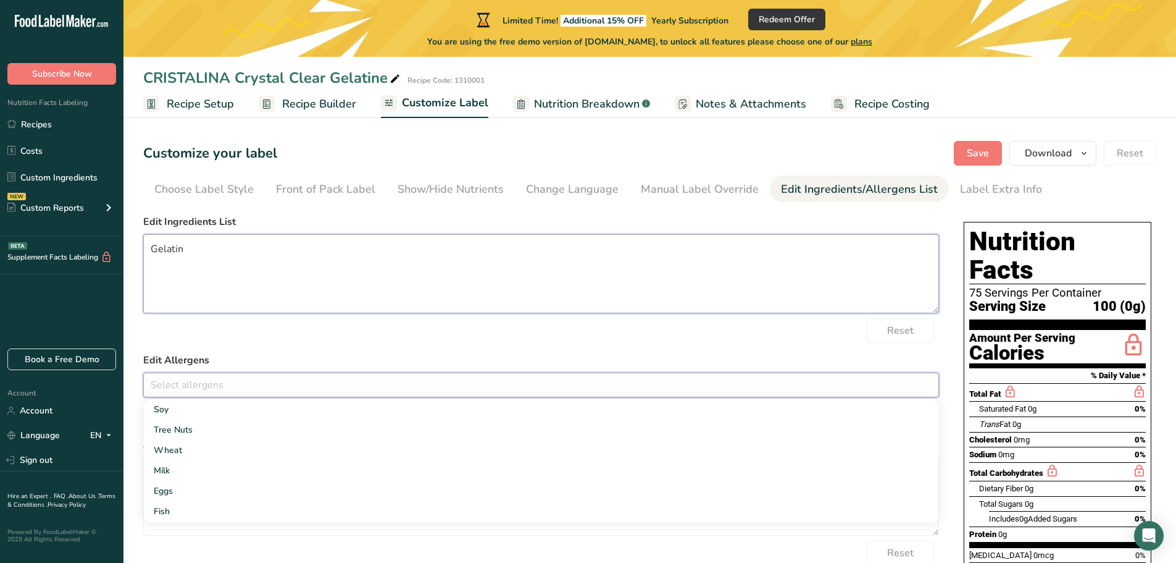
click at [254, 252] on textarea "Gelatin" at bounding box center [541, 273] width 796 height 79
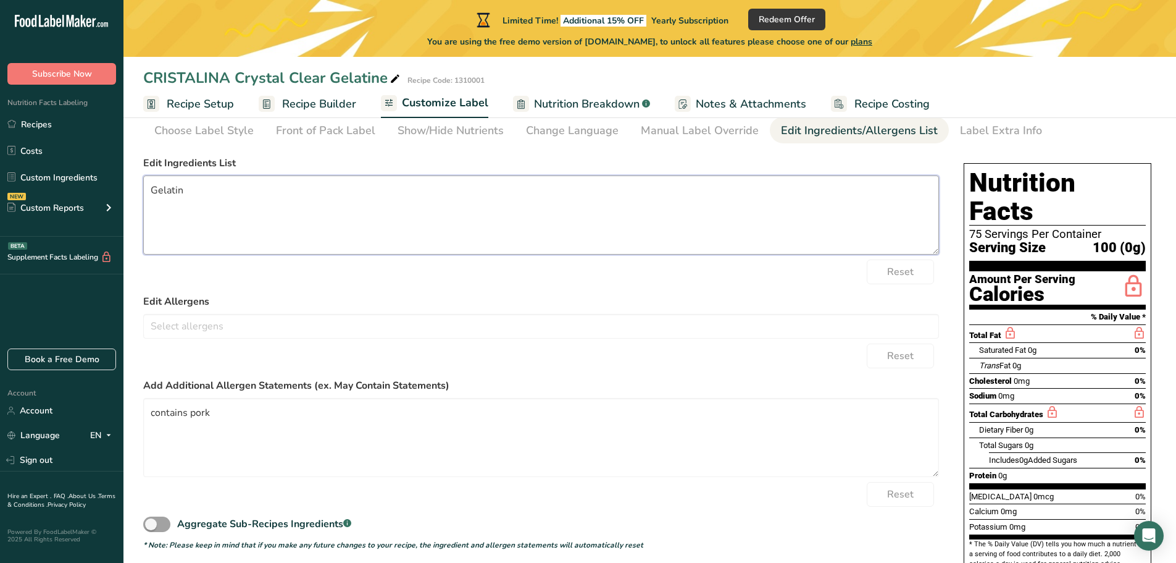
scroll to position [62, 0]
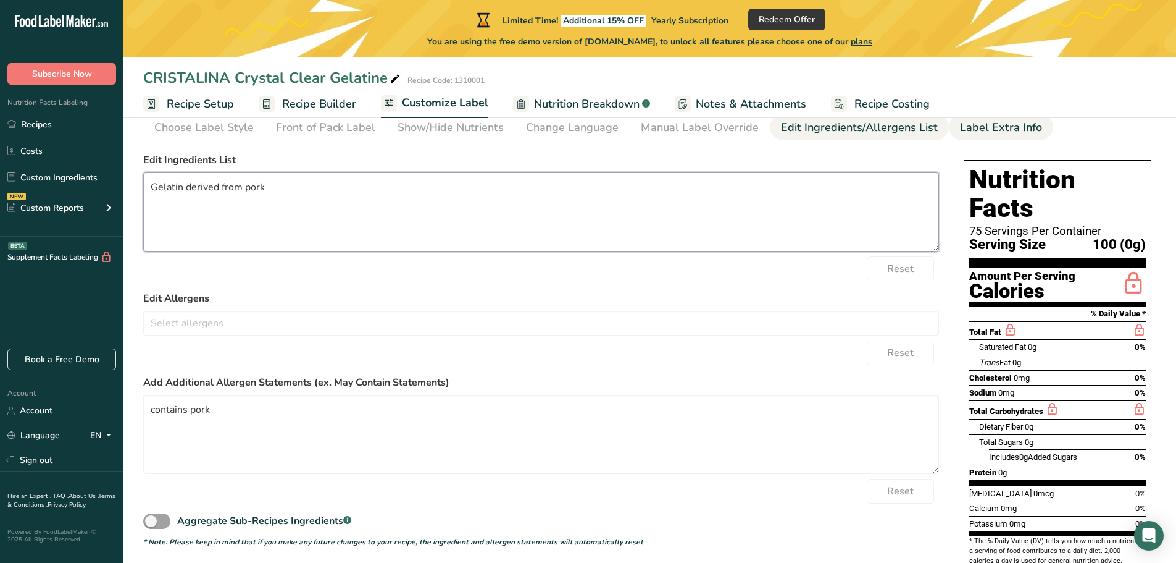
type textarea "Gelatin derived from pork"
click at [1013, 128] on div "Label Extra Info" at bounding box center [1001, 127] width 82 height 17
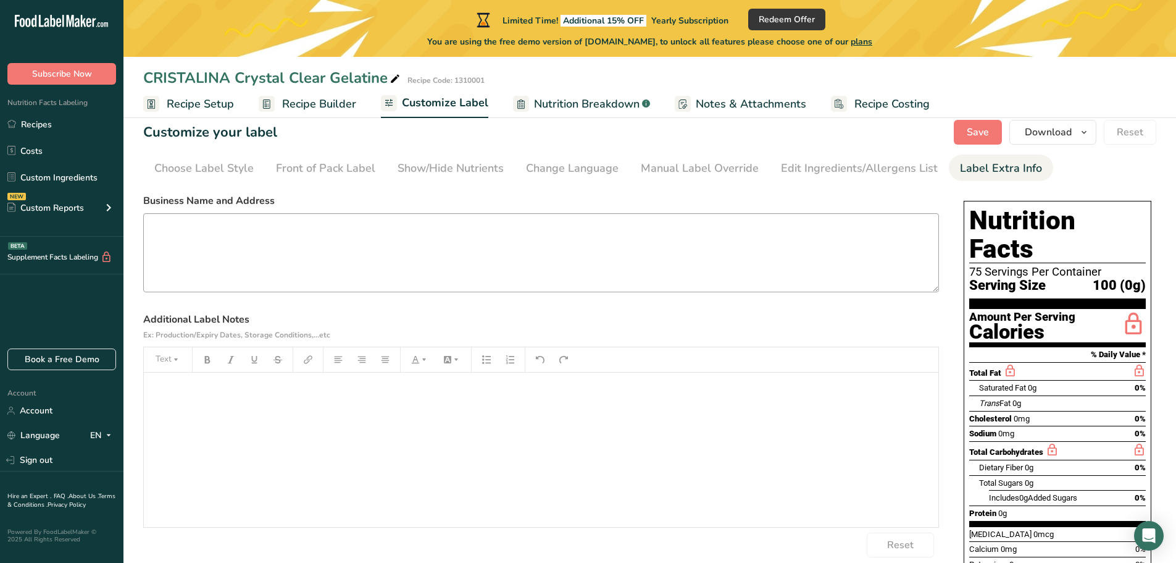
scroll to position [0, 0]
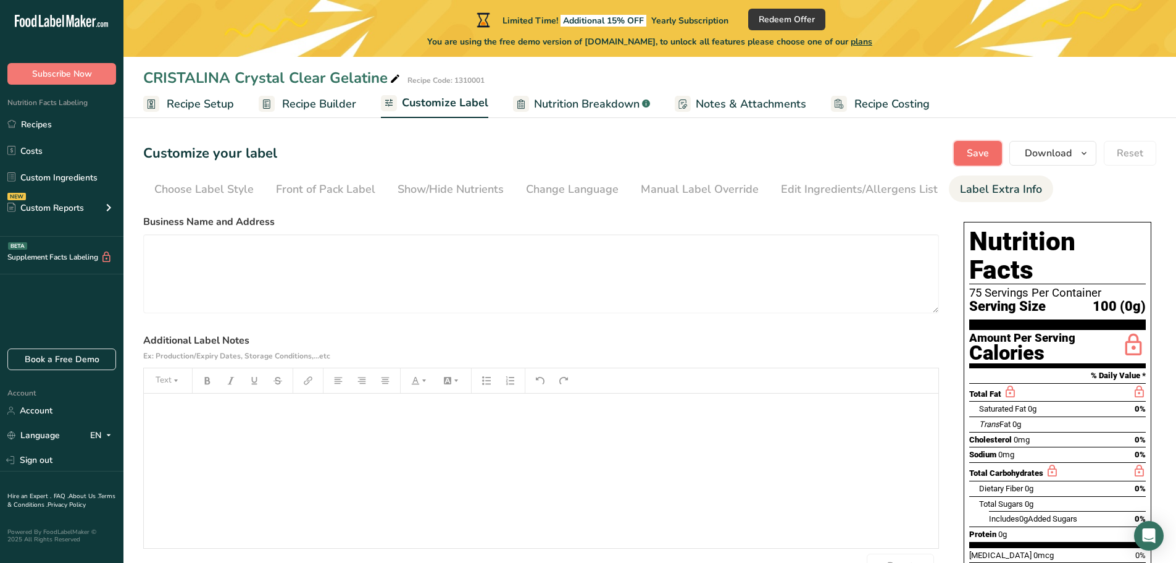
click at [978, 164] on button "Save" at bounding box center [978, 153] width 48 height 25
click at [329, 101] on span "Recipe Builder" at bounding box center [319, 104] width 74 height 17
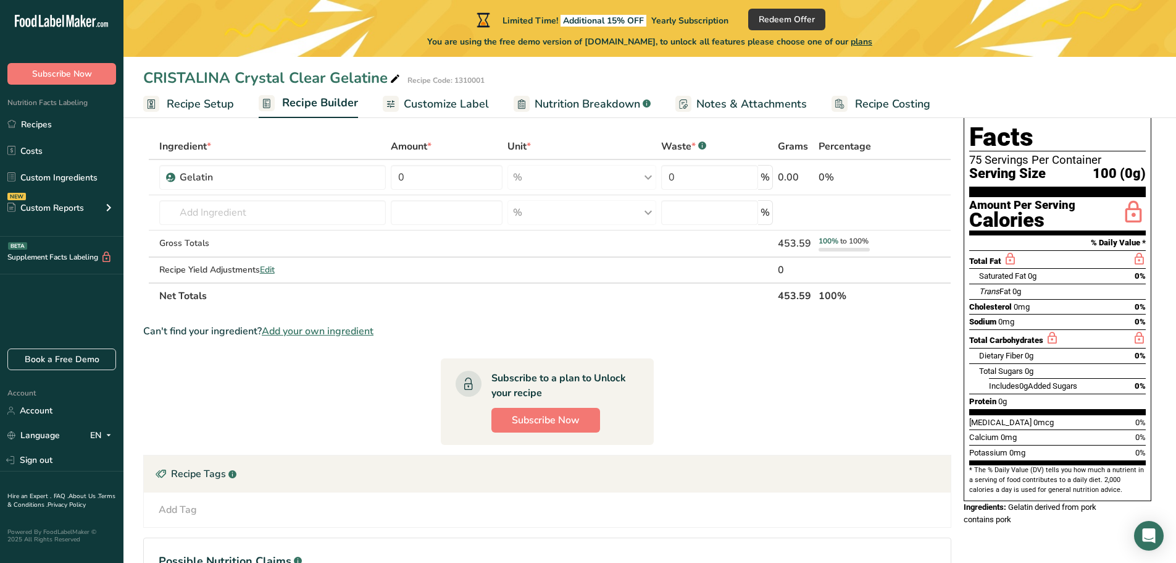
scroll to position [62, 0]
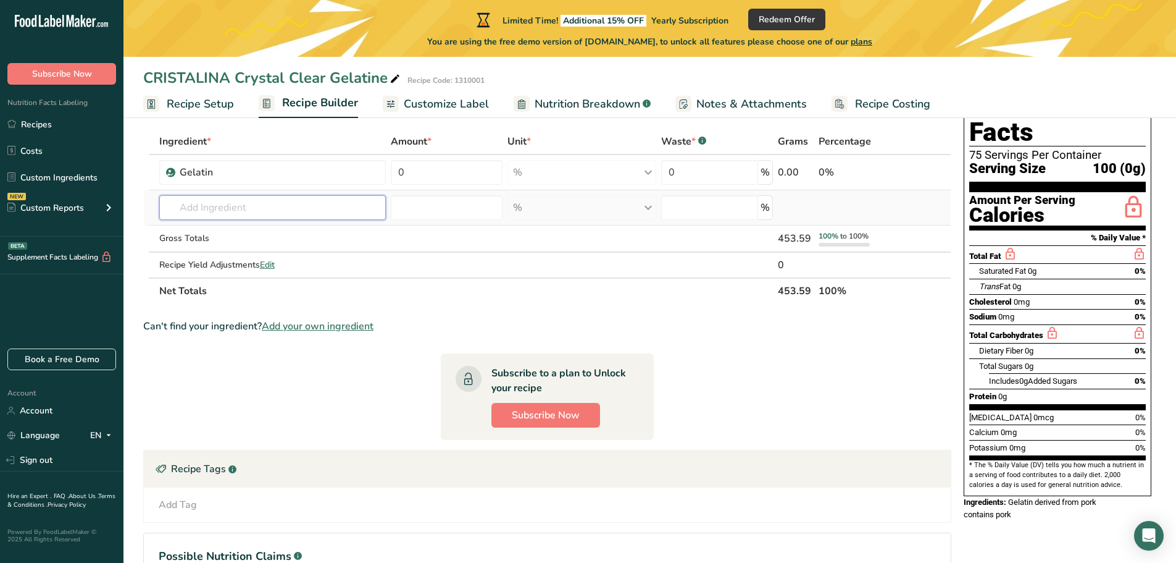
click at [269, 219] on input "text" at bounding box center [272, 207] width 227 height 25
click at [303, 191] on td "Almond flour 1211 Milk, whole, 3.25% milkfat, without added vitamin A and [MEDI…" at bounding box center [273, 207] width 232 height 35
click at [248, 199] on input "text" at bounding box center [272, 207] width 227 height 25
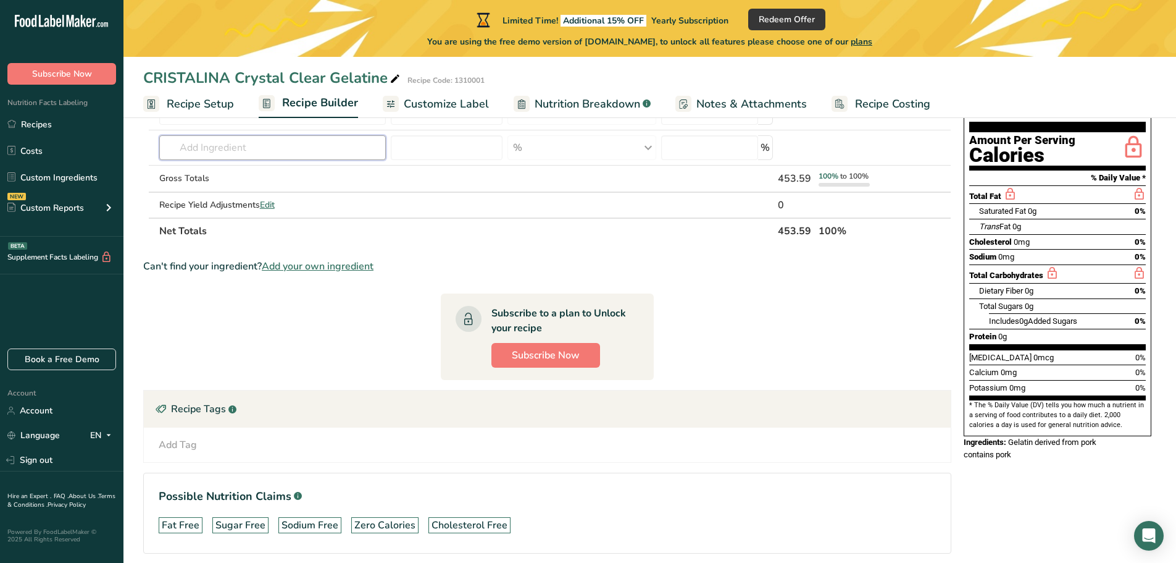
scroll to position [172, 0]
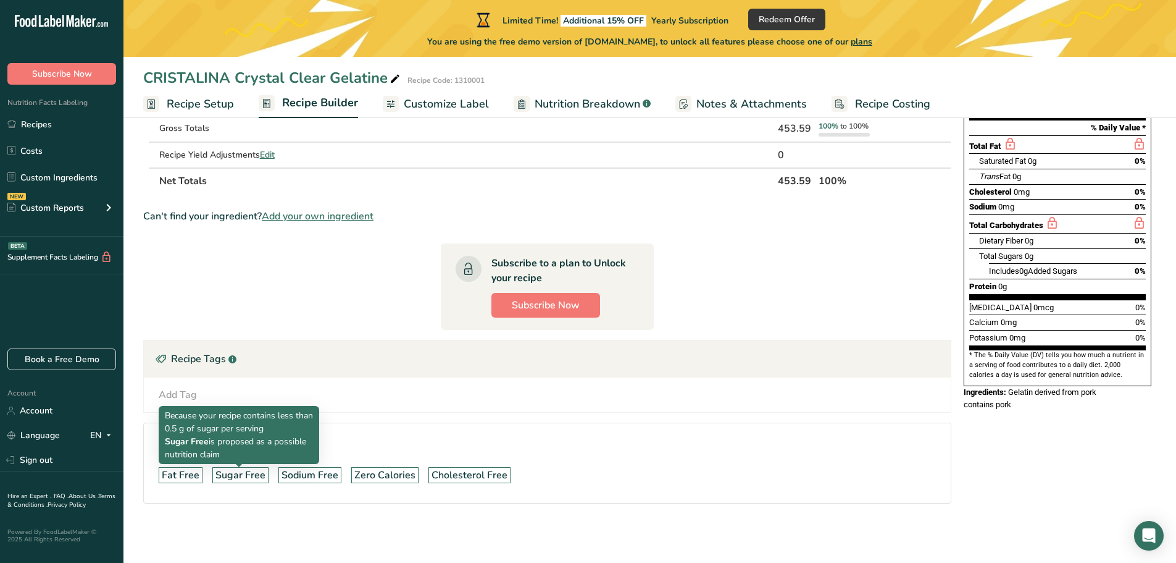
click at [228, 478] on div "Sugar Free" at bounding box center [241, 474] width 50 height 15
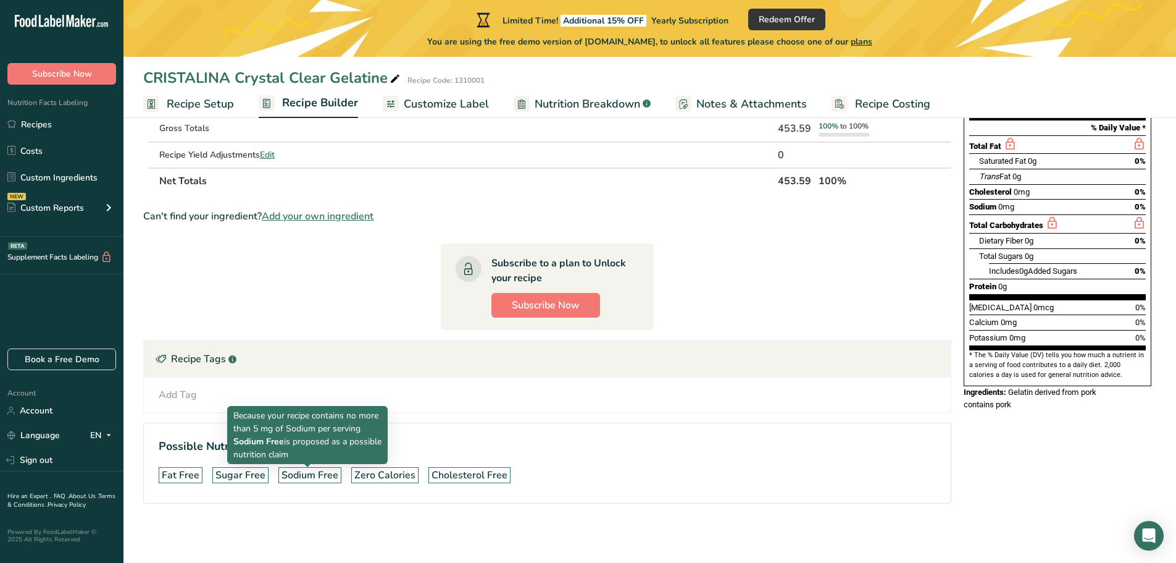
click at [316, 476] on div "Sodium Free" at bounding box center [310, 474] width 57 height 15
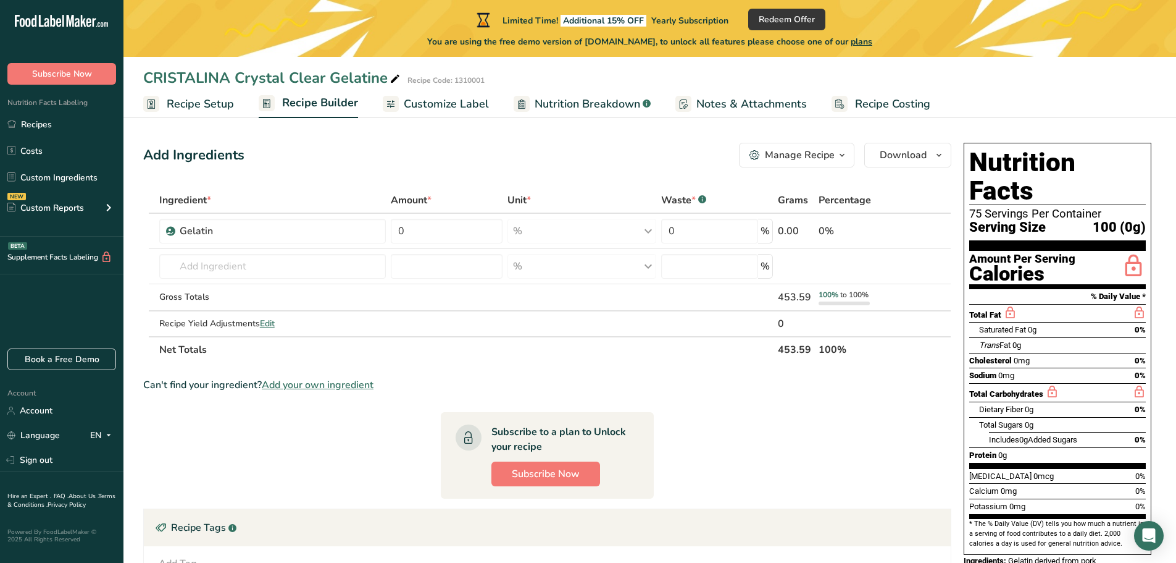
scroll to position [0, 0]
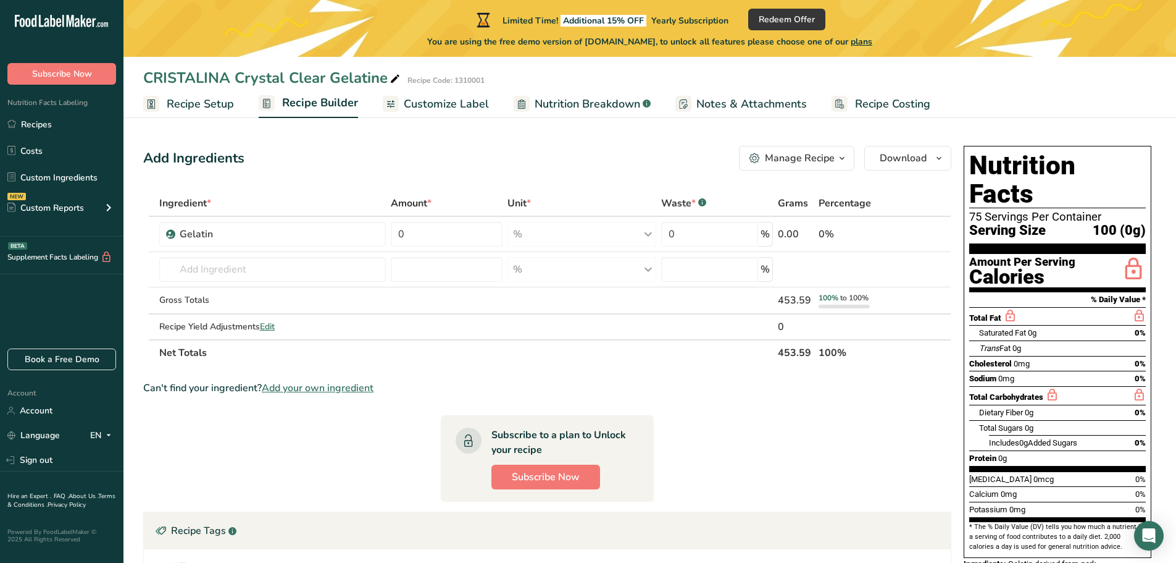
click at [847, 102] on link "Recipe Costing" at bounding box center [881, 104] width 99 height 28
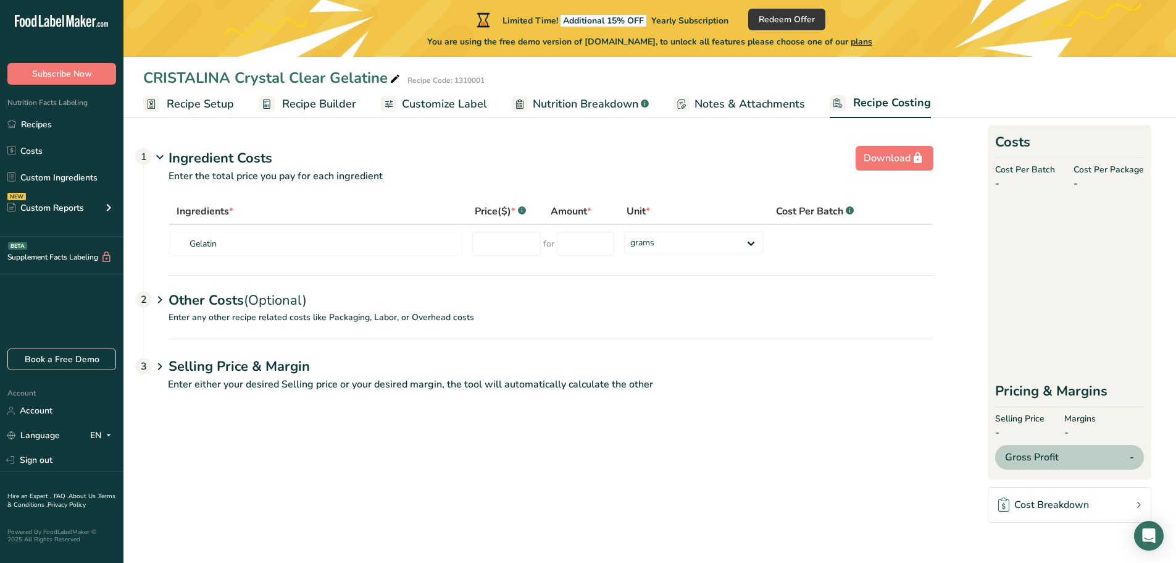
click at [352, 317] on p "Enter any other recipe related costs like Packaging, Labor, or Overhead costs" at bounding box center [539, 325] width 790 height 28
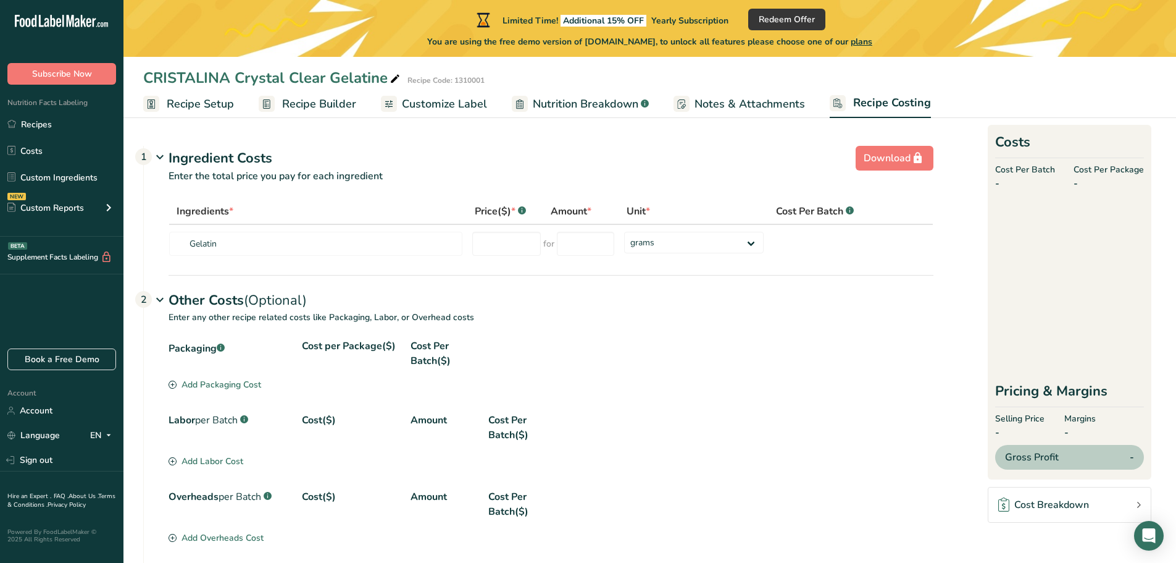
click at [756, 107] on span "Notes & Attachments" at bounding box center [750, 104] width 111 height 17
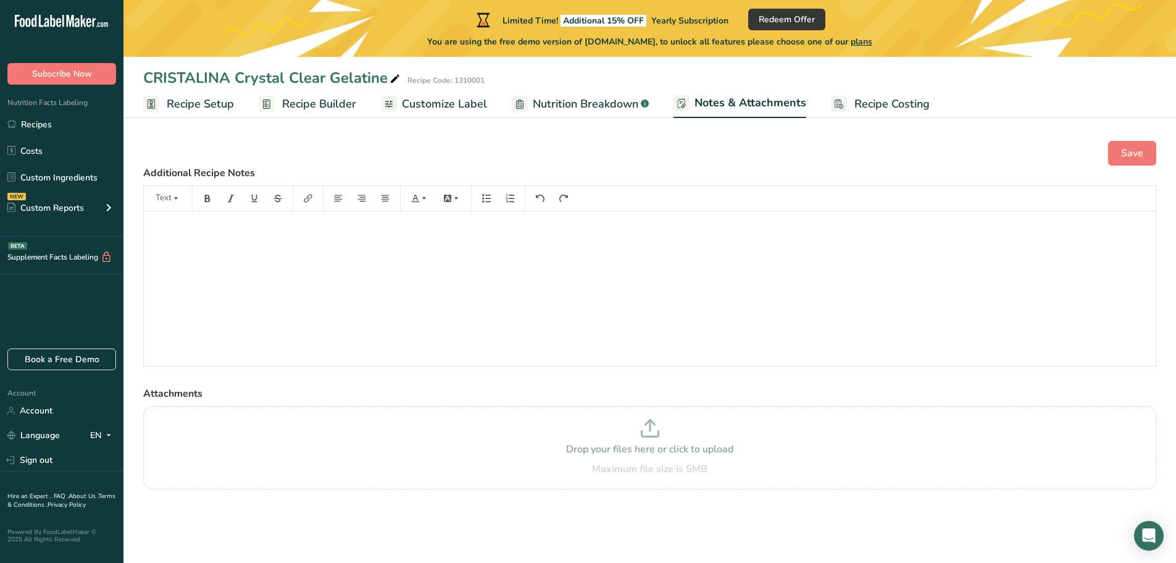
click at [563, 107] on span "Nutrition Breakdown" at bounding box center [586, 104] width 106 height 17
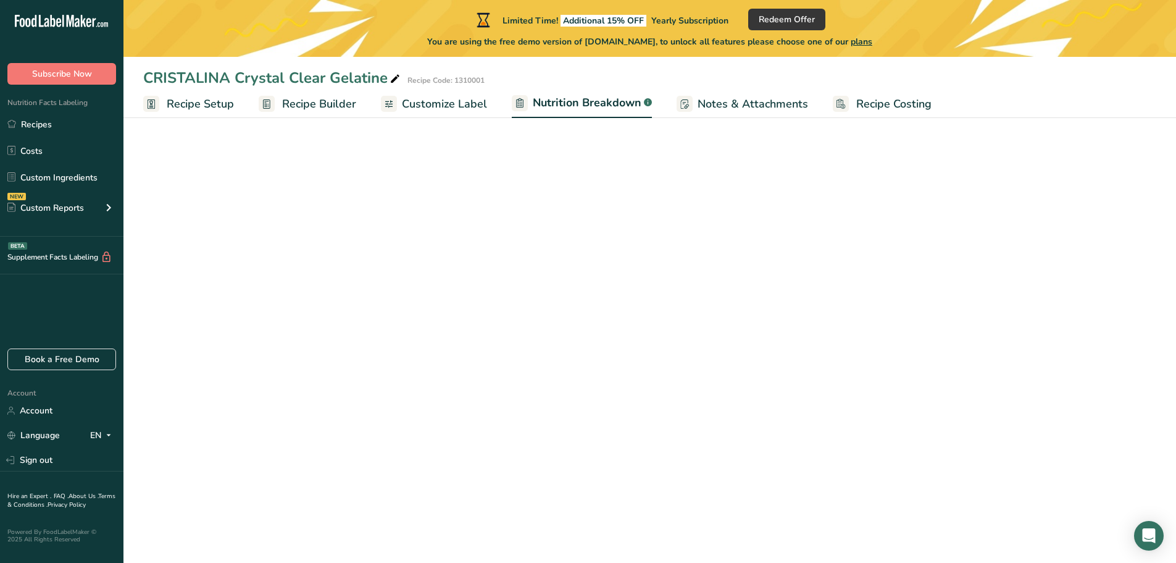
select select "Calories"
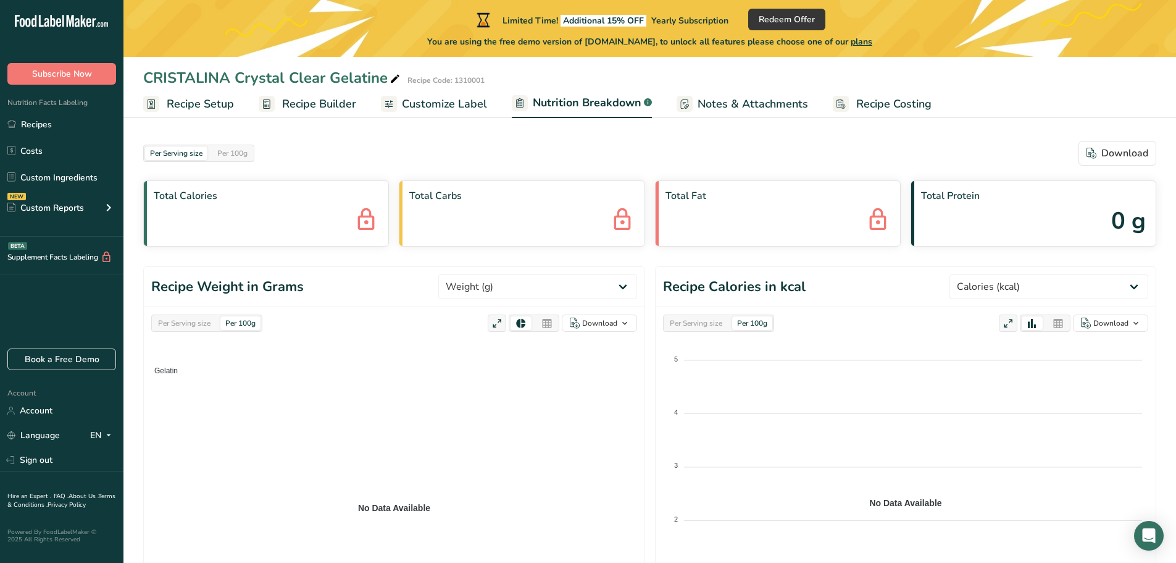
click at [418, 112] on link "Customize Label" at bounding box center [434, 104] width 106 height 28
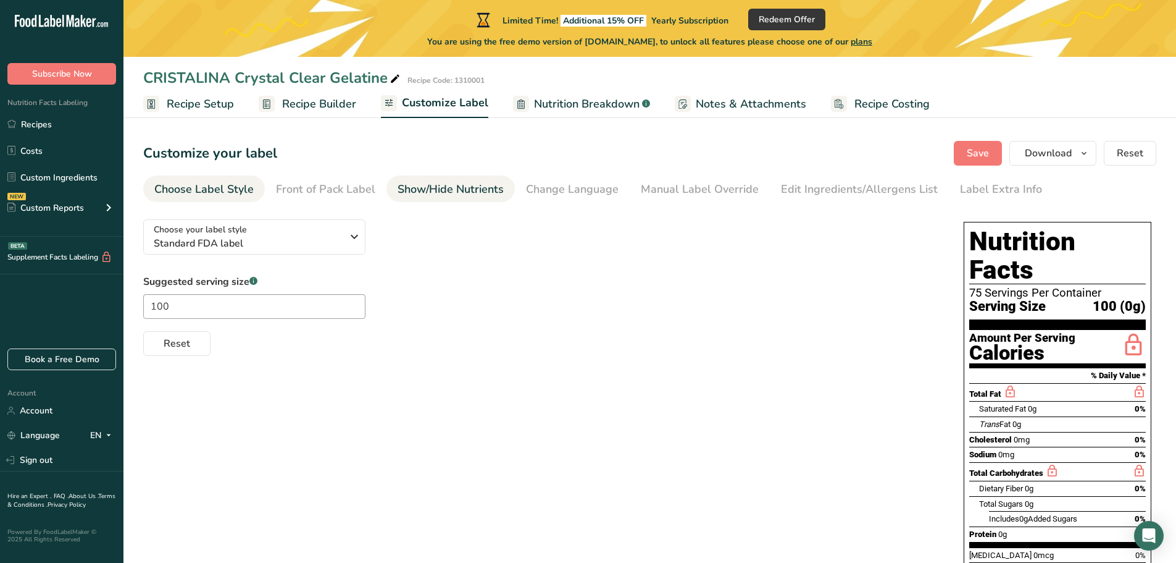
click at [391, 187] on li "Show/Hide Nutrients" at bounding box center [451, 188] width 128 height 27
click at [582, 195] on div "Change Language" at bounding box center [572, 189] width 93 height 17
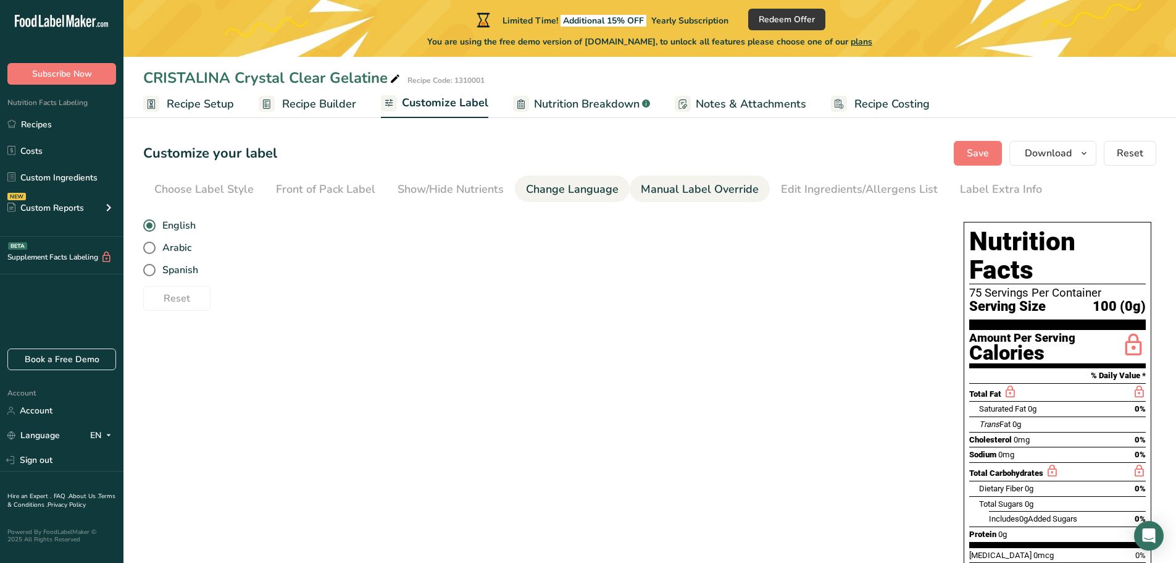
click at [648, 187] on div "Manual Label Override" at bounding box center [700, 189] width 118 height 17
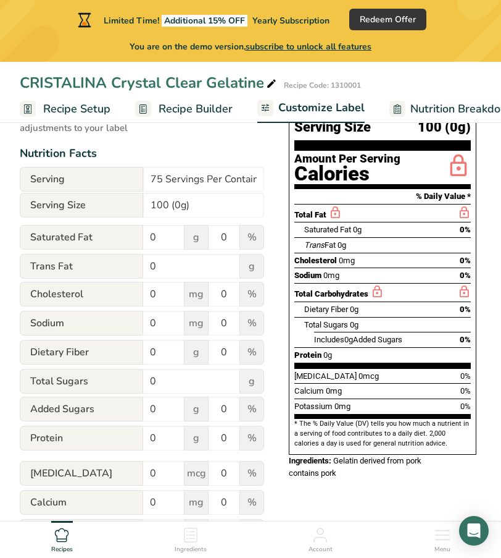
scroll to position [185, 0]
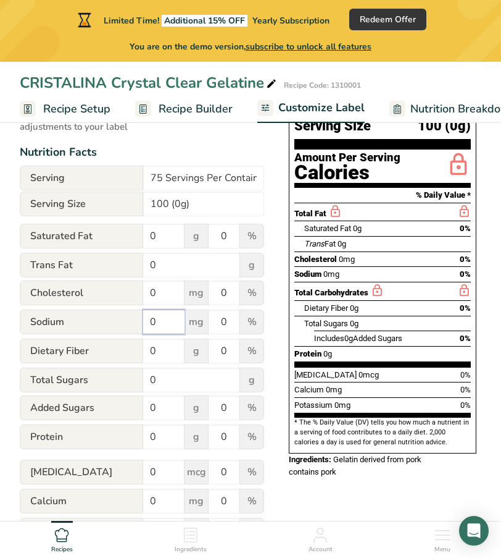
click at [163, 325] on input "0" at bounding box center [163, 321] width 41 height 25
type input "0"
type input "300"
click at [159, 429] on input "0" at bounding box center [163, 436] width 41 height 25
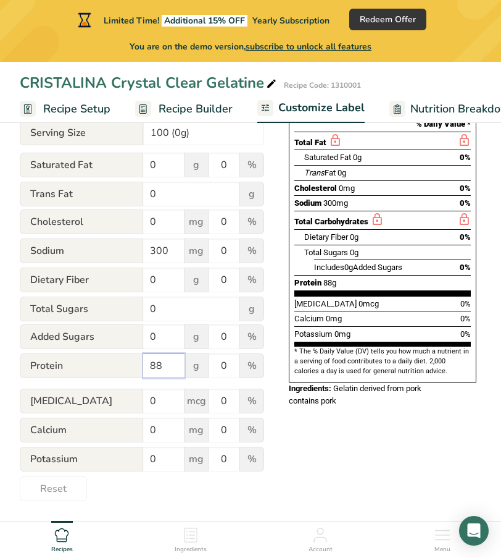
scroll to position [259, 0]
type input "88"
click at [155, 432] on input "0" at bounding box center [163, 429] width 41 height 25
type input "0"
type input "10"
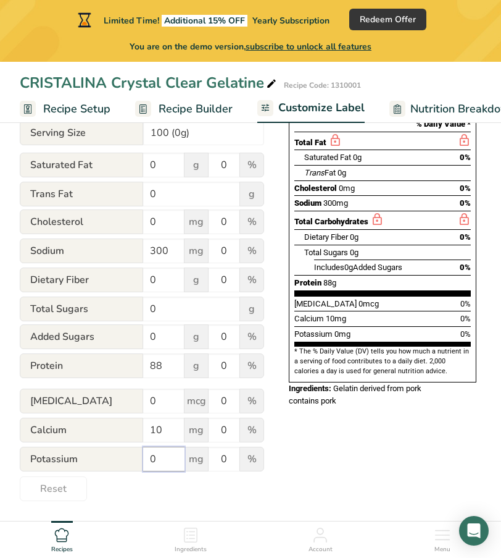
click at [157, 448] on input "0" at bounding box center [163, 458] width 41 height 25
type input "0"
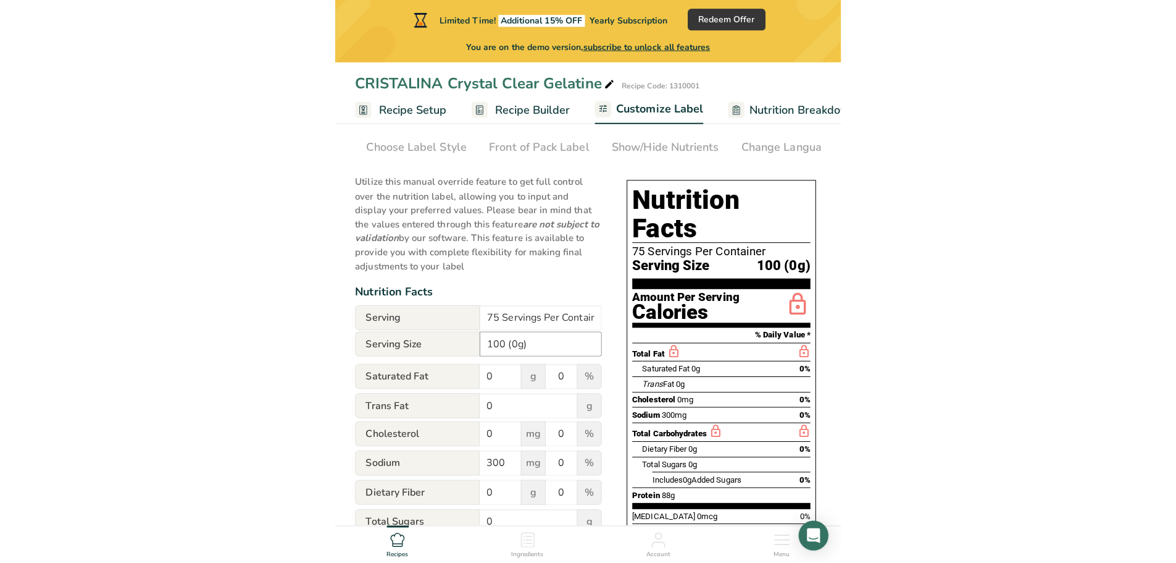
scroll to position [0, 0]
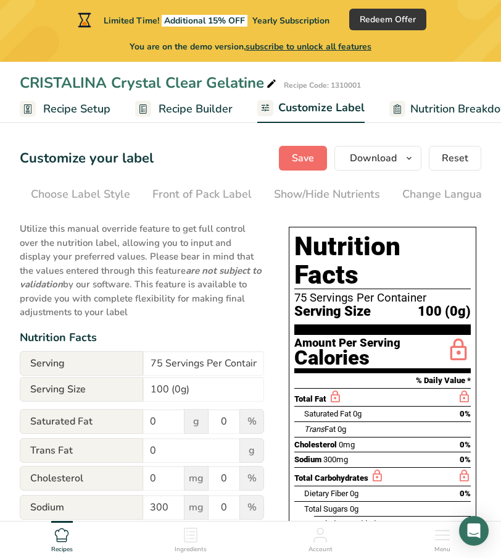
type input "1"
click at [316, 161] on button "Save" at bounding box center [303, 158] width 48 height 25
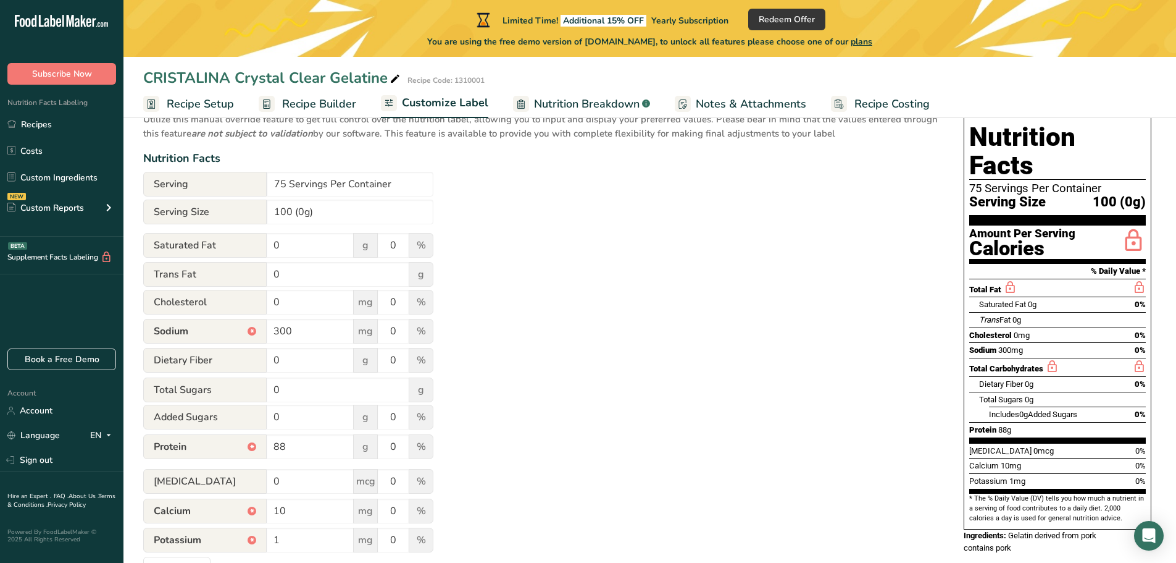
scroll to position [101, 0]
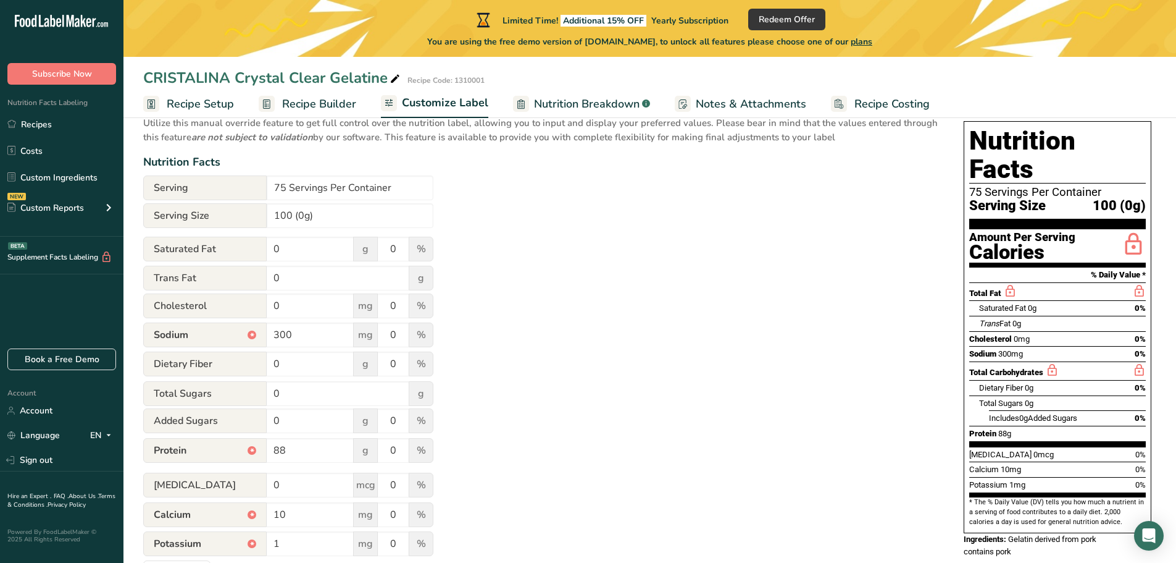
click at [684, 251] on div "Utilize this manual override feature to get full control over the nutrition lab…" at bounding box center [541, 347] width 796 height 476
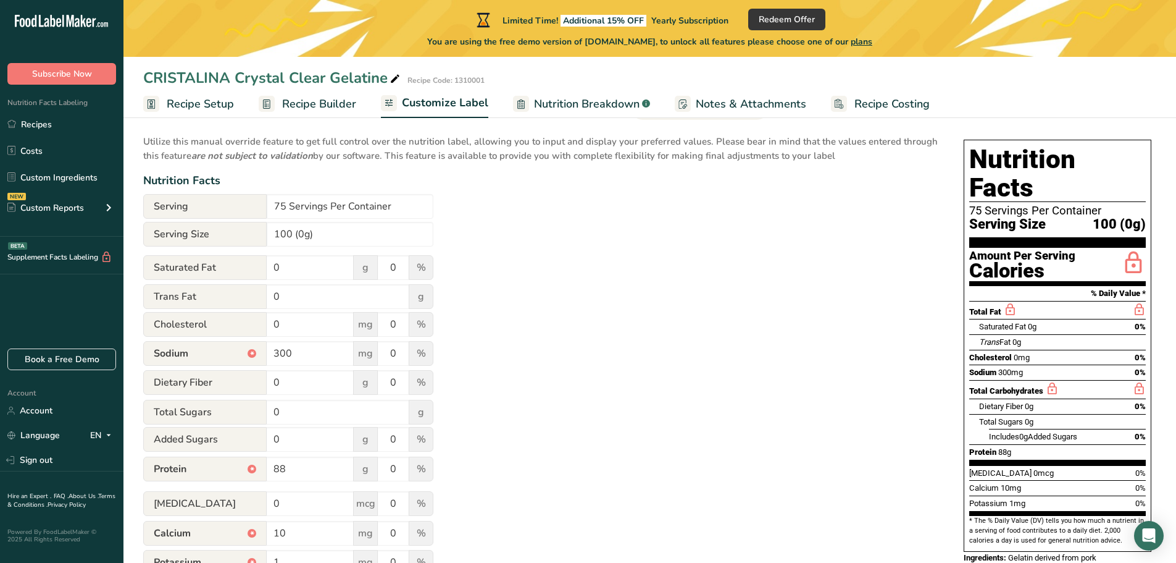
scroll to position [81, 0]
